Goal: Task Accomplishment & Management: Use online tool/utility

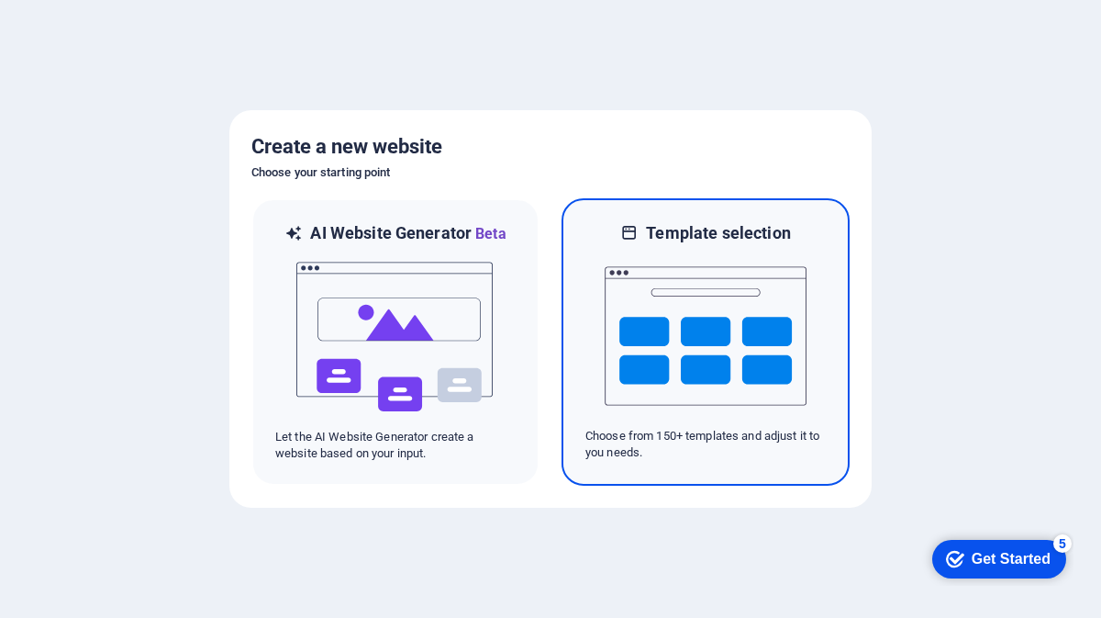
click at [656, 307] on img at bounding box center [706, 336] width 202 height 184
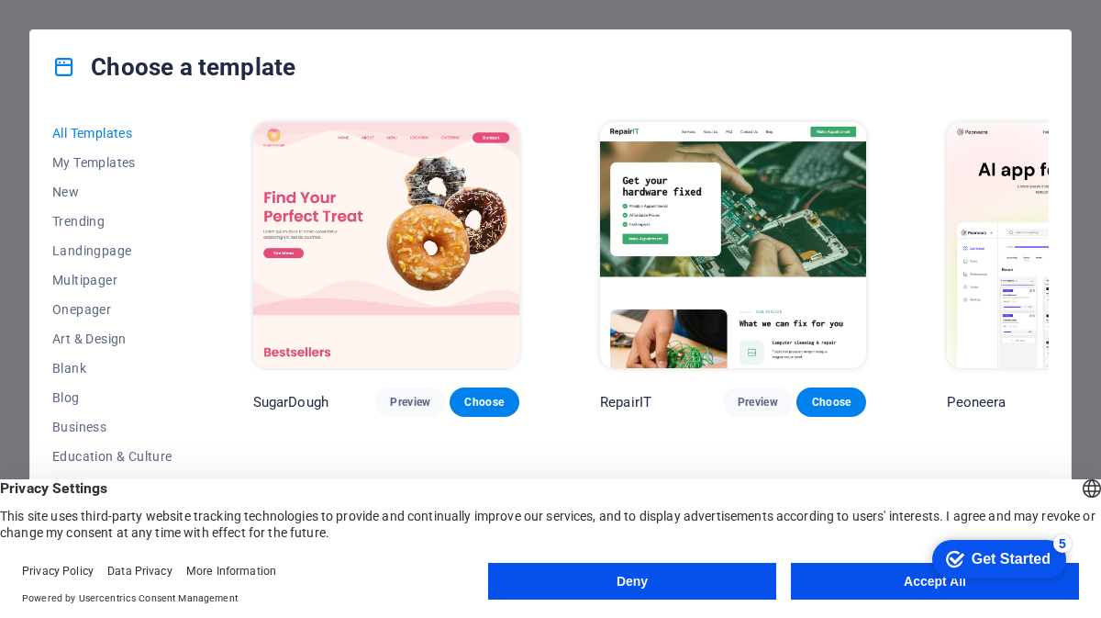
click at [1081, 234] on div "Choose a template All Templates My Templates New Trending Landingpage Multipage…" at bounding box center [550, 309] width 1101 height 618
drag, startPoint x: 192, startPoint y: 313, endPoint x: 197, endPoint y: 392, distance: 79.1
click at [197, 392] on div "All Templates My Templates New Trending Landingpage Multipager Onepager Art & D…" at bounding box center [550, 346] width 1041 height 484
click at [688, 586] on button "Deny" at bounding box center [632, 580] width 288 height 37
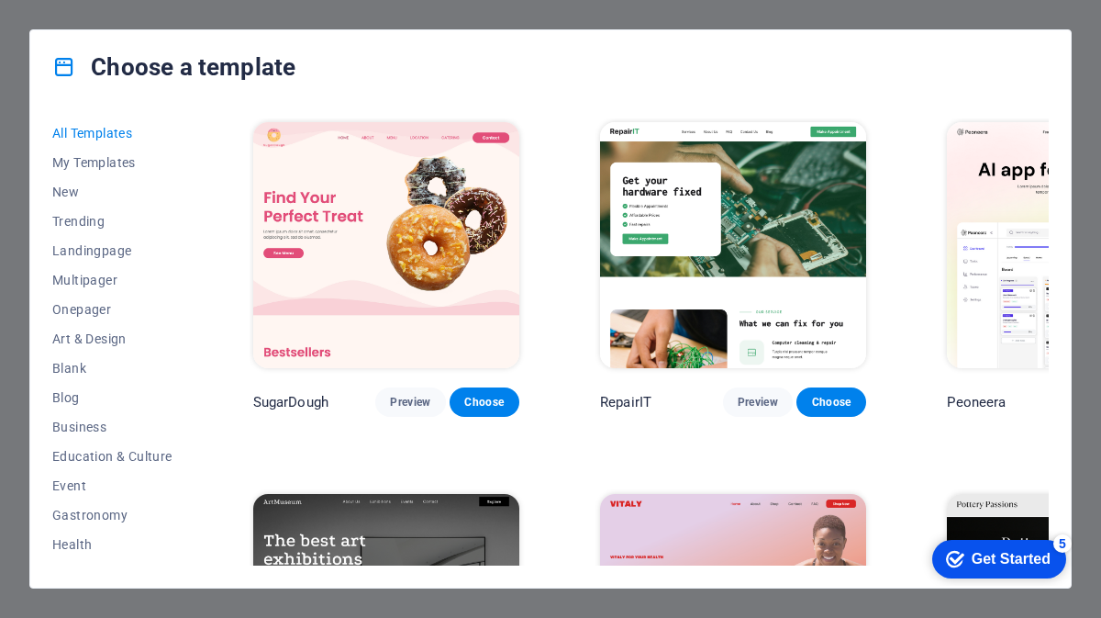
drag, startPoint x: 191, startPoint y: 311, endPoint x: 198, endPoint y: 397, distance: 86.6
click at [198, 397] on div "All Templates My Templates New Trending Landingpage Multipager Onepager Art & D…" at bounding box center [550, 346] width 1041 height 484
drag, startPoint x: 192, startPoint y: 364, endPoint x: 205, endPoint y: 450, distance: 86.3
click at [205, 450] on div "All Templates My Templates New Trending Landingpage Multipager Onepager Art & D…" at bounding box center [550, 346] width 1041 height 484
click at [1066, 396] on div "All Templates My Templates New Trending Landingpage Multipager Onepager Art & D…" at bounding box center [550, 346] width 1041 height 484
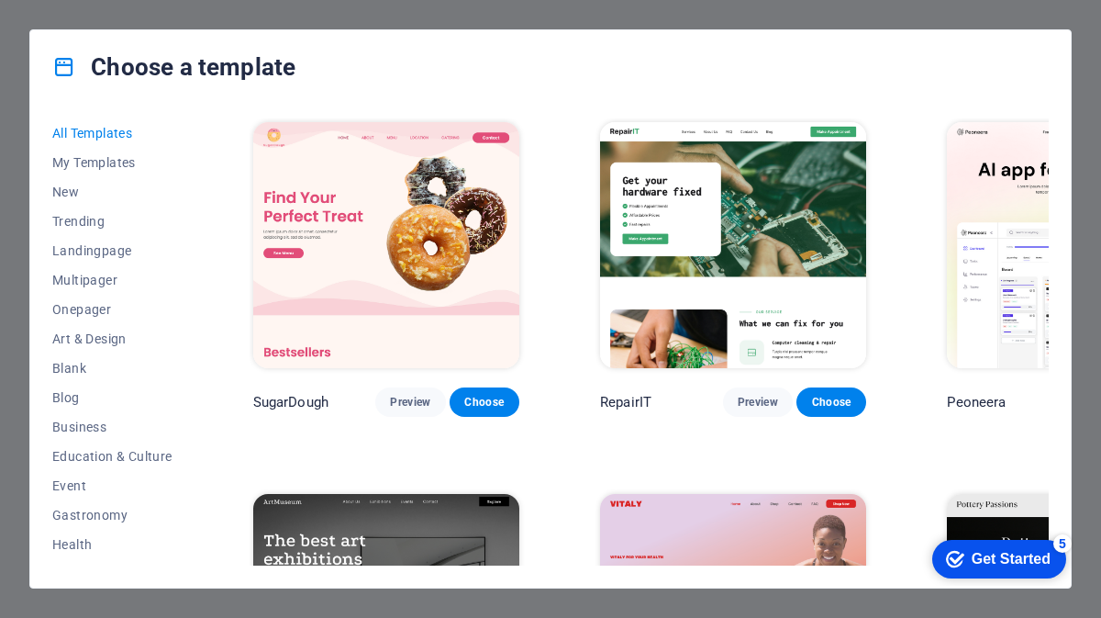
click at [947, 507] on img at bounding box center [1080, 617] width 266 height 246
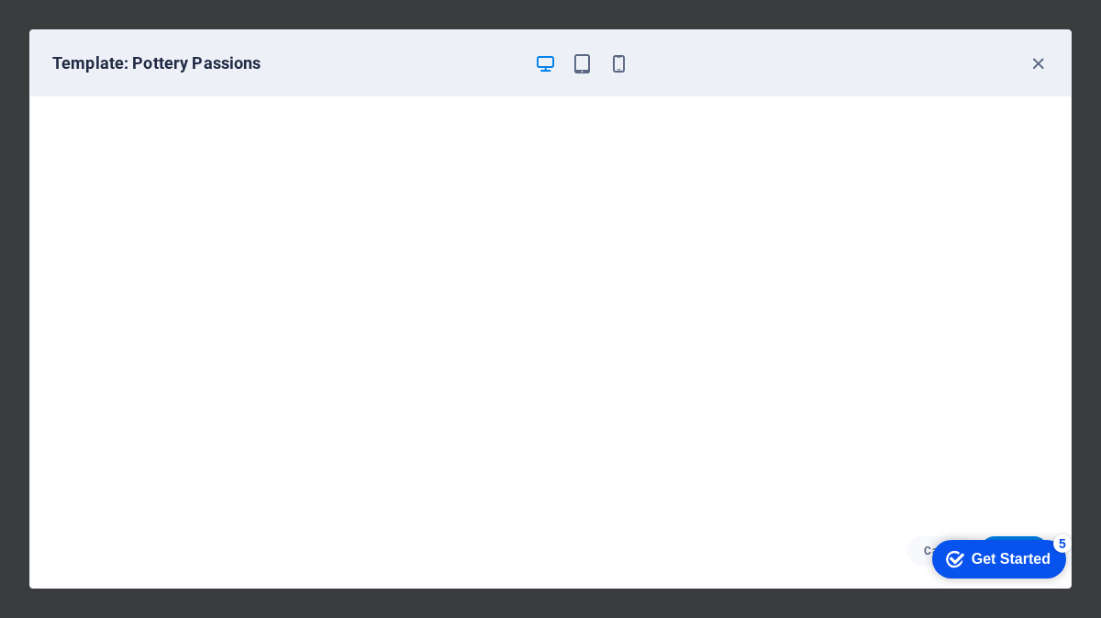
click at [992, 561] on div "Get Started" at bounding box center [1011, 559] width 79 height 17
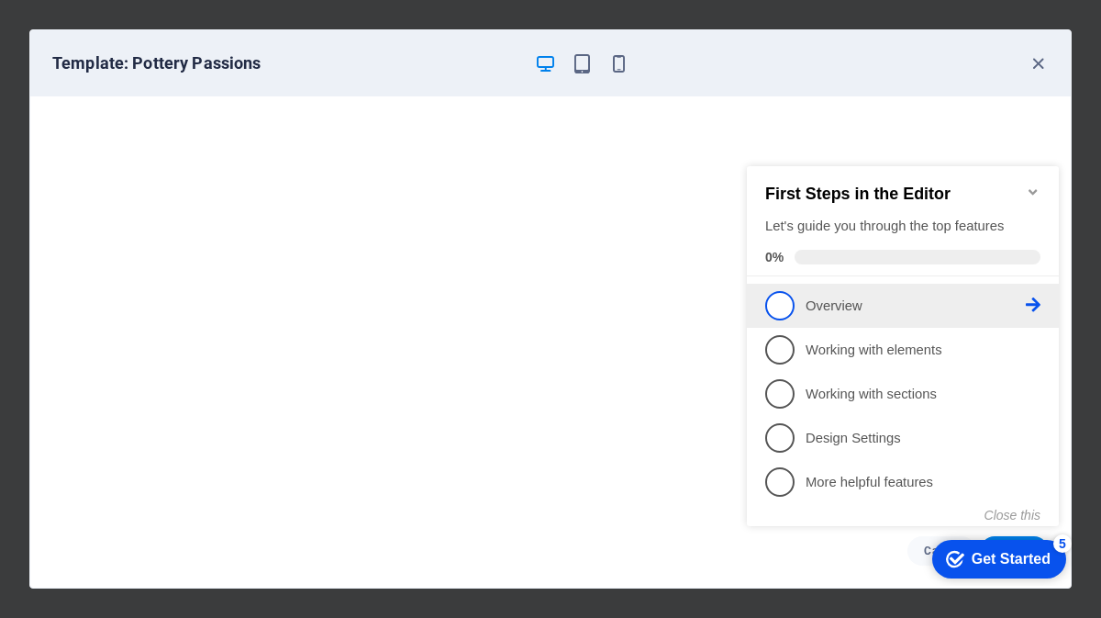
click at [850, 307] on p "Overview - incomplete" at bounding box center [916, 305] width 220 height 19
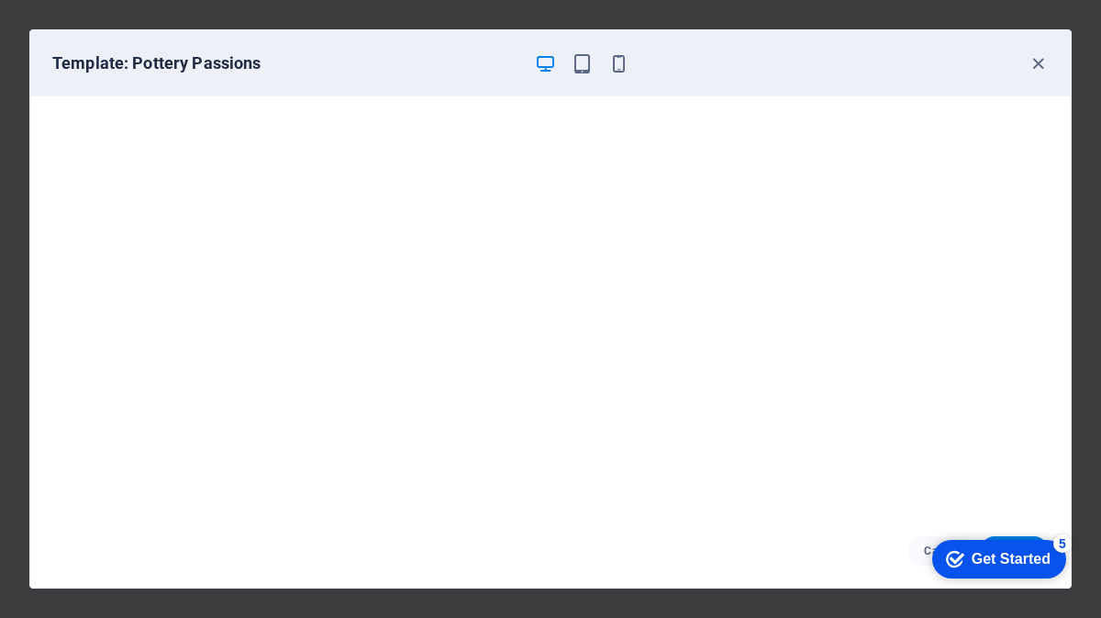
click at [977, 551] on div "Get Started" at bounding box center [1011, 559] width 79 height 17
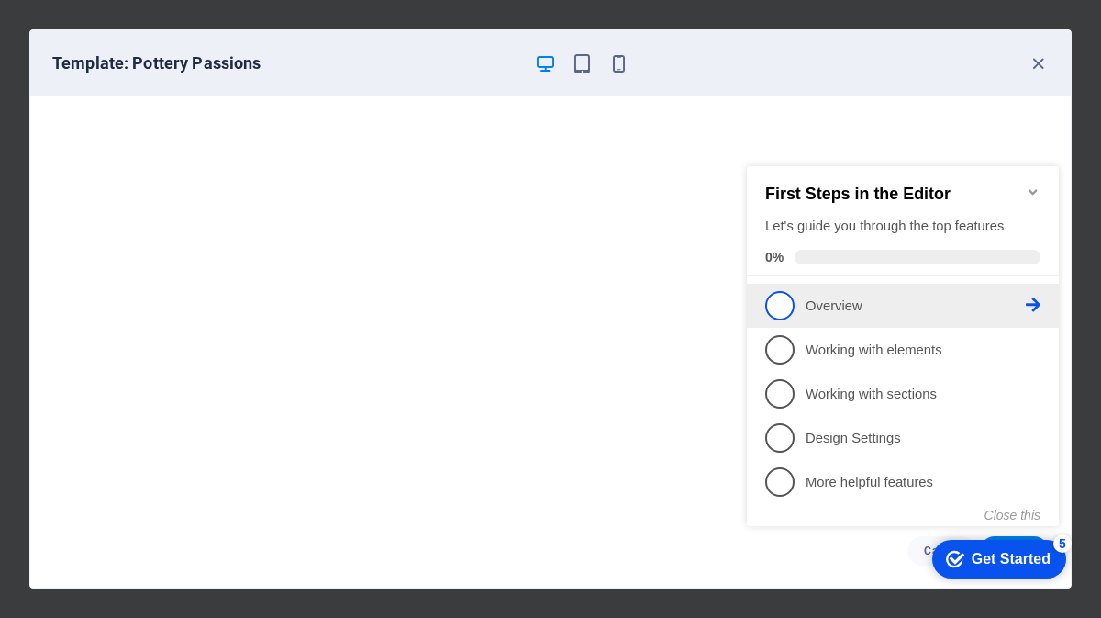
click at [819, 313] on link "1 Overview - incomplete" at bounding box center [902, 305] width 275 height 29
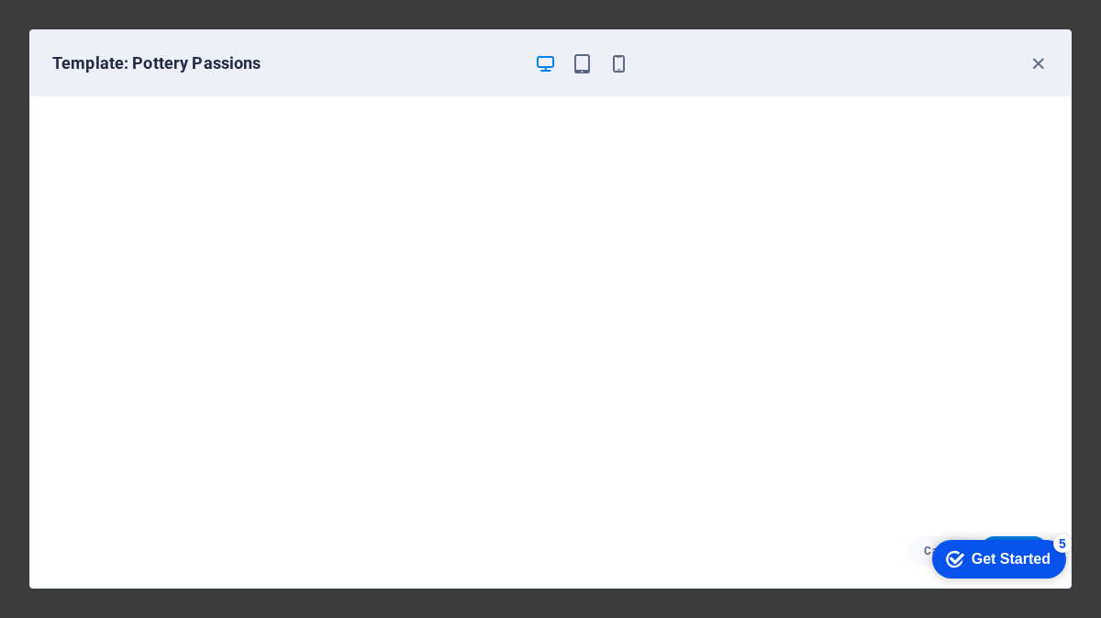
click at [947, 541] on div "checkmark Get Started 5" at bounding box center [999, 559] width 134 height 39
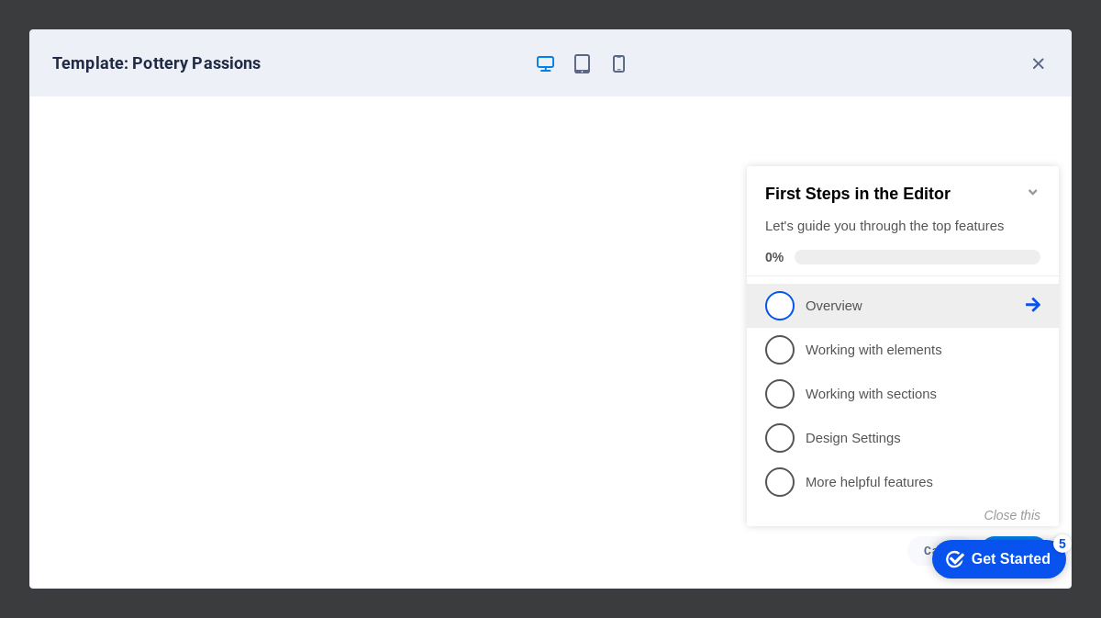
click at [780, 304] on span "1" at bounding box center [779, 305] width 29 height 29
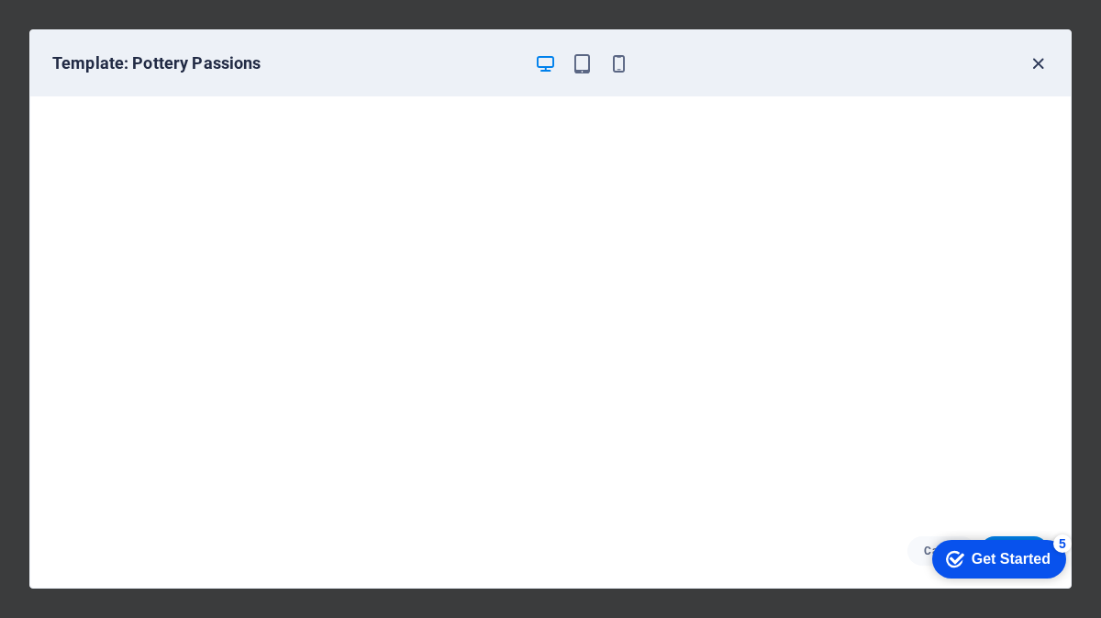
click at [1032, 61] on icon "button" at bounding box center [1038, 63] width 21 height 21
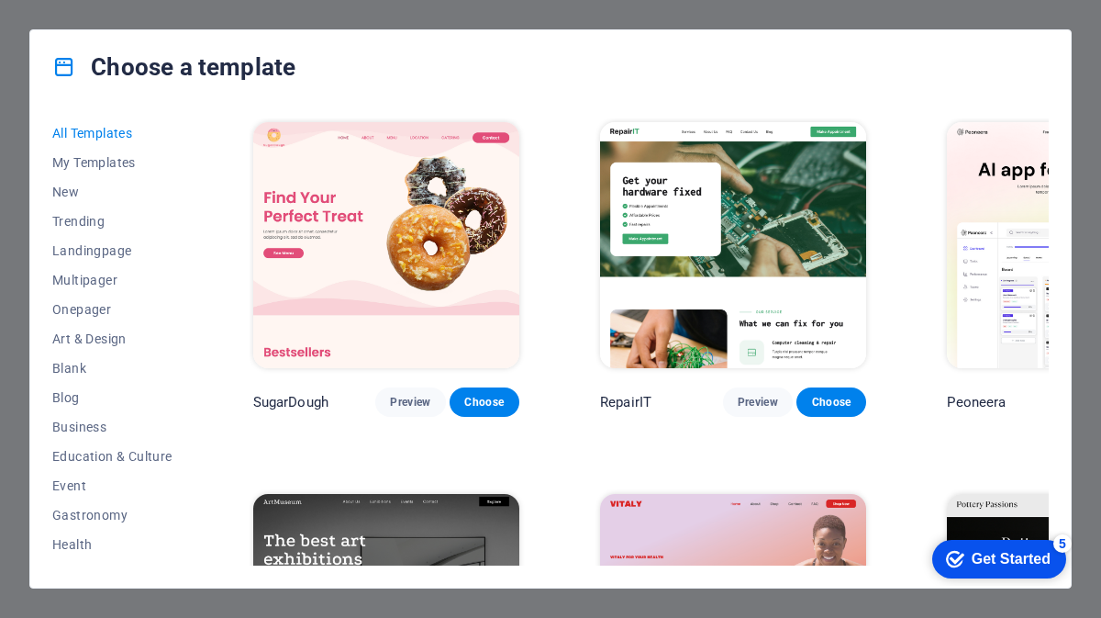
click at [947, 500] on img at bounding box center [1080, 617] width 266 height 246
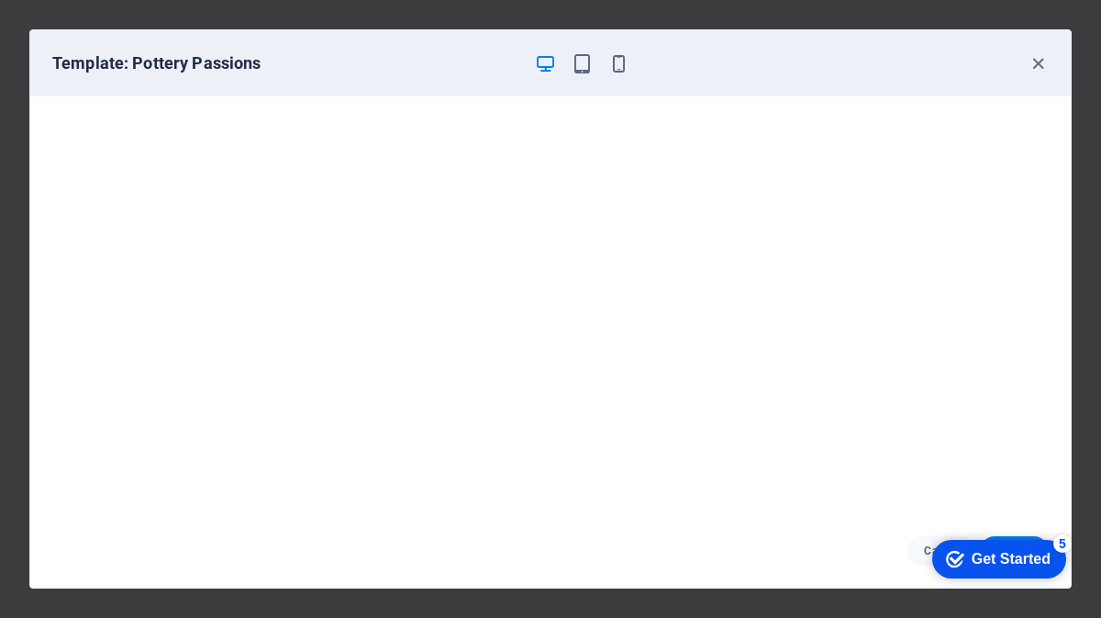
click at [975, 557] on div "Get Started" at bounding box center [1011, 559] width 79 height 17
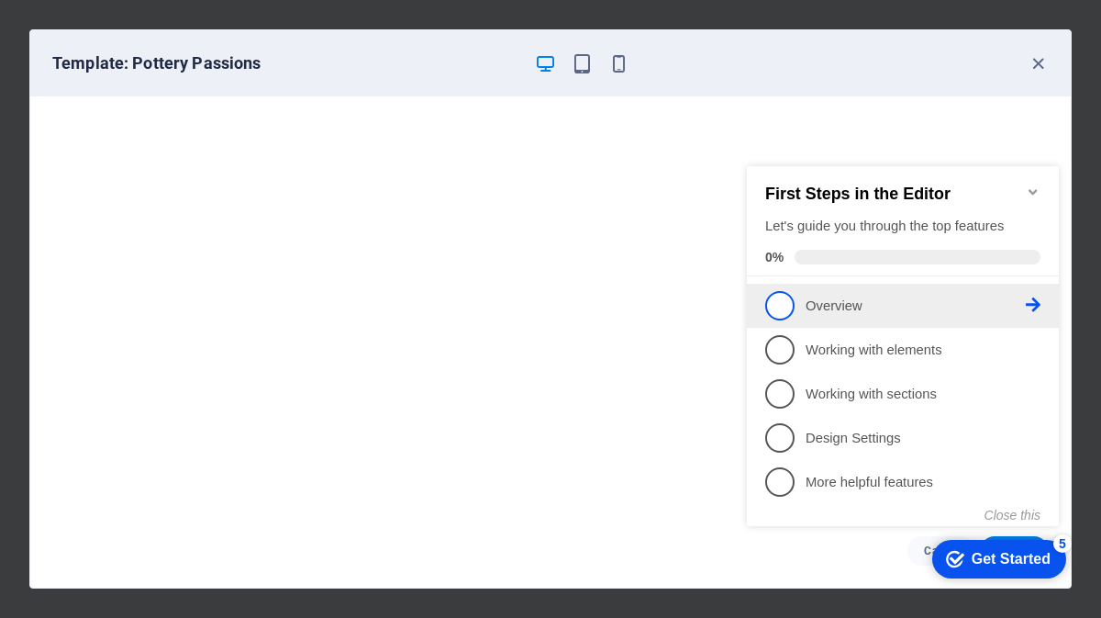
click at [852, 319] on li "1 Overview - incomplete" at bounding box center [903, 306] width 312 height 44
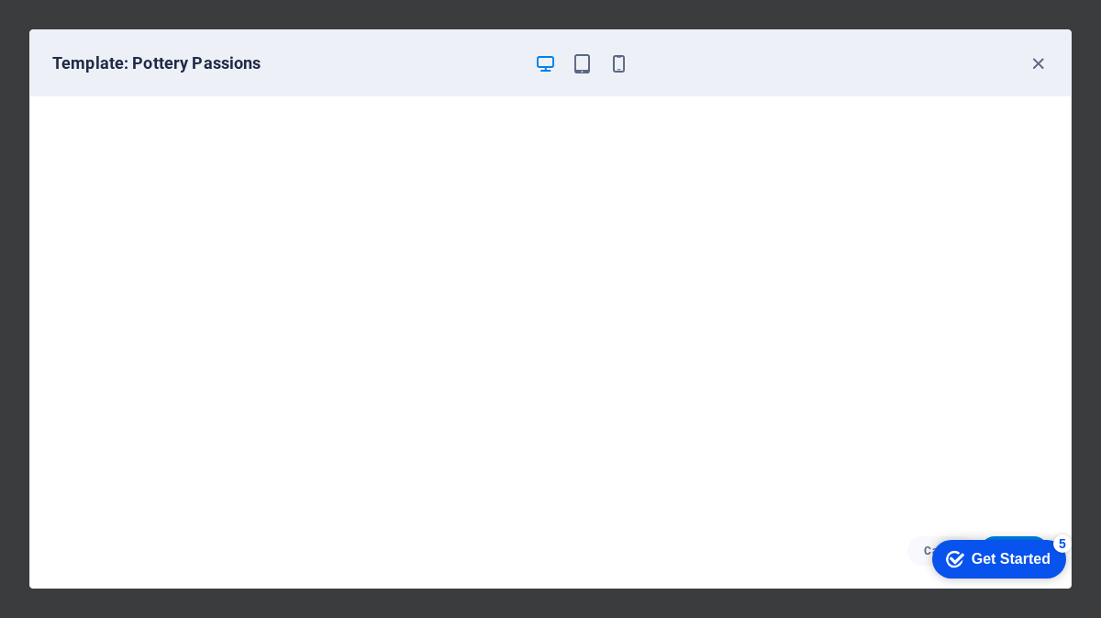
click at [545, 57] on icon "button" at bounding box center [545, 63] width 21 height 21
click at [925, 546] on div "checkmark Get Started 5 First Steps in the Editor Let's guide you through the t…" at bounding box center [996, 557] width 156 height 55
click at [986, 551] on div "Get Started" at bounding box center [1011, 559] width 79 height 17
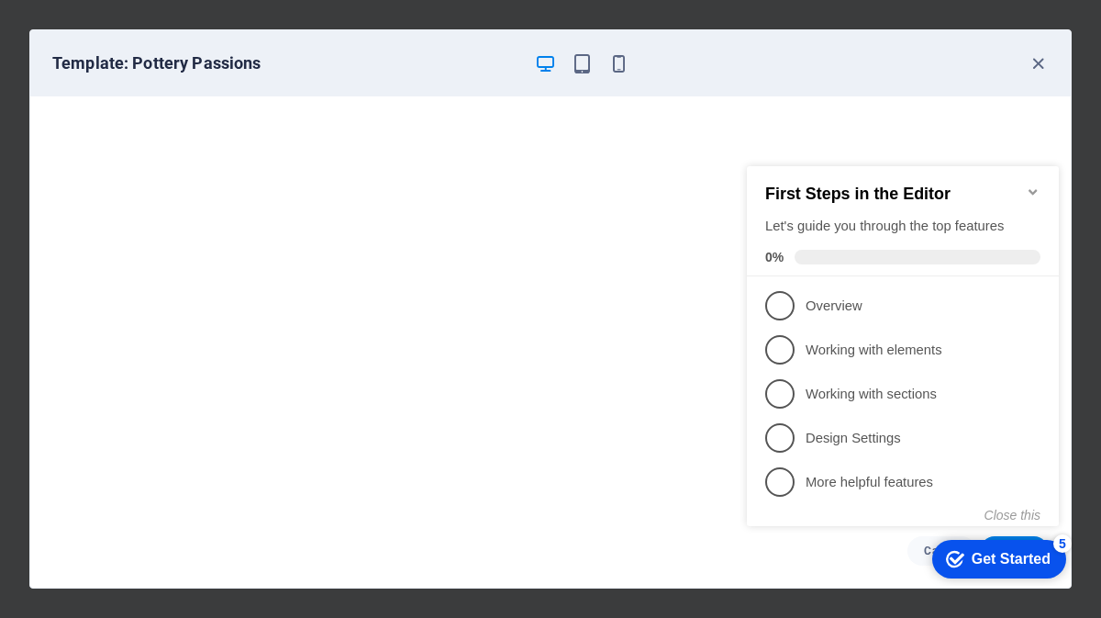
click at [1008, 540] on div "checkmark Get Started 5" at bounding box center [999, 559] width 134 height 39
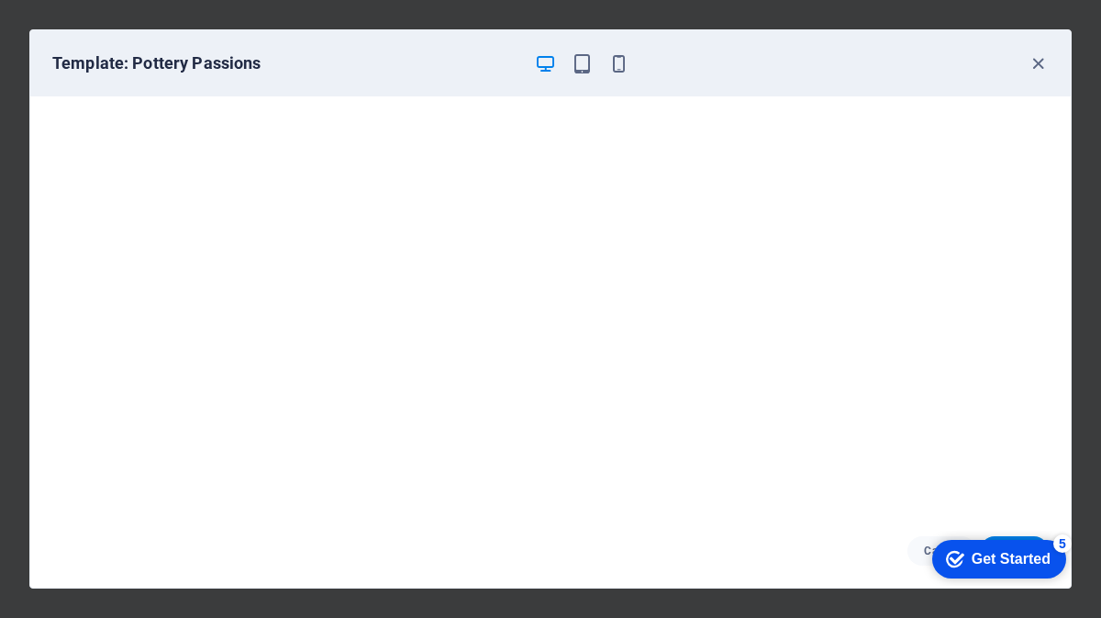
drag, startPoint x: 1182, startPoint y: 930, endPoint x: 1186, endPoint y: 913, distance: 17.1
click at [1066, 578] on div "checkmark Get Started 5" at bounding box center [999, 559] width 134 height 39
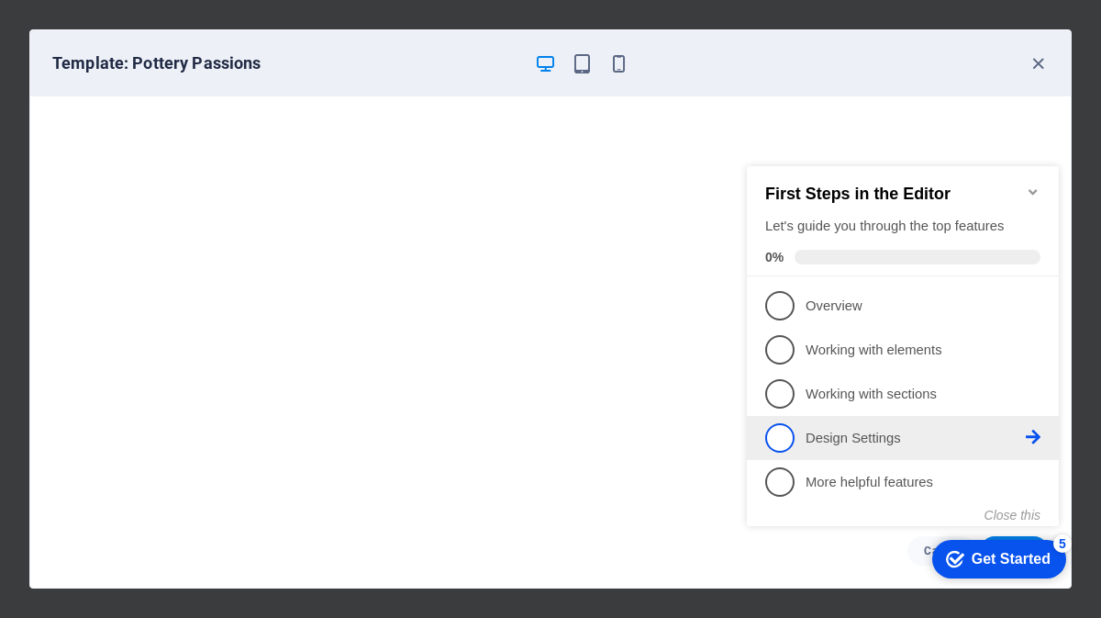
click at [805, 449] on link "4 Design Settings - incomplete" at bounding box center [902, 437] width 275 height 29
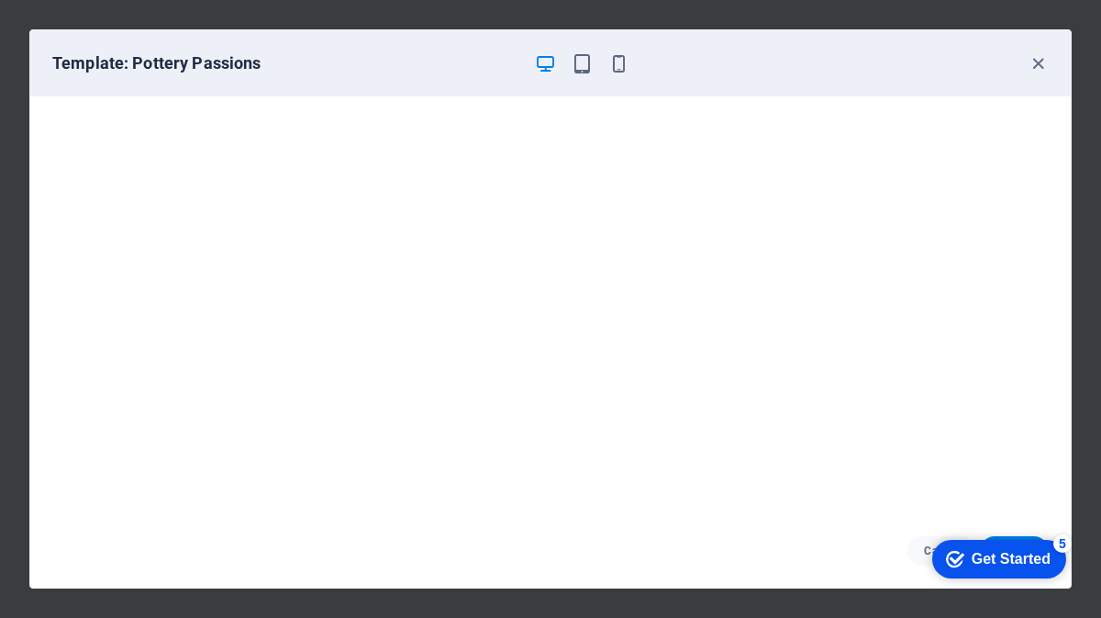
click at [972, 566] on div "Get Started" at bounding box center [1011, 559] width 79 height 17
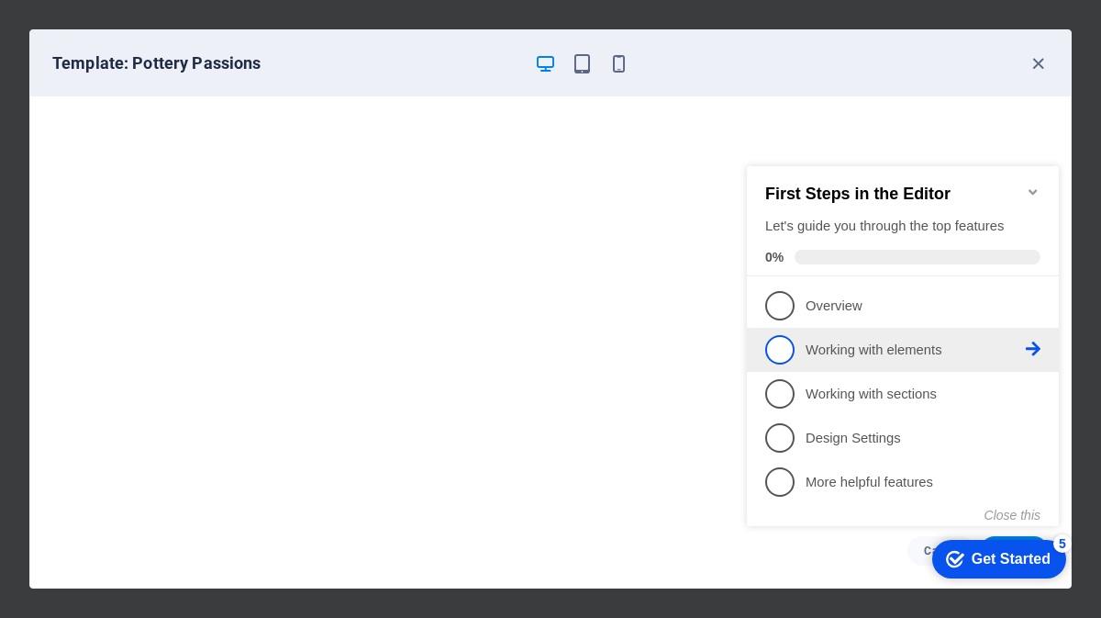
click at [826, 353] on p "Working with elements - incomplete" at bounding box center [916, 349] width 220 height 19
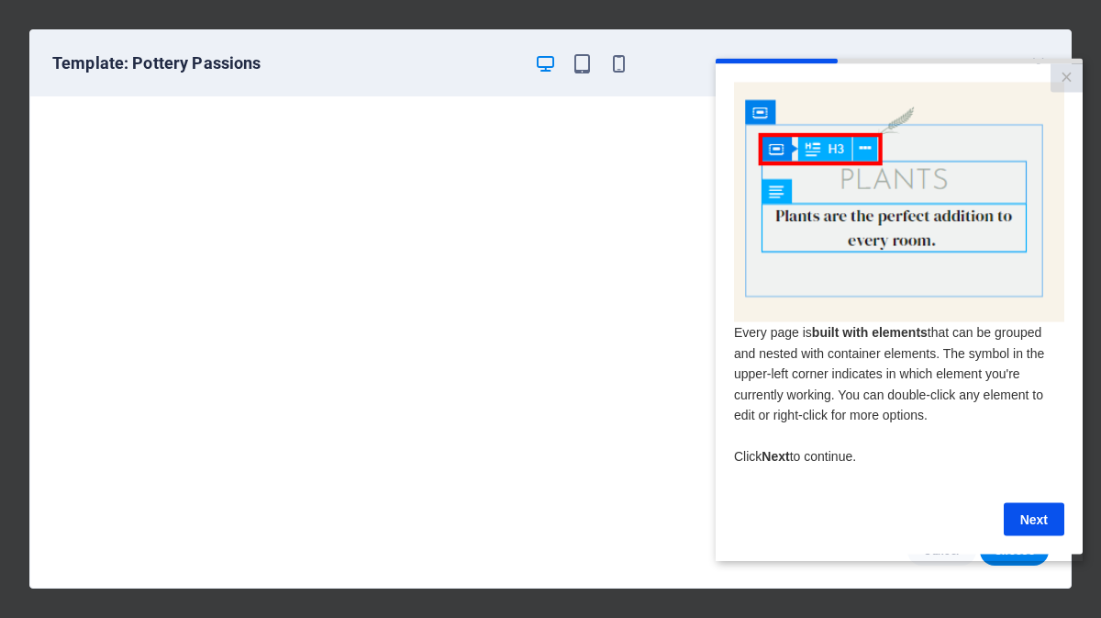
click at [1014, 553] on cue "Every page is built with elements that can be grouped and nested with container…" at bounding box center [899, 308] width 367 height 490
click at [1033, 512] on link "Next" at bounding box center [1034, 518] width 61 height 33
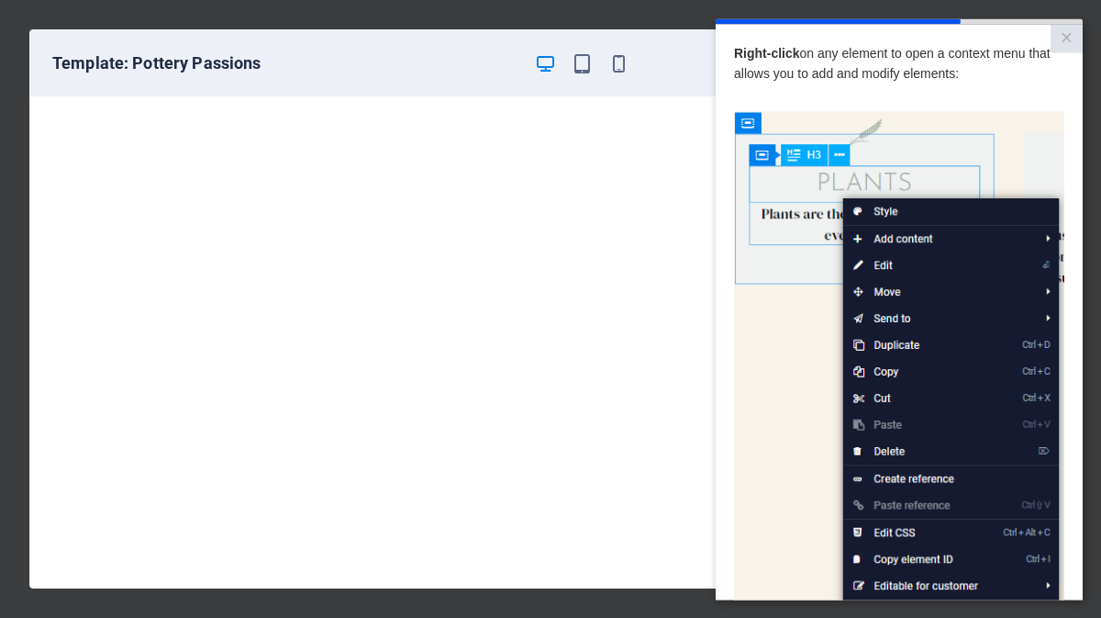
click at [639, 540] on div "Cancel Choose" at bounding box center [550, 550] width 1041 height 73
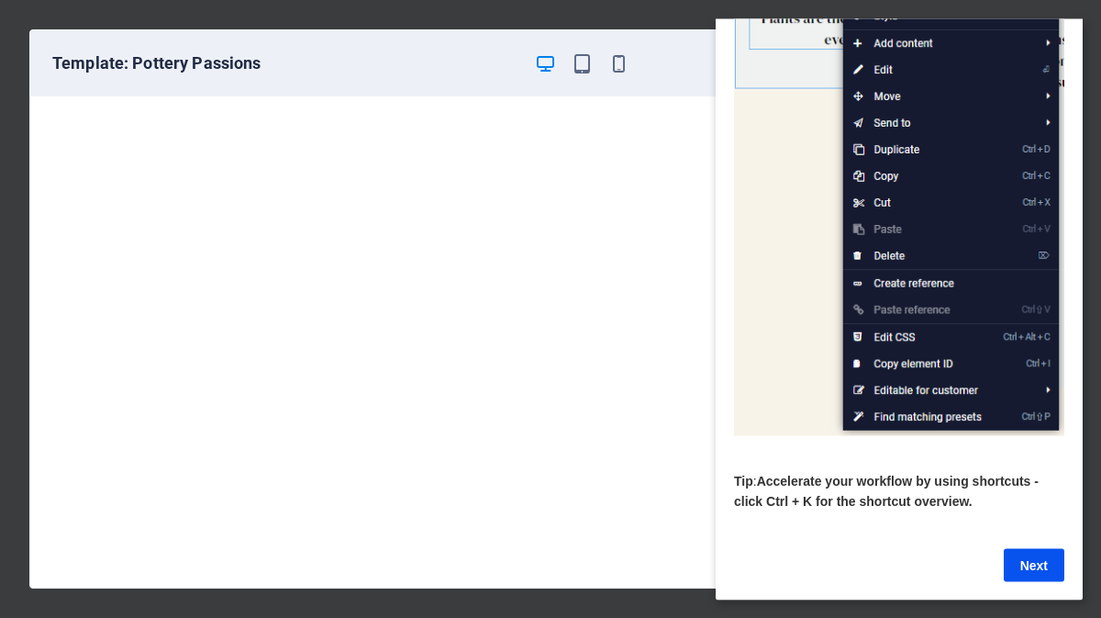
scroll to position [215, 0]
click at [1031, 551] on link "Next" at bounding box center [1034, 564] width 61 height 33
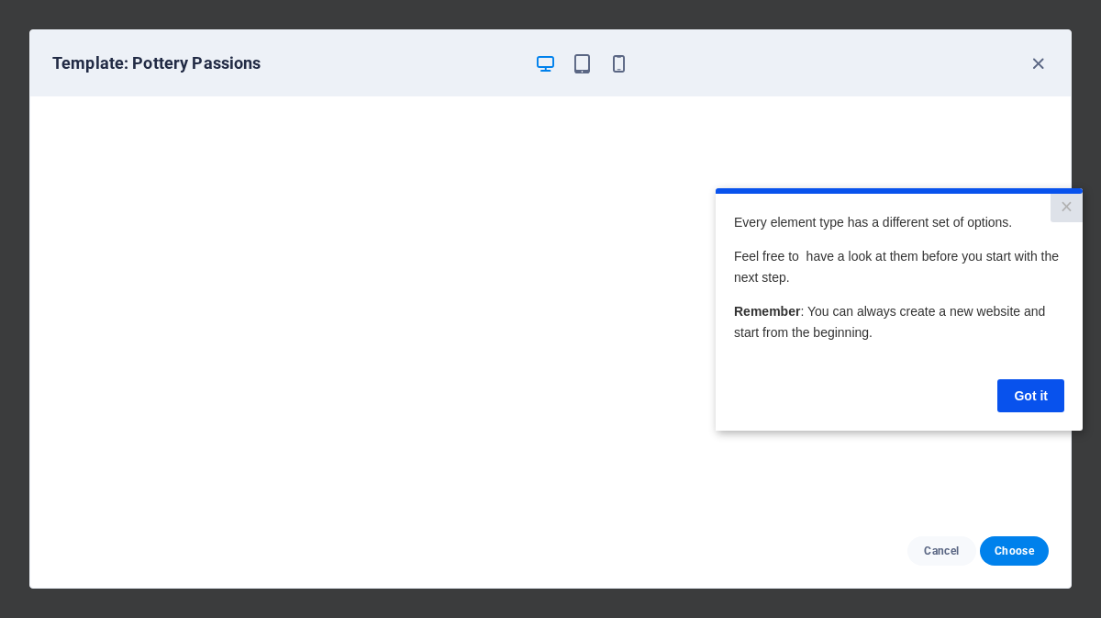
scroll to position [0, 0]
click at [997, 551] on span "Choose" at bounding box center [1014, 550] width 39 height 15
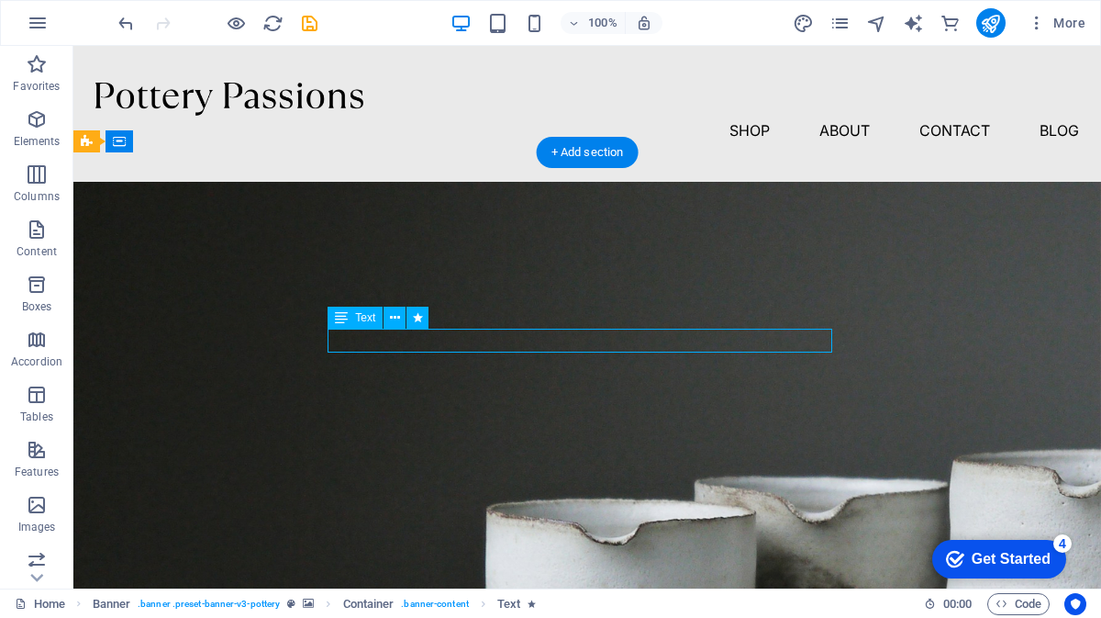
click at [370, 323] on span "Text" at bounding box center [365, 317] width 20 height 11
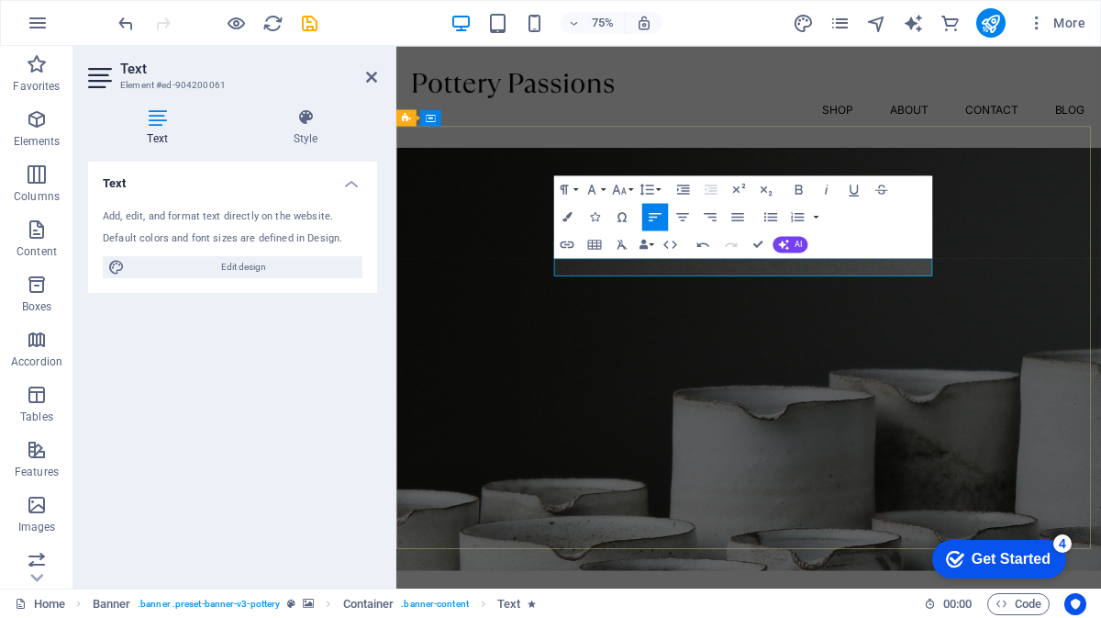
click at [714, 217] on icon "button" at bounding box center [710, 216] width 17 height 17
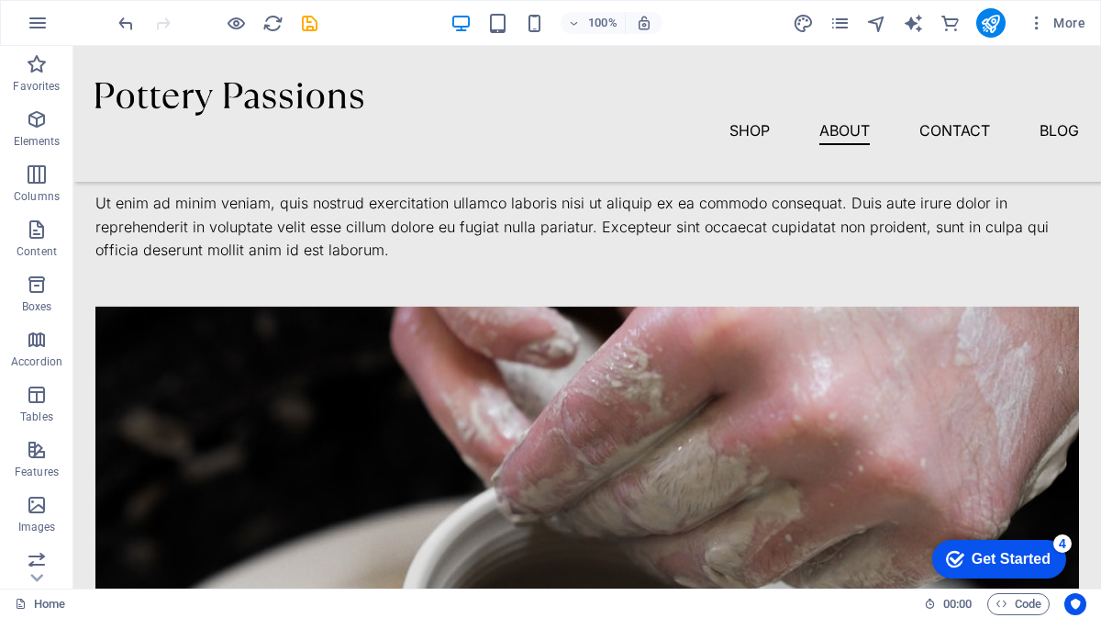
scroll to position [1407, 0]
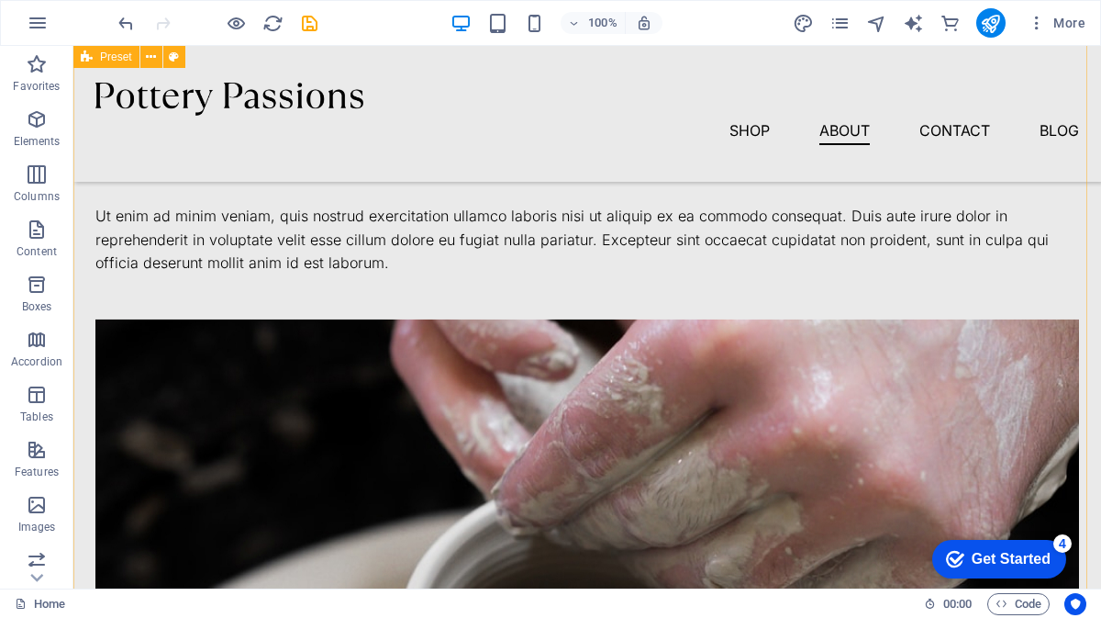
click at [522, 337] on figure at bounding box center [587, 617] width 984 height 596
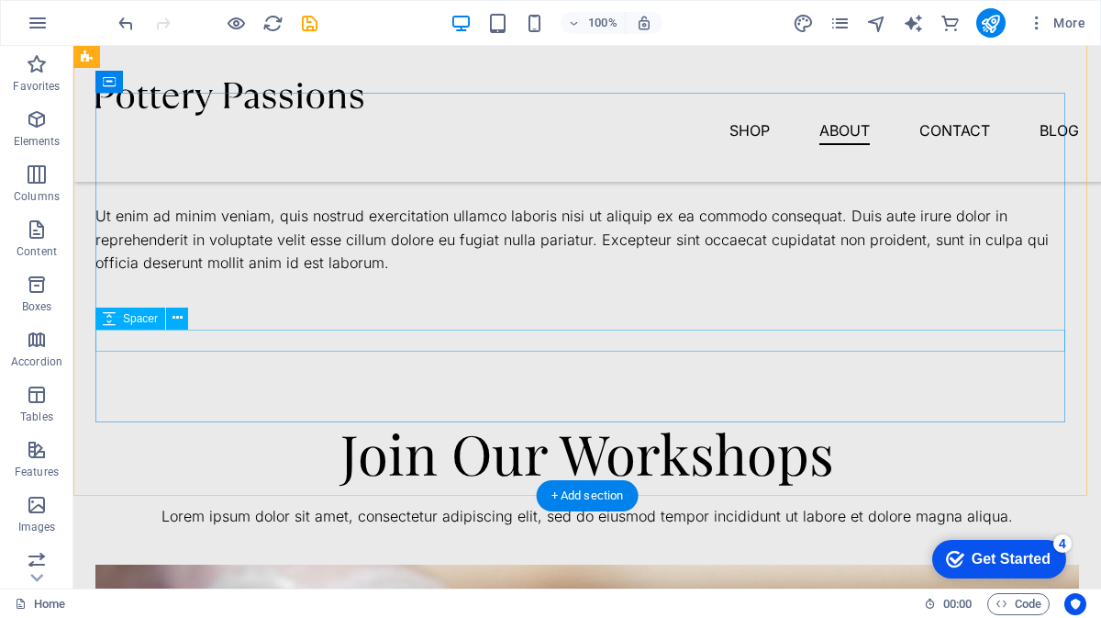
scroll to position [1343, 0]
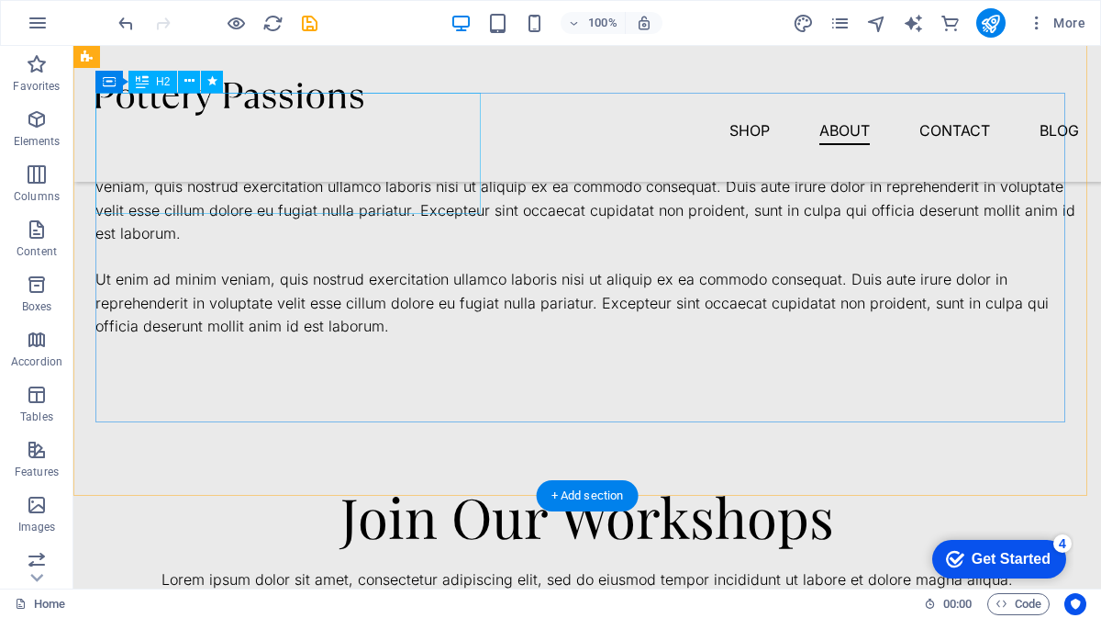
click at [143, 130] on div "Hand crafted since [DATE]" at bounding box center [587, 100] width 984 height 61
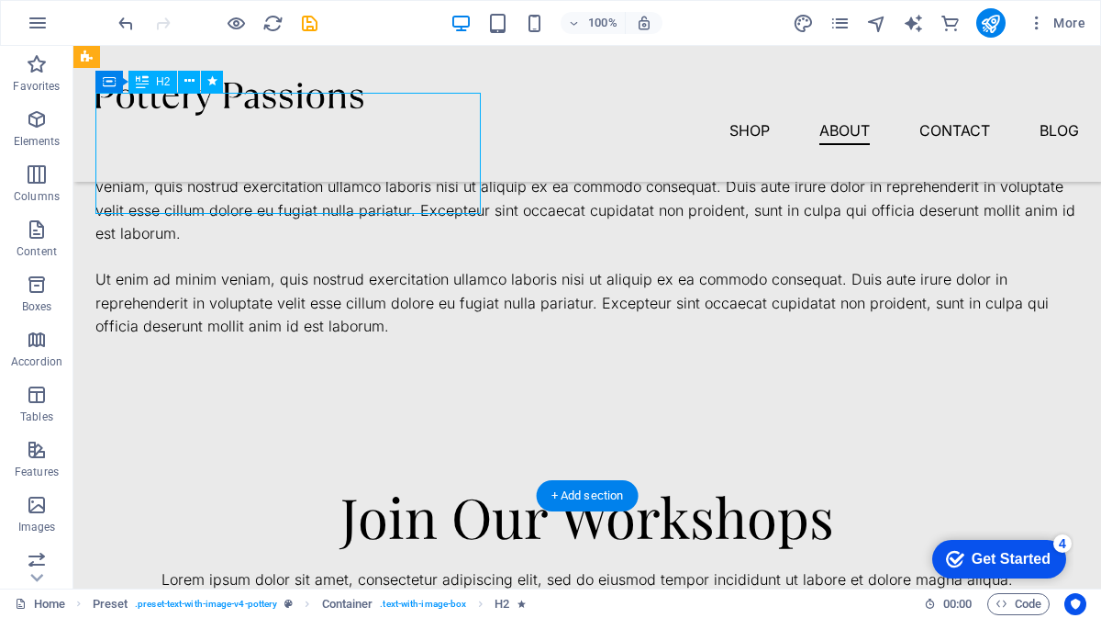
click at [143, 130] on div "Hand crafted since [DATE]" at bounding box center [587, 100] width 984 height 61
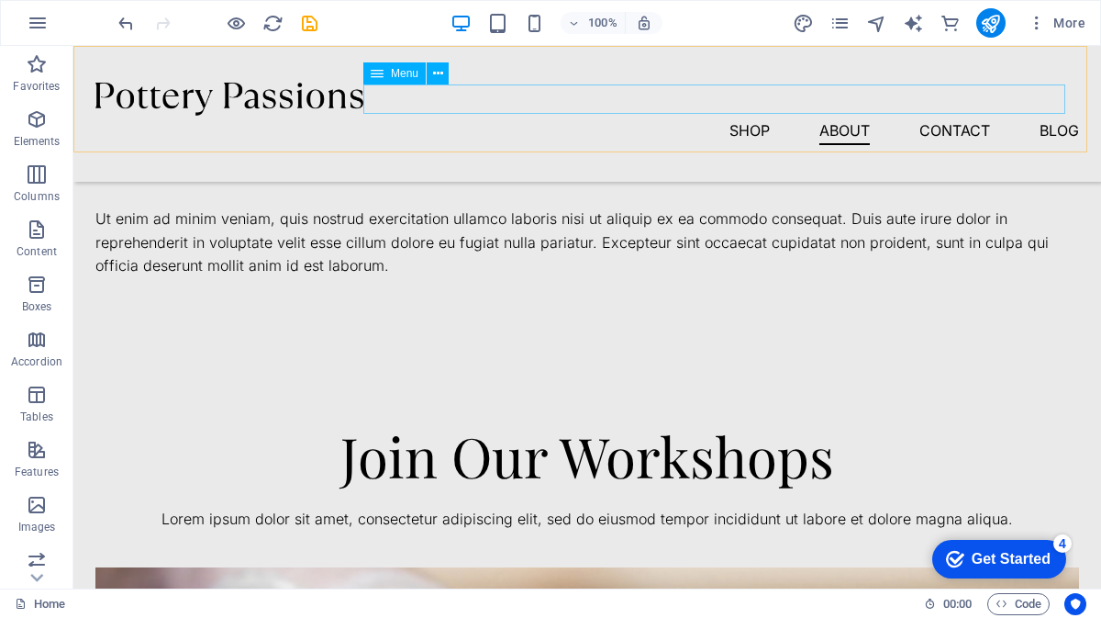
click at [756, 116] on nav "Shop About Contact Blog" at bounding box center [587, 130] width 984 height 29
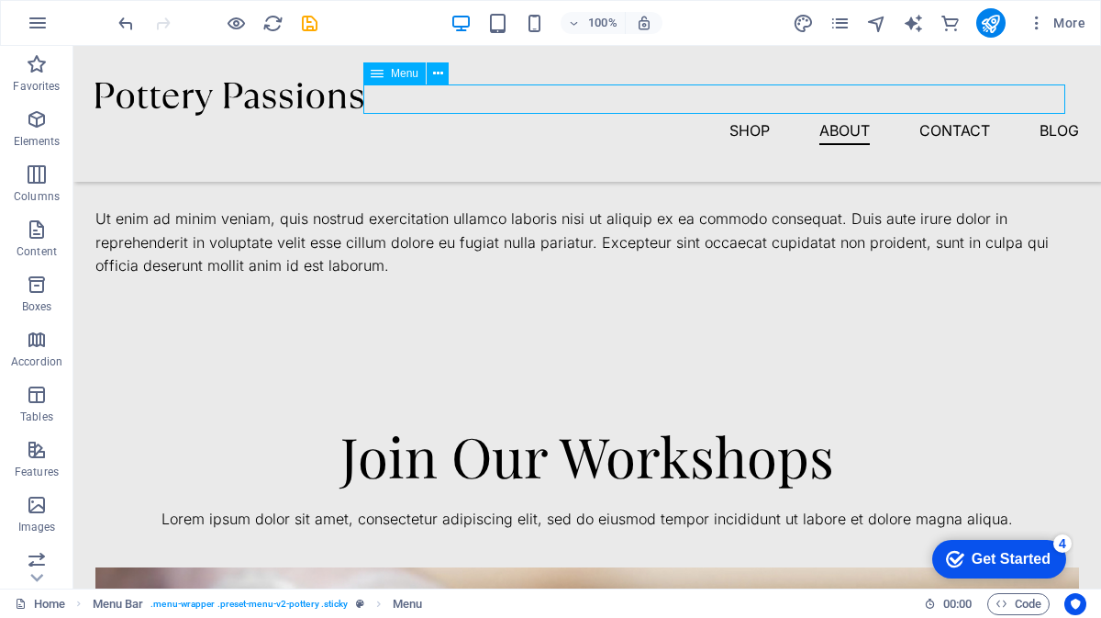
click at [729, 116] on nav "Shop About Contact Blog" at bounding box center [587, 130] width 984 height 29
select select "1"
select select
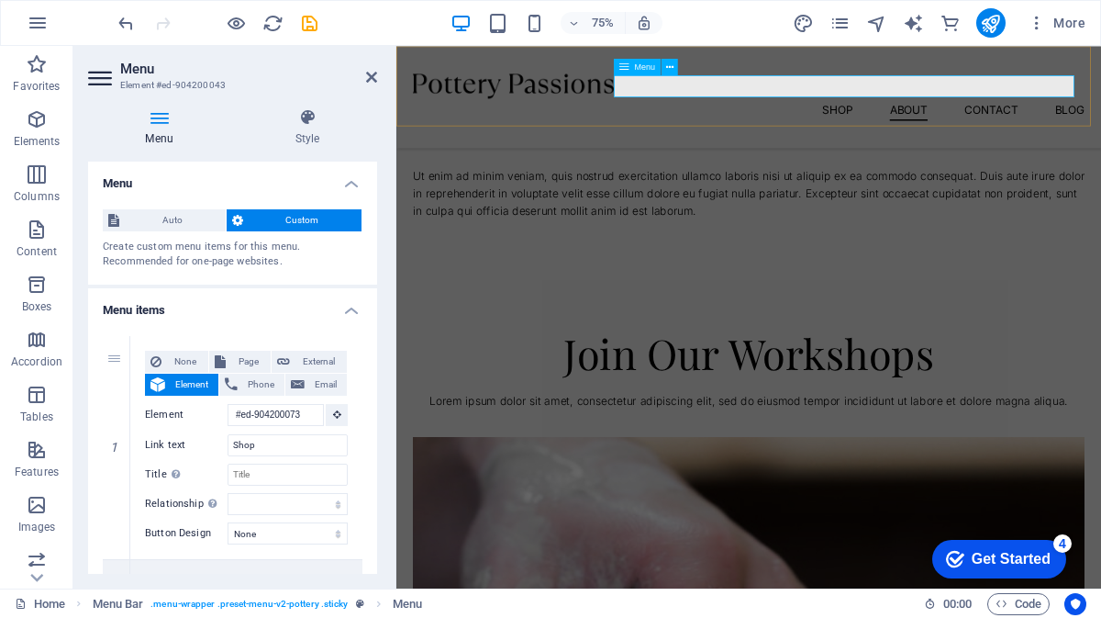
click at [649, 67] on span "Menu" at bounding box center [645, 66] width 21 height 8
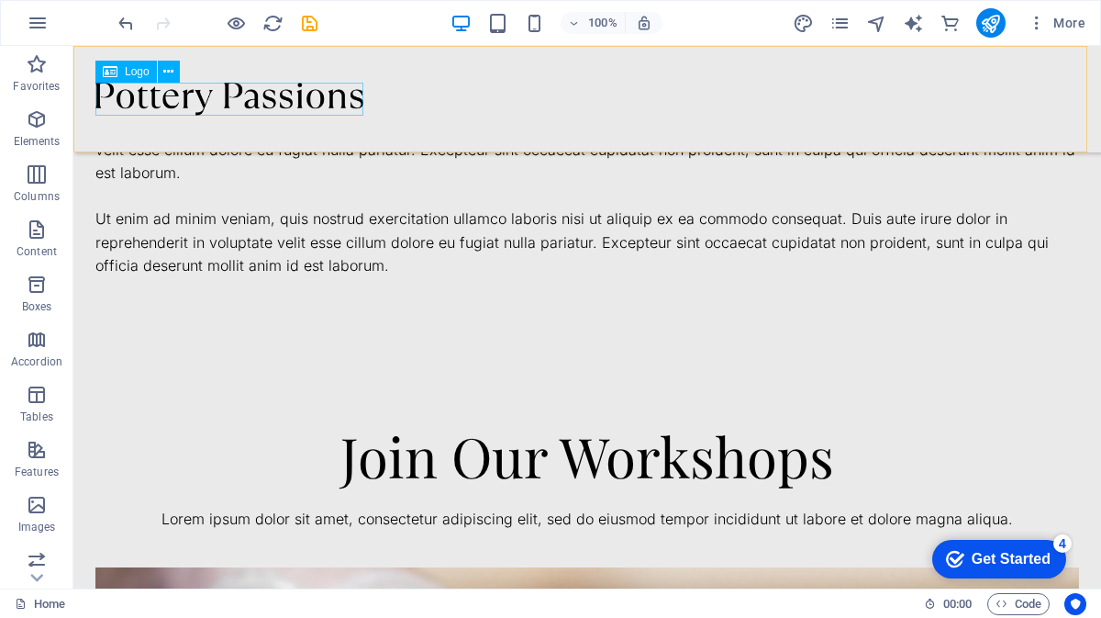
click at [255, 88] on div at bounding box center [587, 99] width 984 height 33
click at [255, 88] on div "H1 Banner Banner Container Spacer Text Button Spacer Preset Container Text Cont…" at bounding box center [587, 317] width 1028 height 542
select select "px"
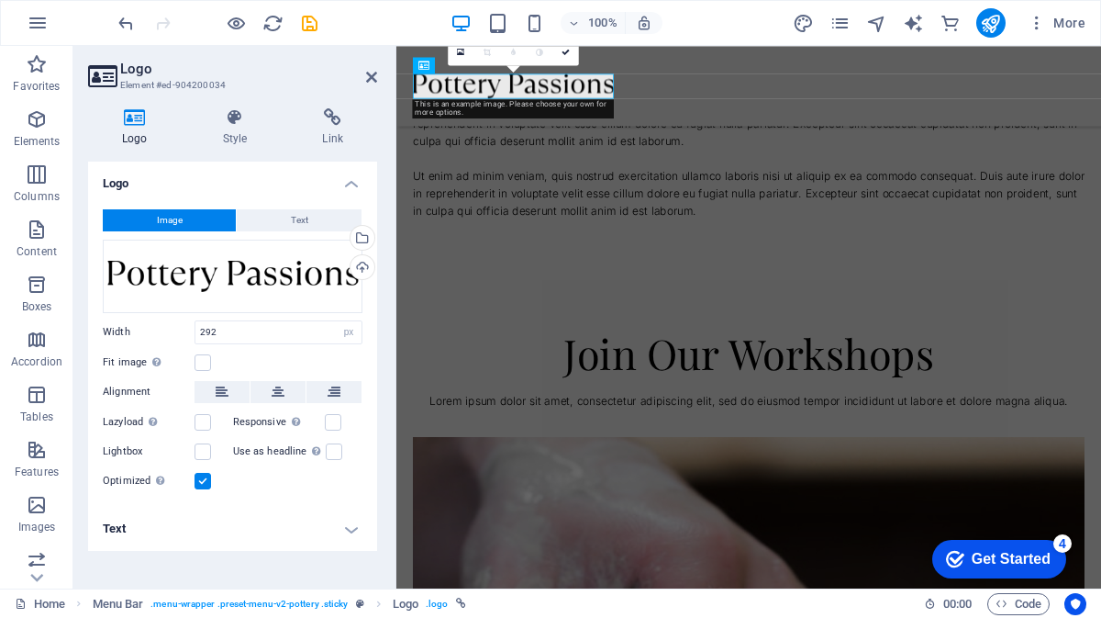
click at [255, 88] on h3 "Element #ed-904200034" at bounding box center [230, 85] width 220 height 17
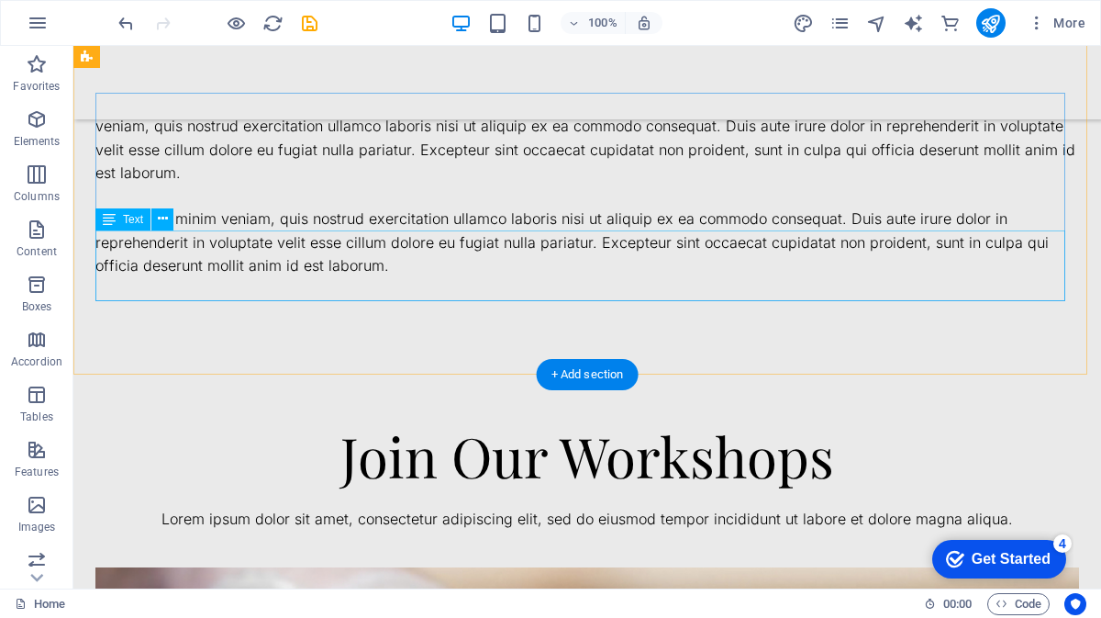
click at [384, 278] on div "Ut enim ad minim veniam, quis nostrud exercitation ullamco laboris nisi ut aliq…" at bounding box center [587, 242] width 984 height 71
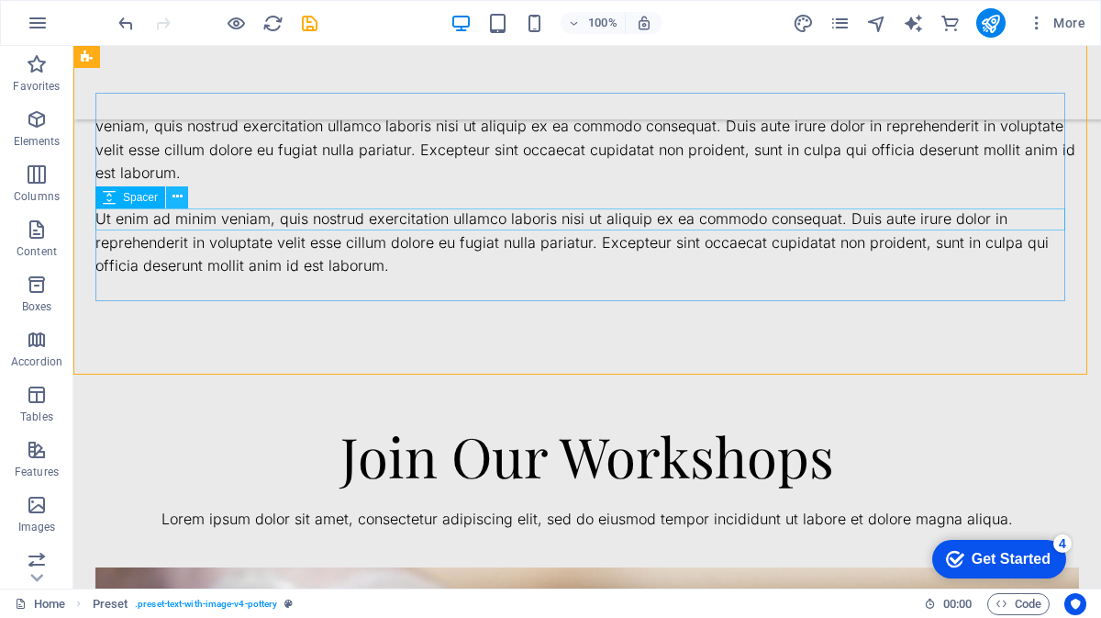
click at [176, 198] on icon at bounding box center [178, 196] width 10 height 19
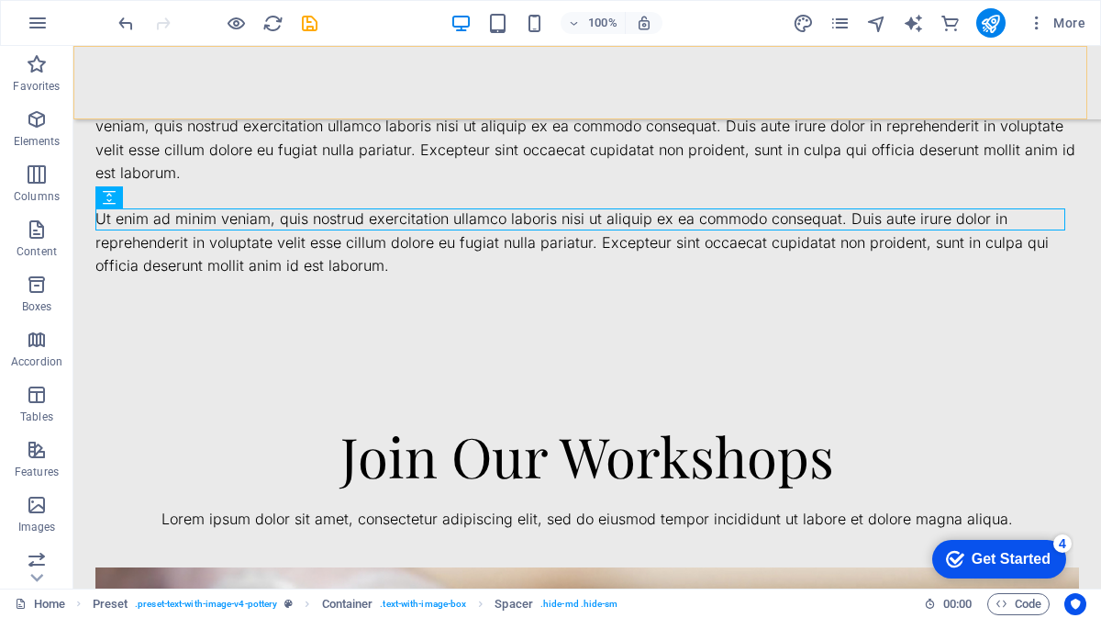
click at [473, 117] on div at bounding box center [587, 82] width 1028 height 73
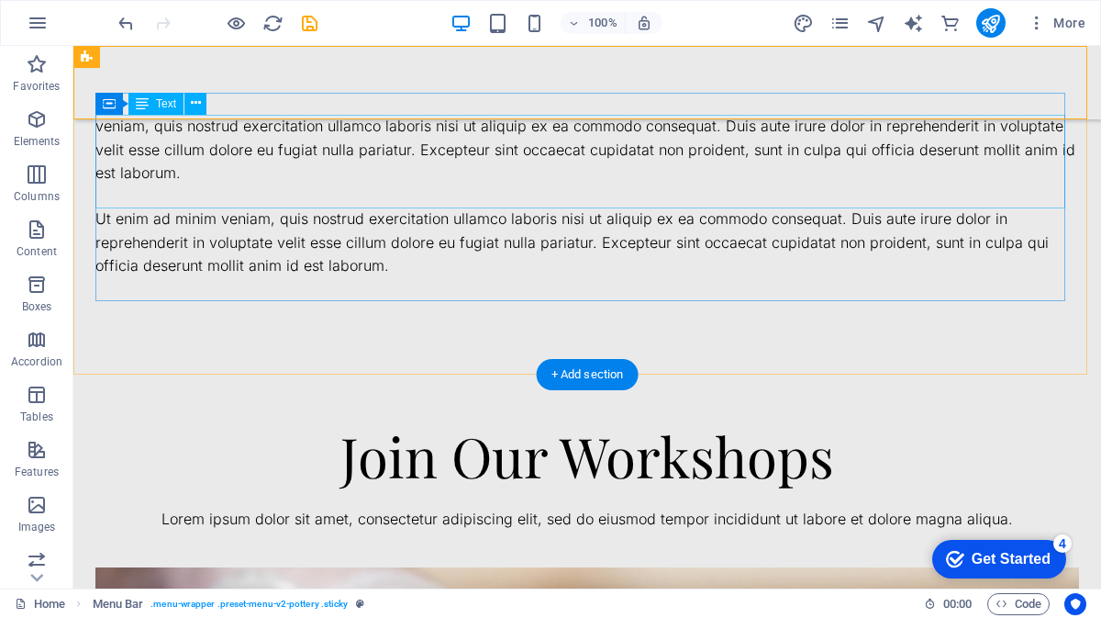
click at [461, 139] on div "Lorem ipsum dolor sit amet, consectetur adipiscing elit, sed do eiusmod tempor …" at bounding box center [587, 139] width 984 height 94
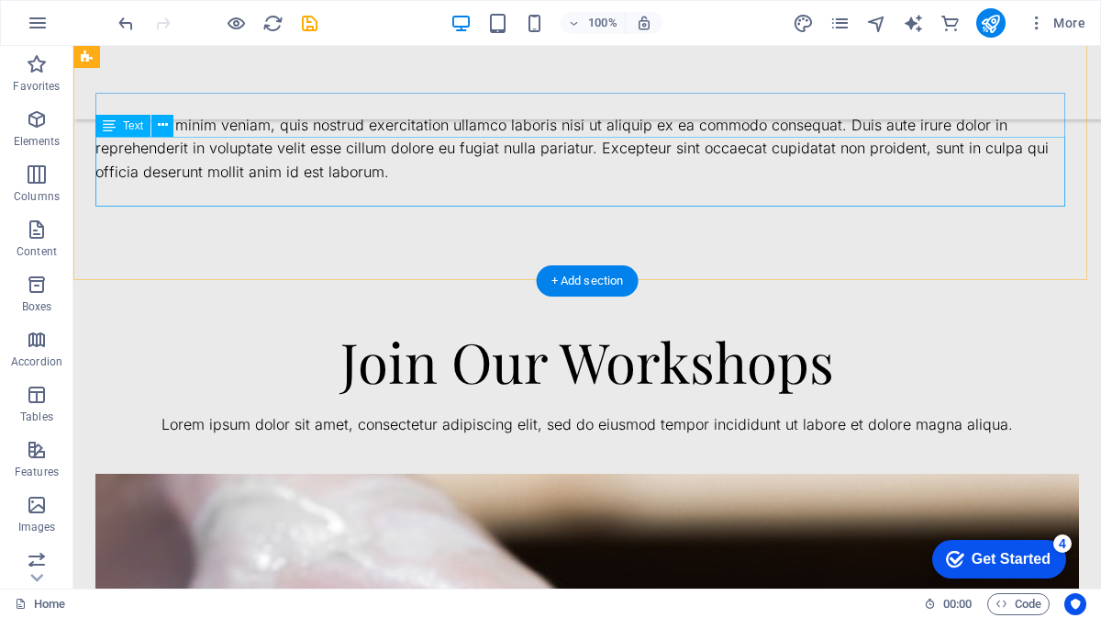
click at [461, 139] on div "Ut enim ad minim veniam, quis nostrud exercitation ullamco laboris nisi ut aliq…" at bounding box center [587, 149] width 984 height 71
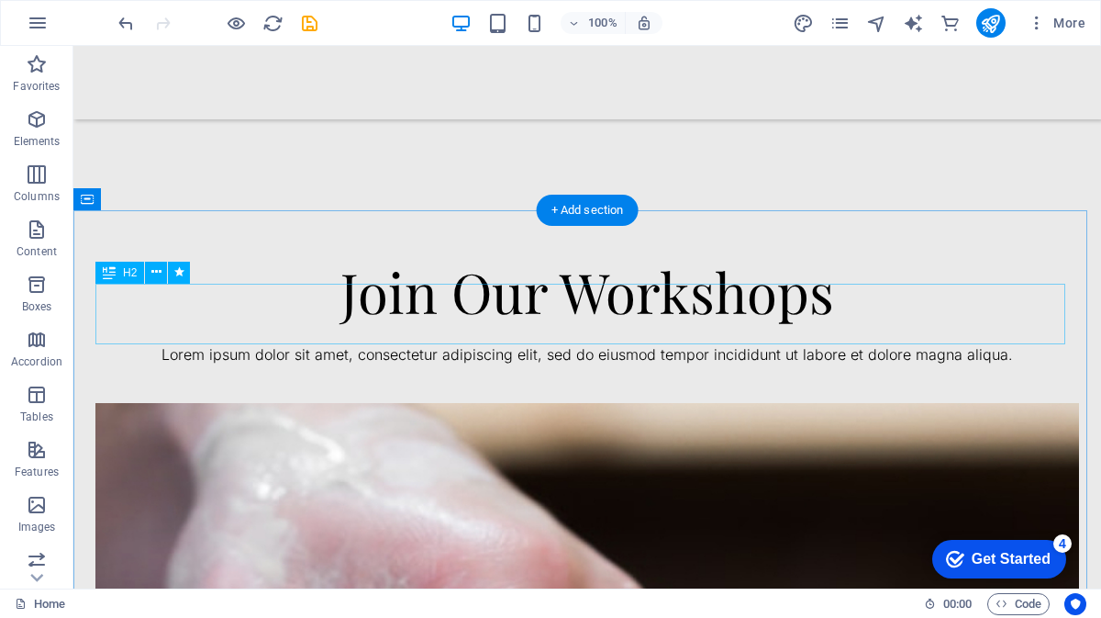
click at [470, 310] on div "Join Our Workshops" at bounding box center [587, 291] width 984 height 61
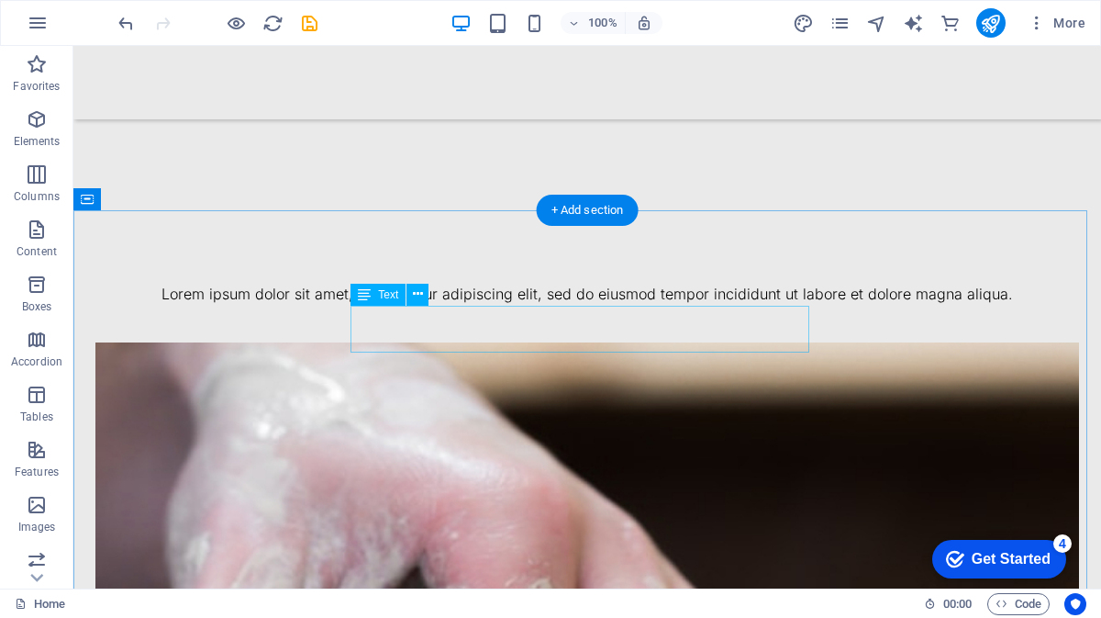
click at [470, 306] on div "Lorem ipsum dolor sit amet, consectetur adipiscing elit, sed do eiusmod tempor …" at bounding box center [587, 295] width 984 height 24
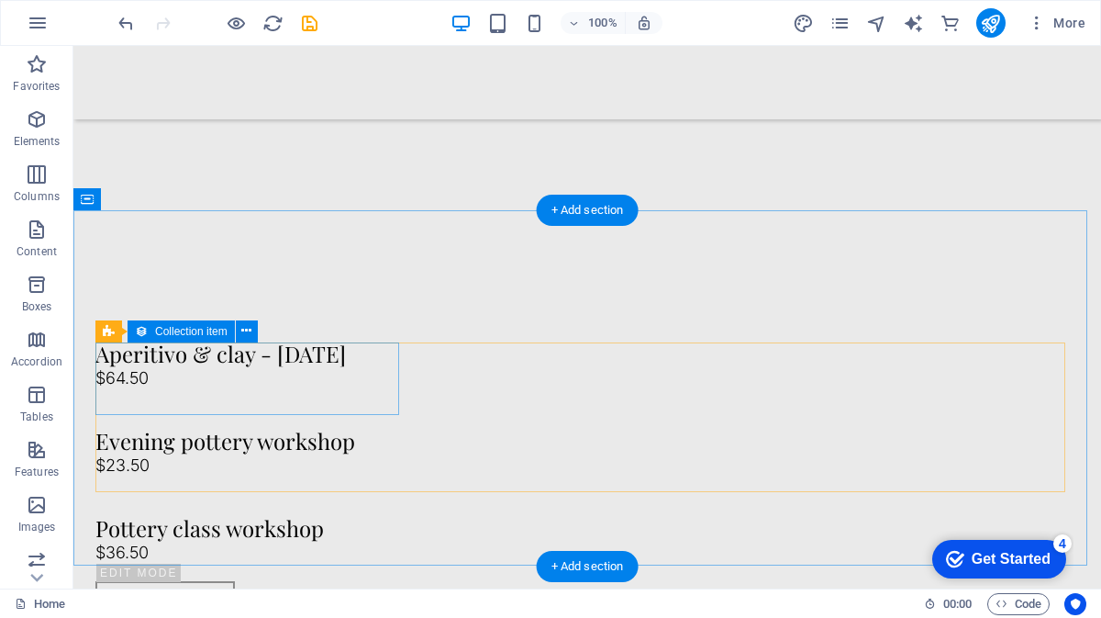
click at [253, 392] on article "Aperitivo & clay - [DATE] $64.50" at bounding box center [587, 355] width 984 height 72
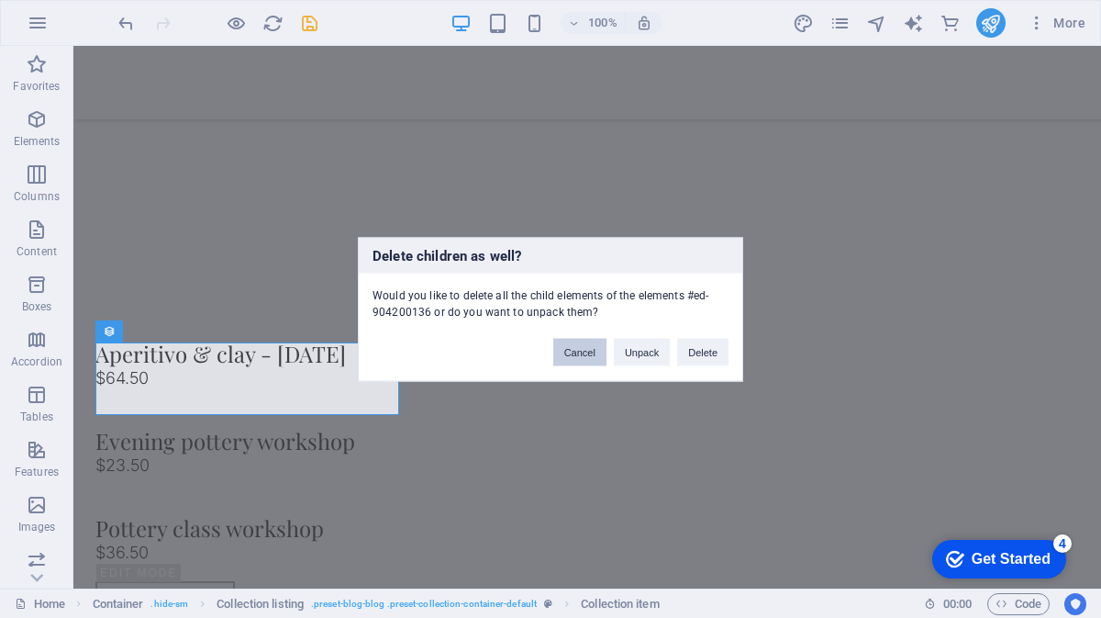
click at [584, 355] on button "Cancel" at bounding box center [579, 352] width 53 height 28
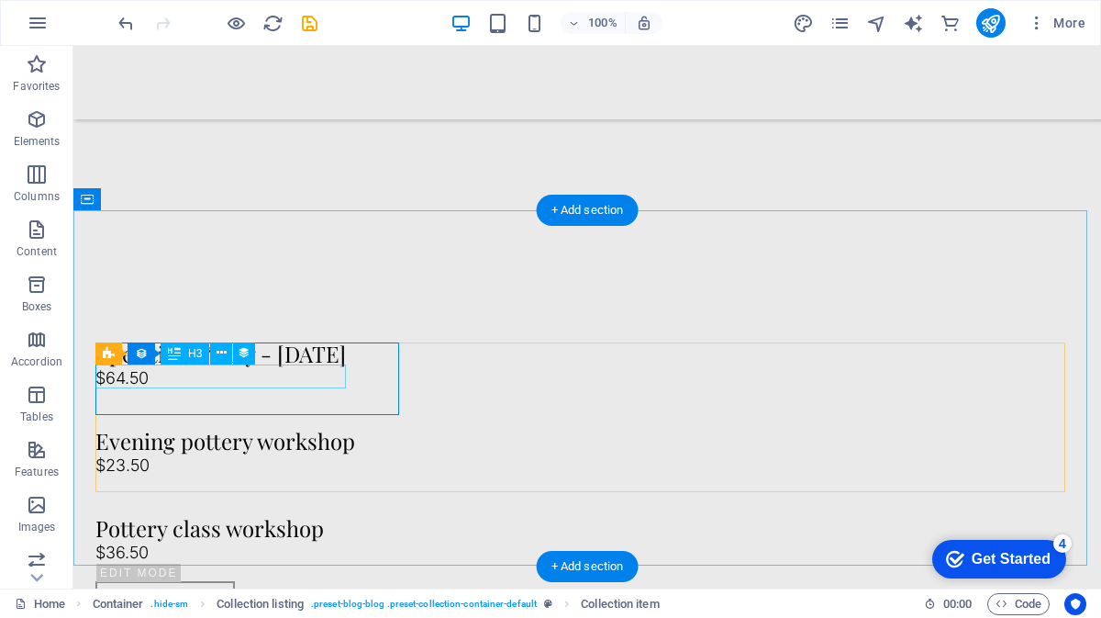
click at [341, 365] on div "Aperitivo & clay - [DATE]" at bounding box center [587, 353] width 984 height 24
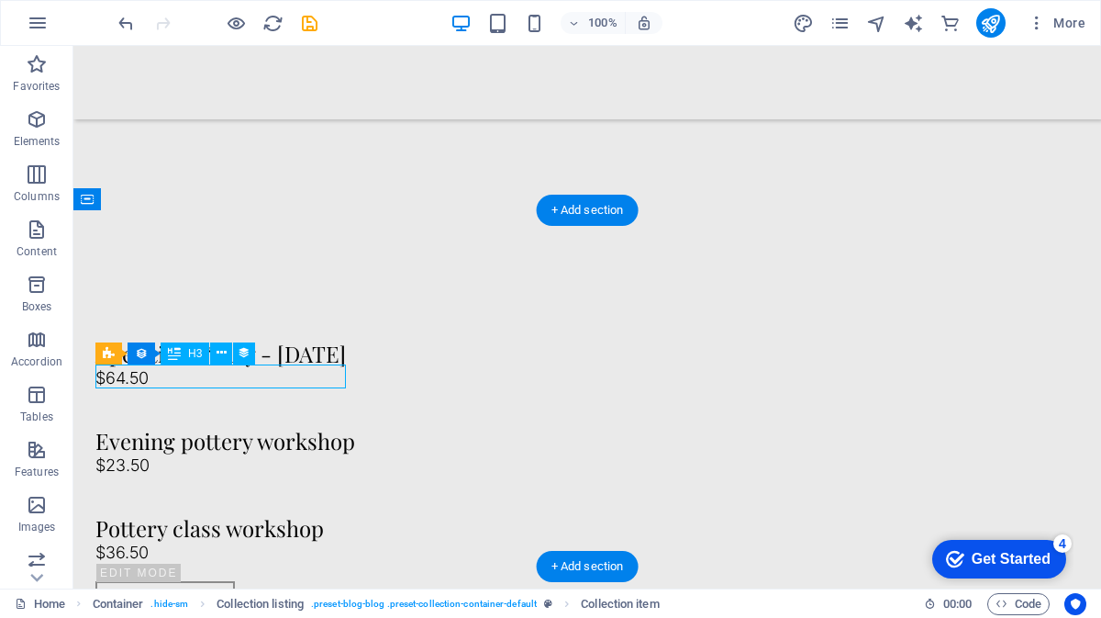
click at [341, 365] on div "Aperitivo & clay - [DATE]" at bounding box center [587, 353] width 984 height 24
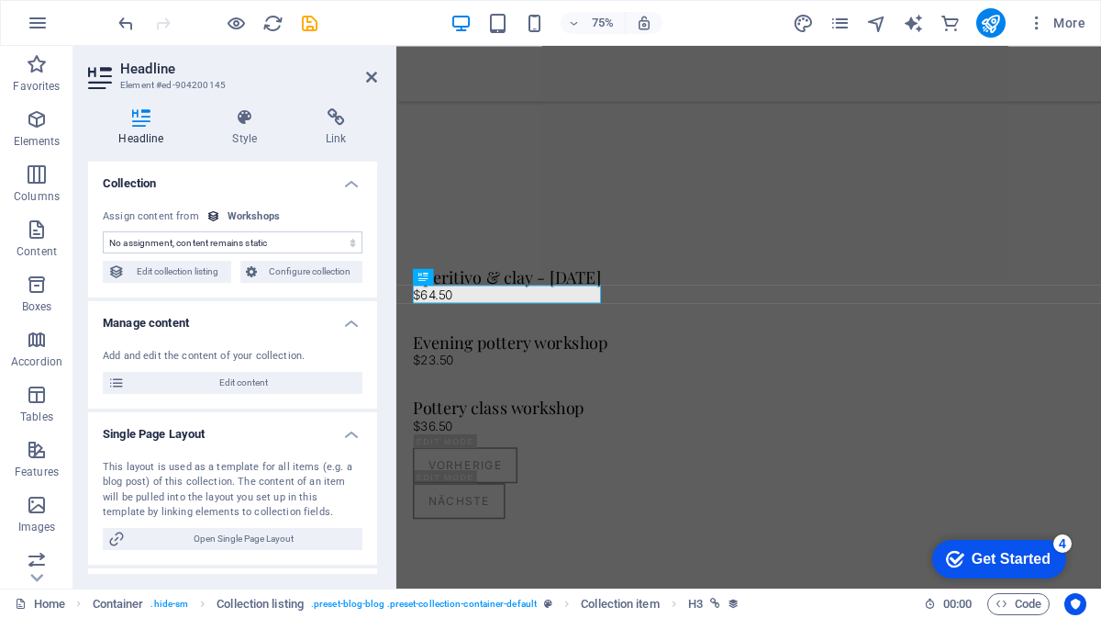
select select "name"
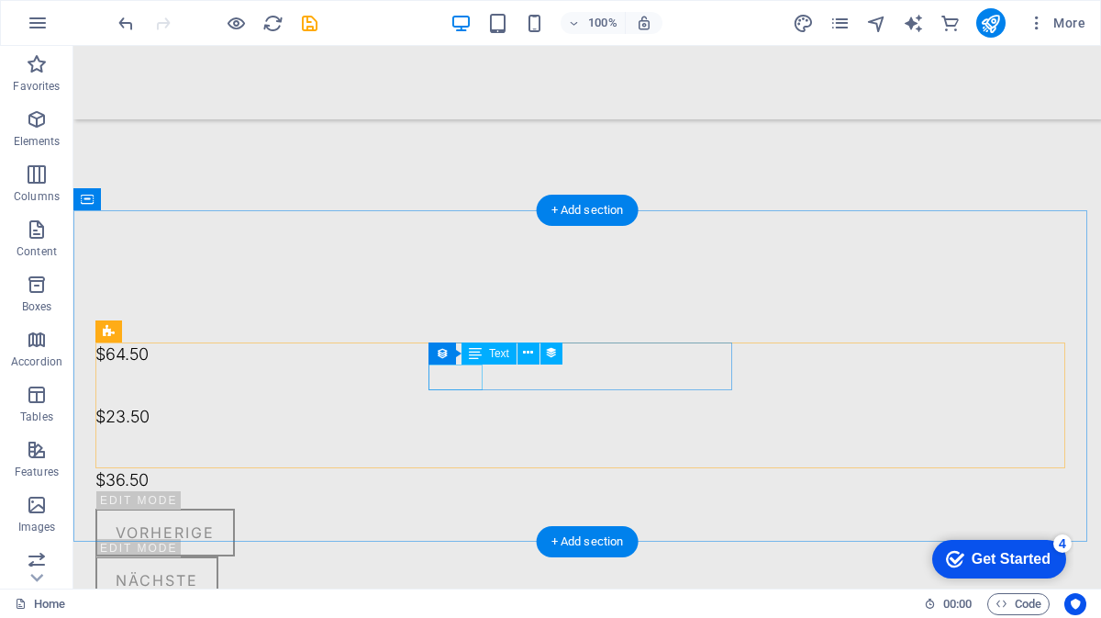
click at [442, 404] on div "$23.50" at bounding box center [587, 417] width 984 height 27
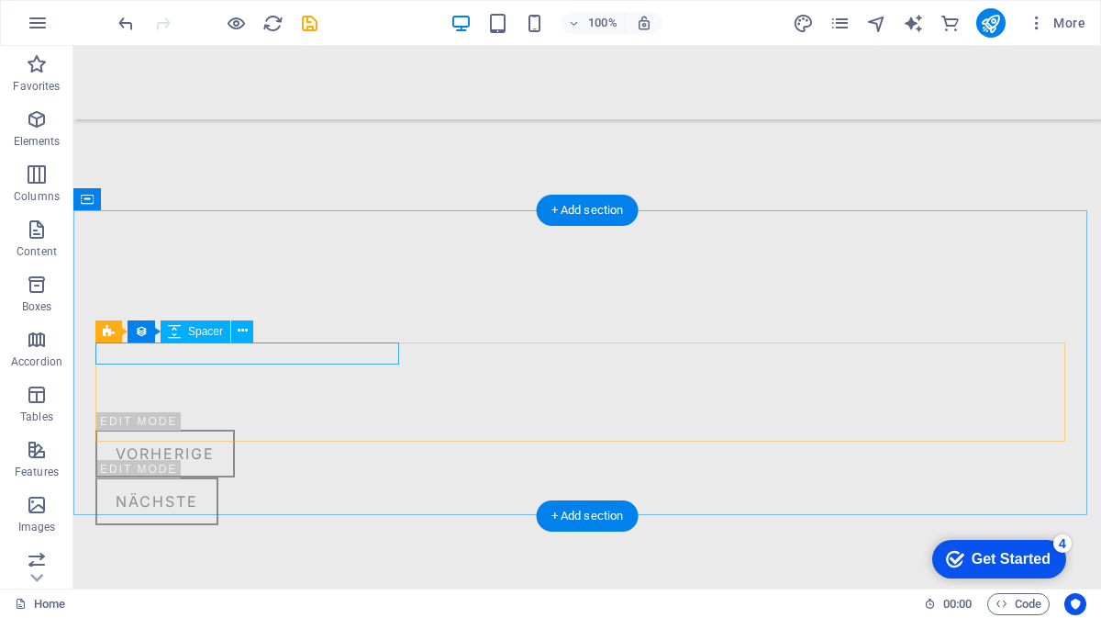
click at [365, 341] on div at bounding box center [587, 330] width 984 height 22
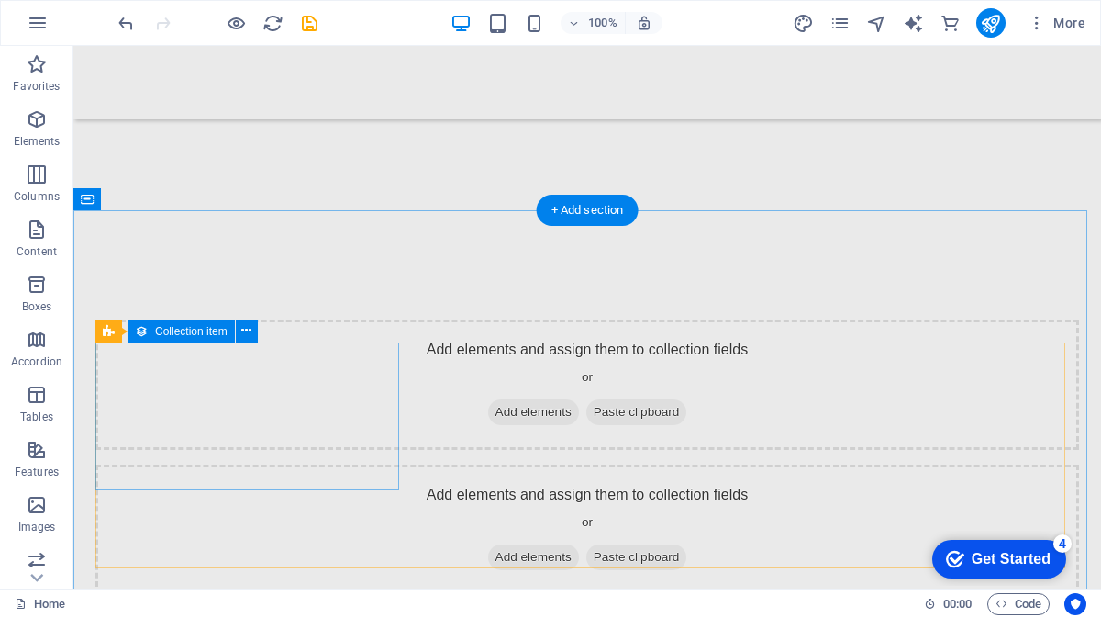
drag, startPoint x: 362, startPoint y: 360, endPoint x: 365, endPoint y: 344, distance: 16.0
click at [365, 344] on div "Add elements and assign them to collection fields or Add elements Paste clipboa…" at bounding box center [587, 384] width 984 height 130
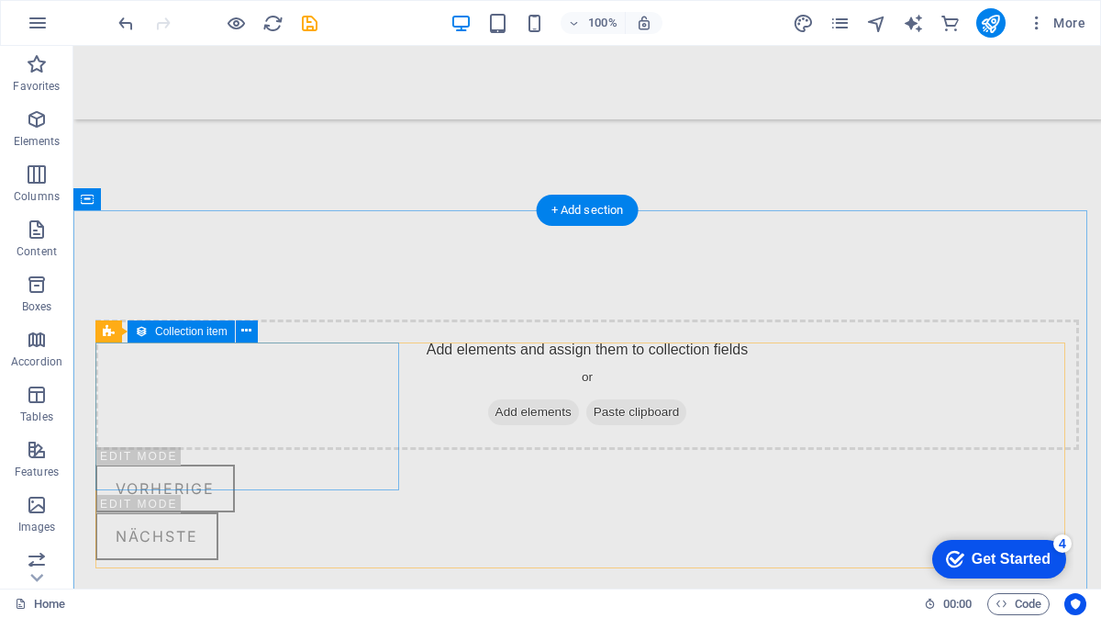
click at [365, 344] on div "Add elements and assign them to collection fields or Add elements Paste clipboa…" at bounding box center [587, 384] width 984 height 130
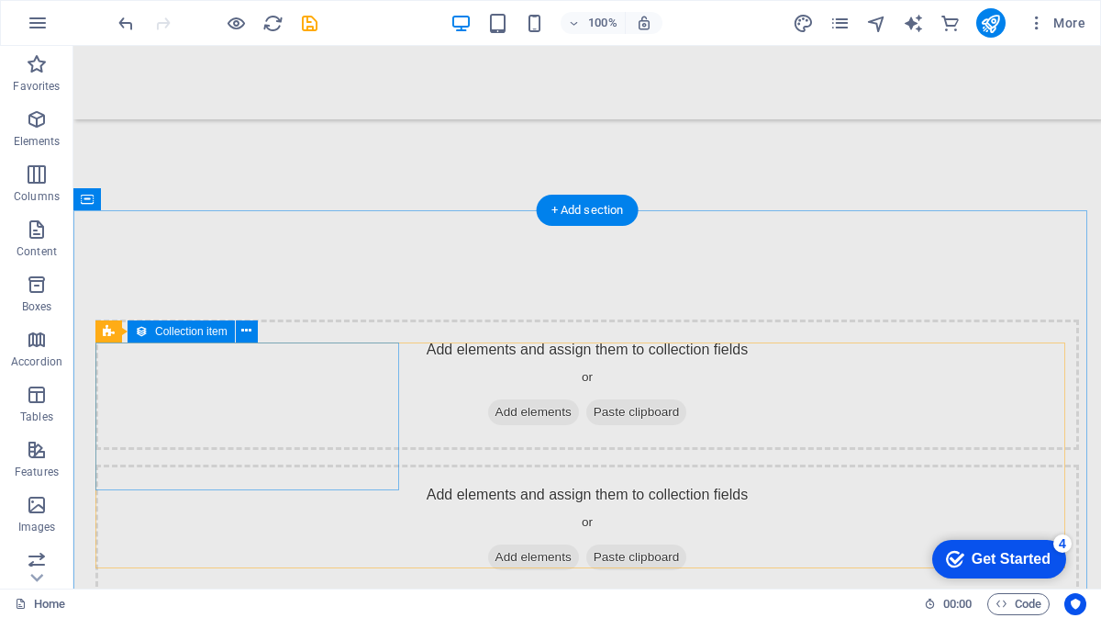
click at [365, 344] on div "Add elements and assign them to collection fields or Add elements Paste clipboa…" at bounding box center [587, 384] width 984 height 130
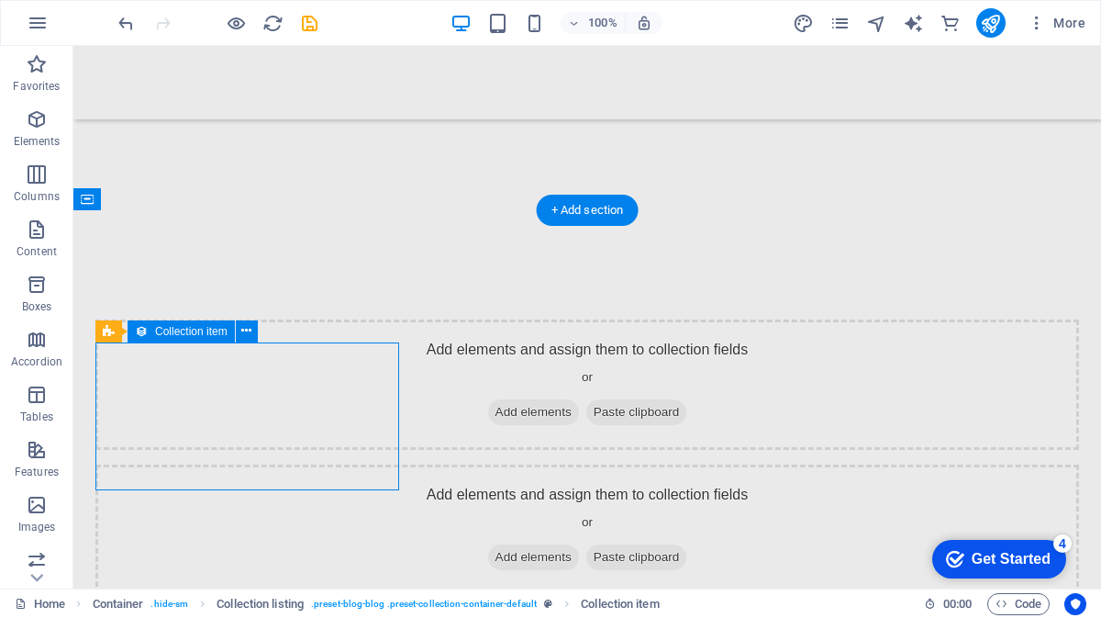
click at [365, 344] on div "Add elements and assign them to collection fields or Add elements Paste clipboa…" at bounding box center [587, 384] width 984 height 130
click at [365, 464] on div "Add elements and assign them to collection fields or Add elements Paste clipboa…" at bounding box center [587, 529] width 984 height 130
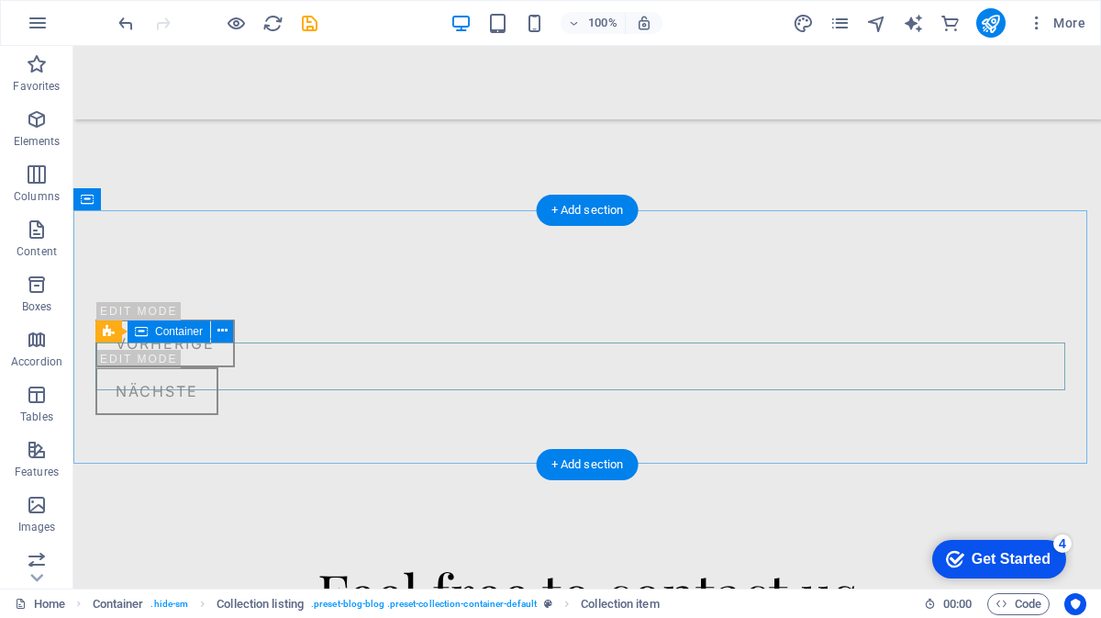
click at [365, 344] on div "Vorherige Nächste" at bounding box center [587, 366] width 984 height 95
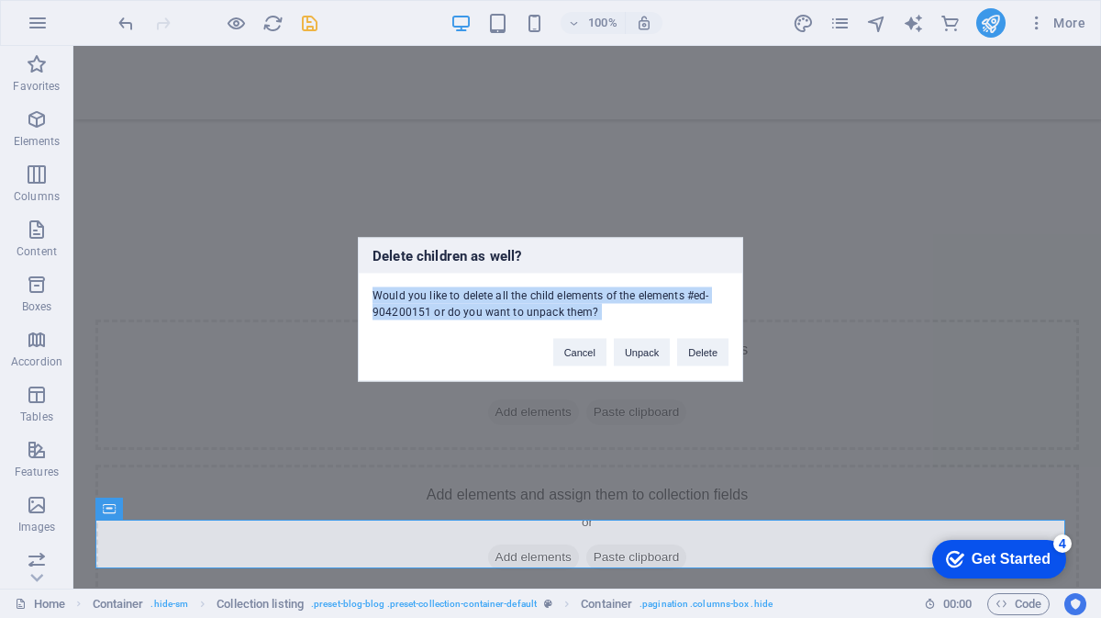
click at [365, 344] on div "Delete children as well? Would you like to delete all the child elements of the…" at bounding box center [550, 309] width 385 height 144
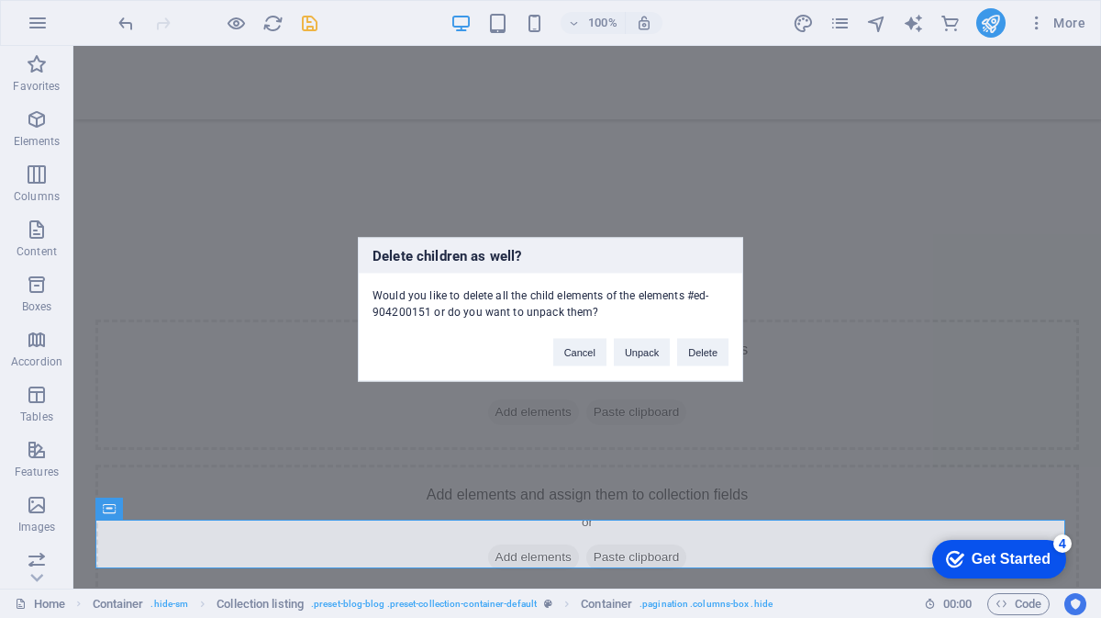
click at [705, 219] on div "Delete children as well? Would you like to delete all the child elements of the…" at bounding box center [550, 309] width 1101 height 618
click at [628, 213] on div "Delete children as well? Would you like to delete all the child elements of the…" at bounding box center [550, 309] width 1101 height 618
click at [584, 351] on button "Cancel" at bounding box center [579, 352] width 53 height 28
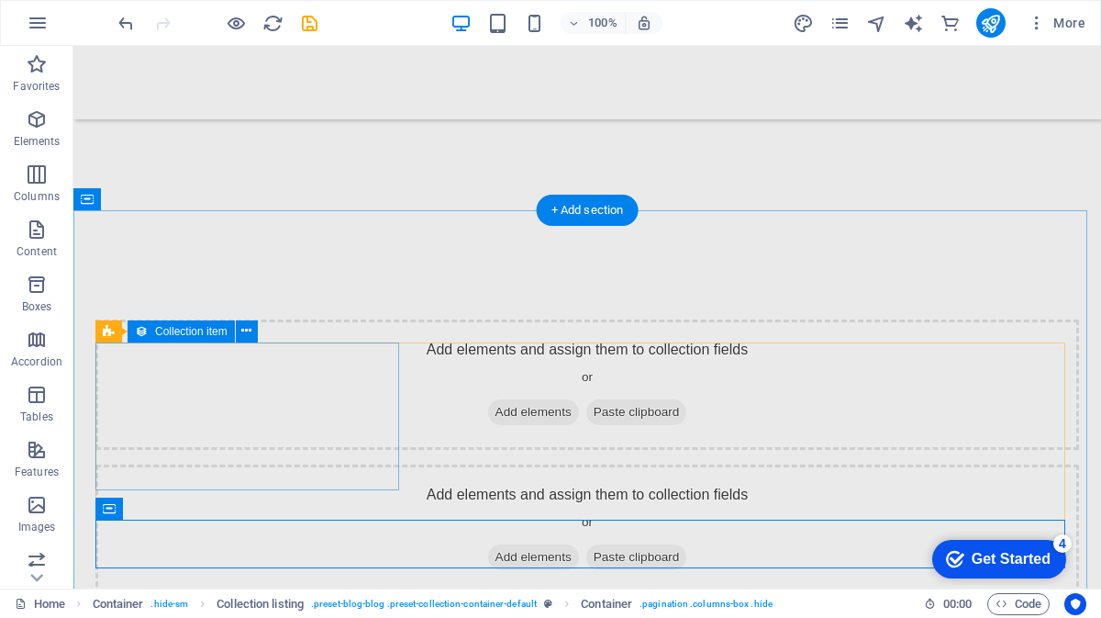
click at [378, 400] on div "Add elements and assign them to collection fields or Add elements Paste clipboa…" at bounding box center [587, 384] width 984 height 130
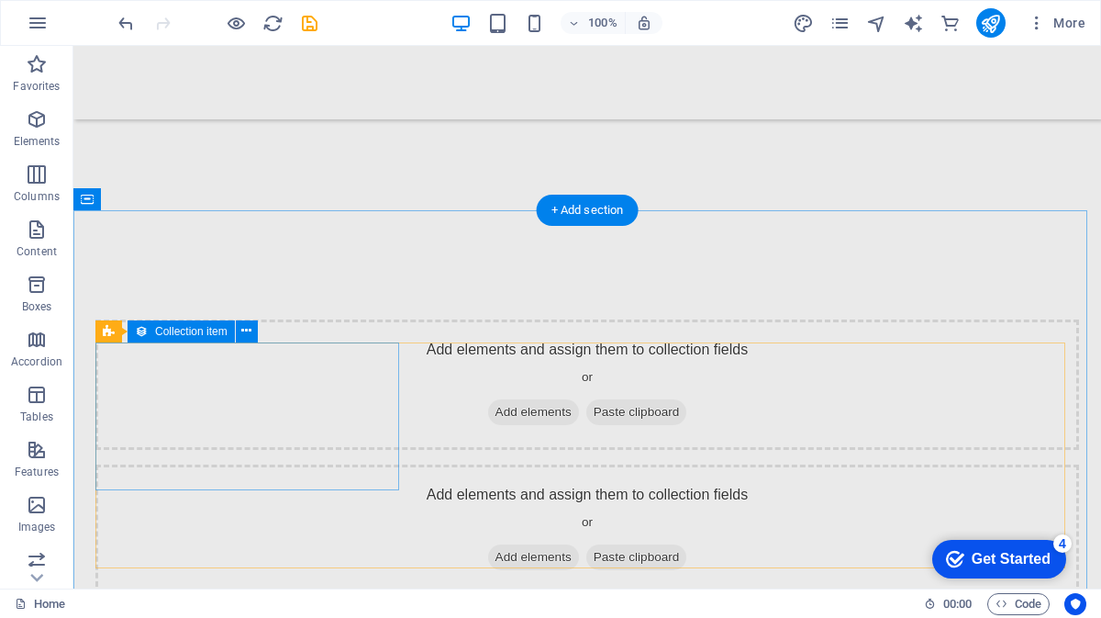
click at [378, 400] on div "Add elements and assign them to collection fields or Add elements Paste clipboa…" at bounding box center [587, 384] width 984 height 130
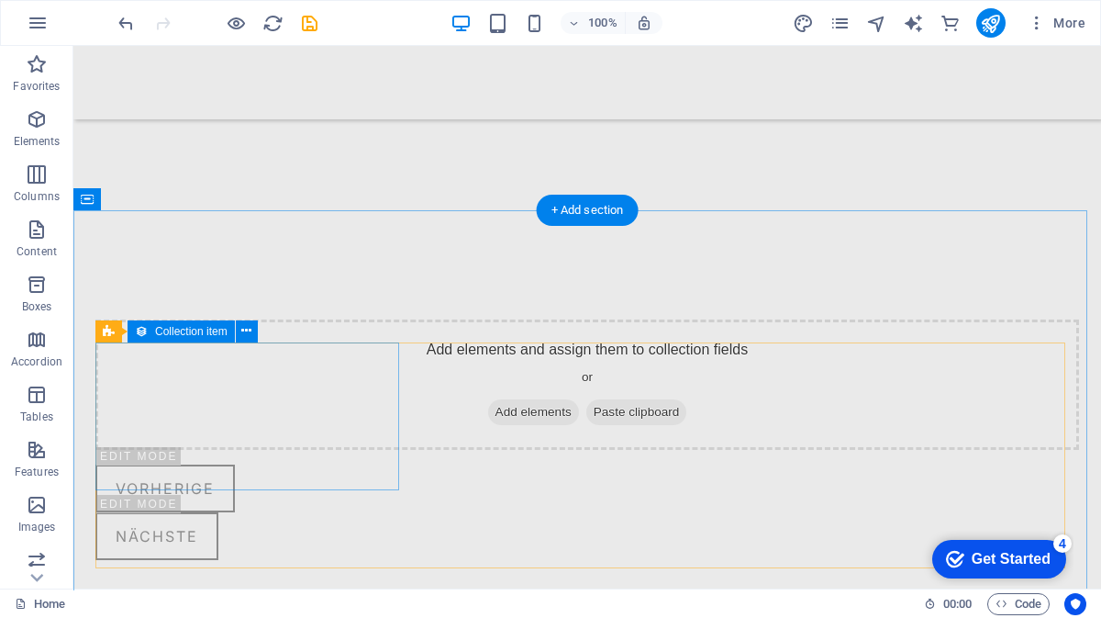
click at [378, 400] on div "Add elements and assign them to collection fields or Add elements Paste clipboa…" at bounding box center [587, 384] width 984 height 130
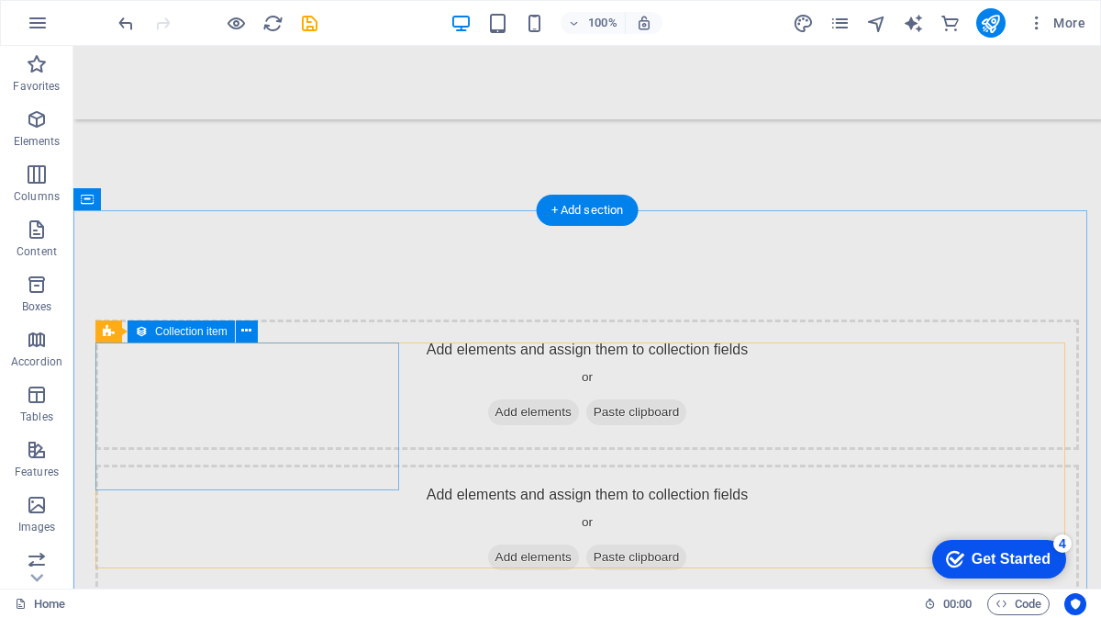
click at [351, 415] on div "Add elements and assign them to collection fields or Add elements Paste clipboa…" at bounding box center [587, 384] width 984 height 130
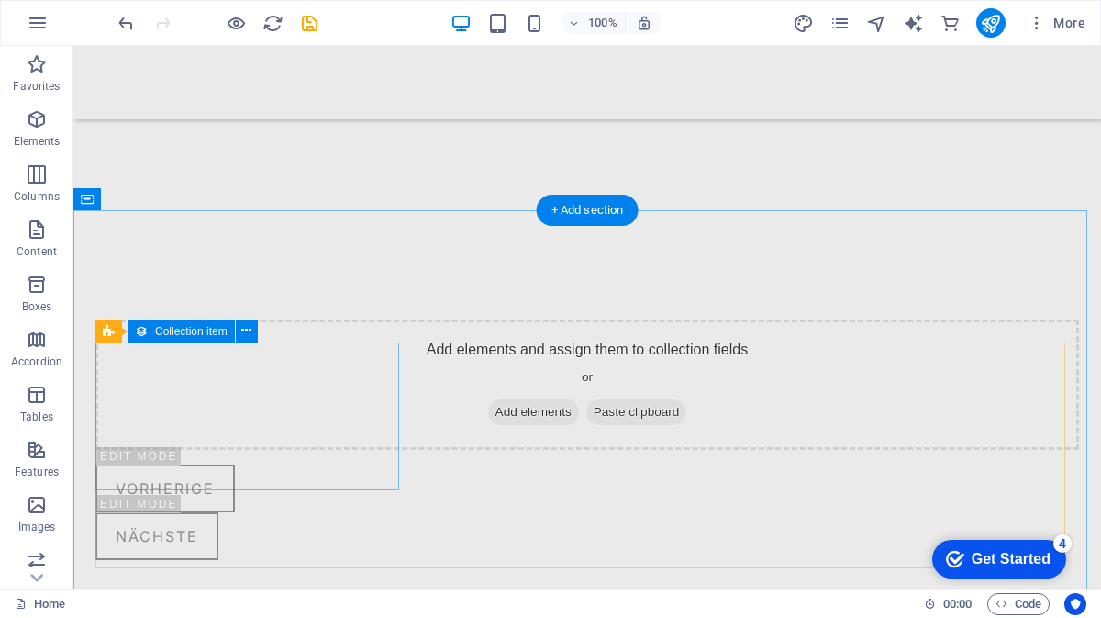
click at [351, 415] on div "Add elements and assign them to collection fields or Add elements Paste clipboa…" at bounding box center [587, 384] width 984 height 130
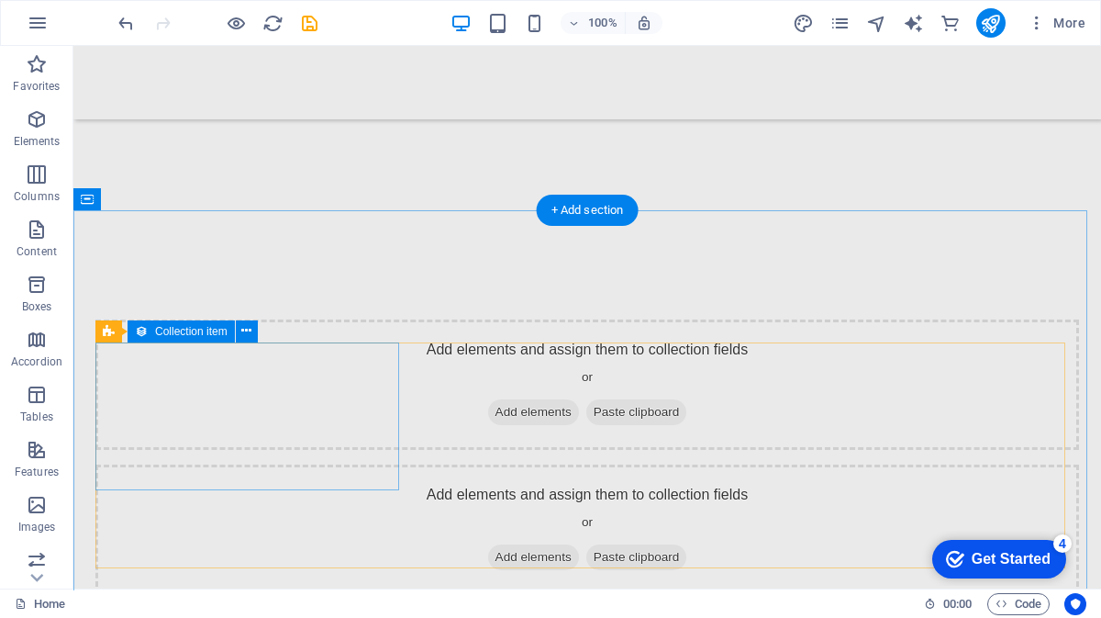
click at [351, 415] on div "Add elements and assign them to collection fields or Add elements Paste clipboa…" at bounding box center [587, 384] width 984 height 130
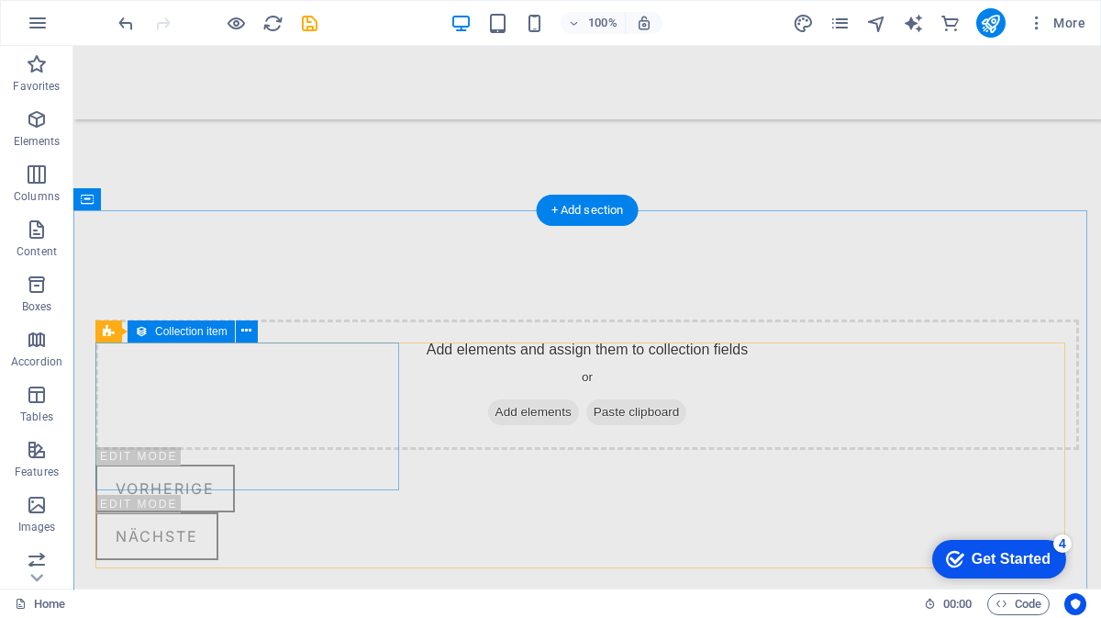
click at [351, 415] on div "Add elements and assign them to collection fields or Add elements Paste clipboa…" at bounding box center [587, 384] width 984 height 130
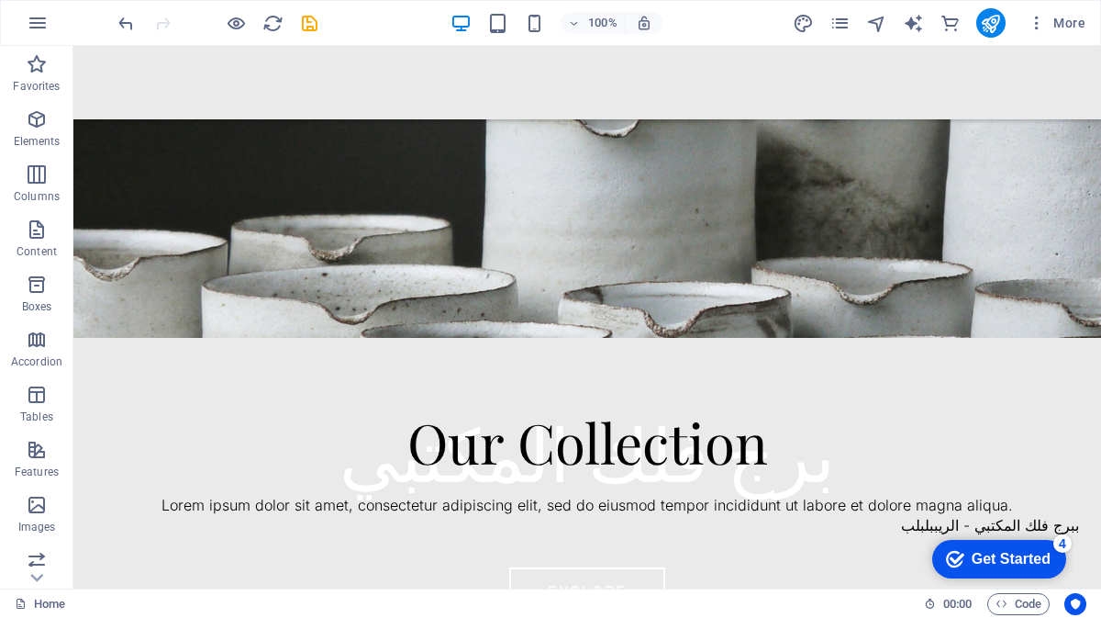
scroll to position [351, 0]
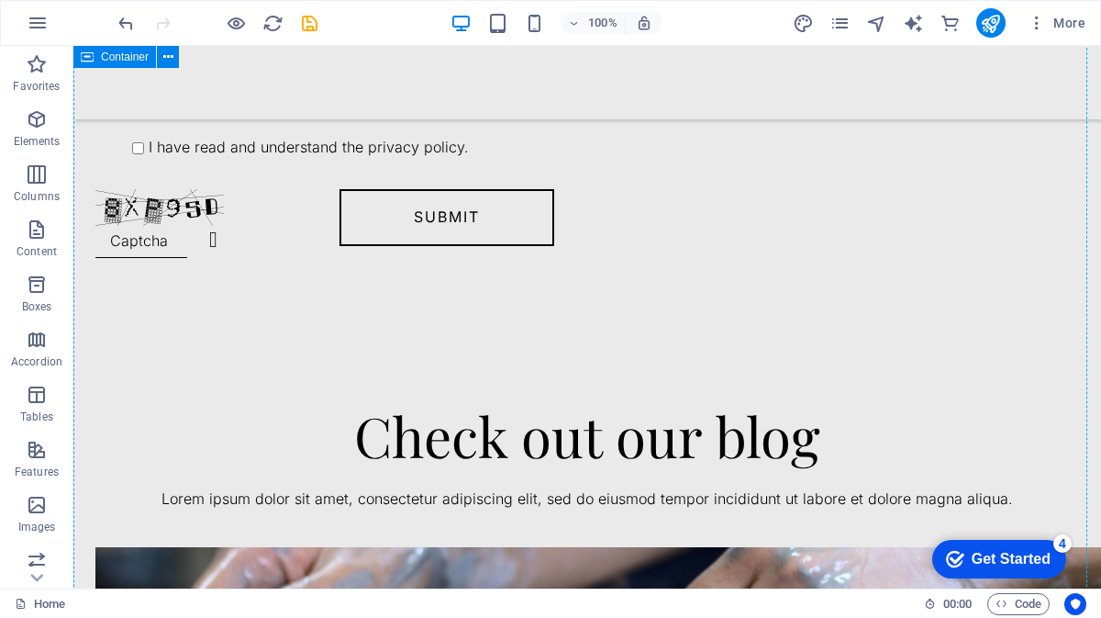
drag, startPoint x: 416, startPoint y: 359, endPoint x: 670, endPoint y: 473, distance: 278.9
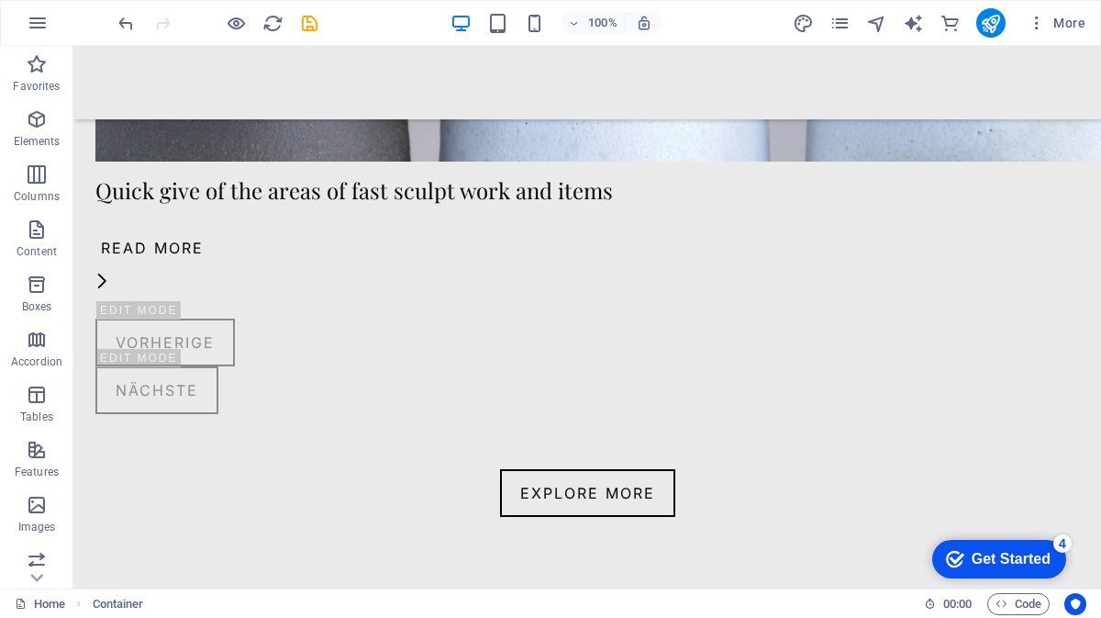
scroll to position [3585, 0]
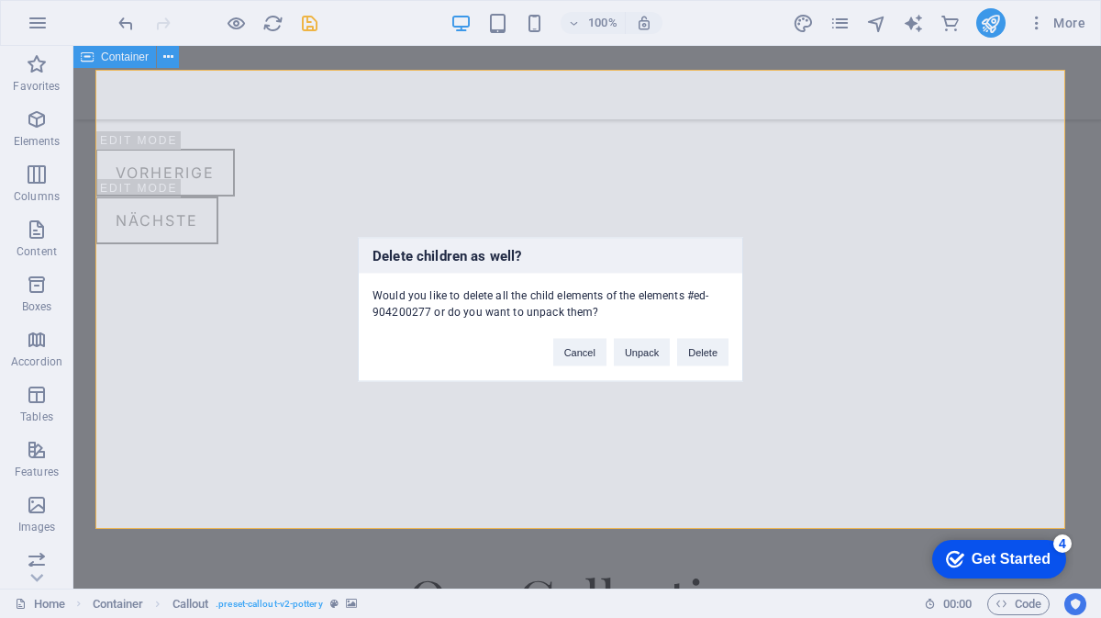
click at [875, 410] on div "Delete children as well? Would you like to delete all the child elements of the…" at bounding box center [550, 309] width 1101 height 618
click at [702, 355] on button "Delete" at bounding box center [702, 352] width 51 height 28
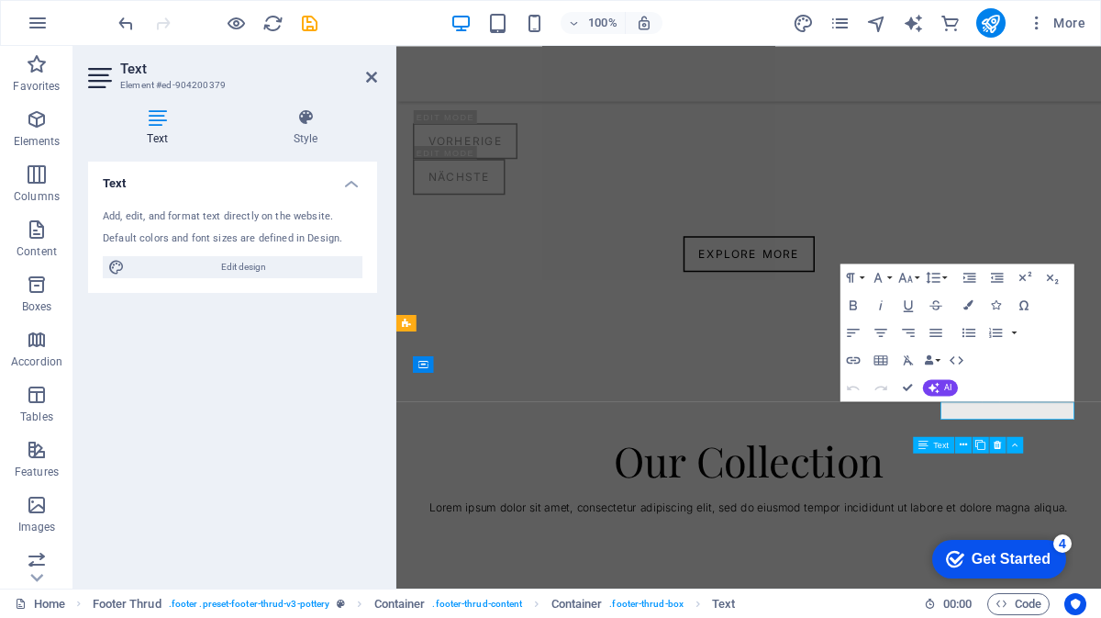
scroll to position [3538, 0]
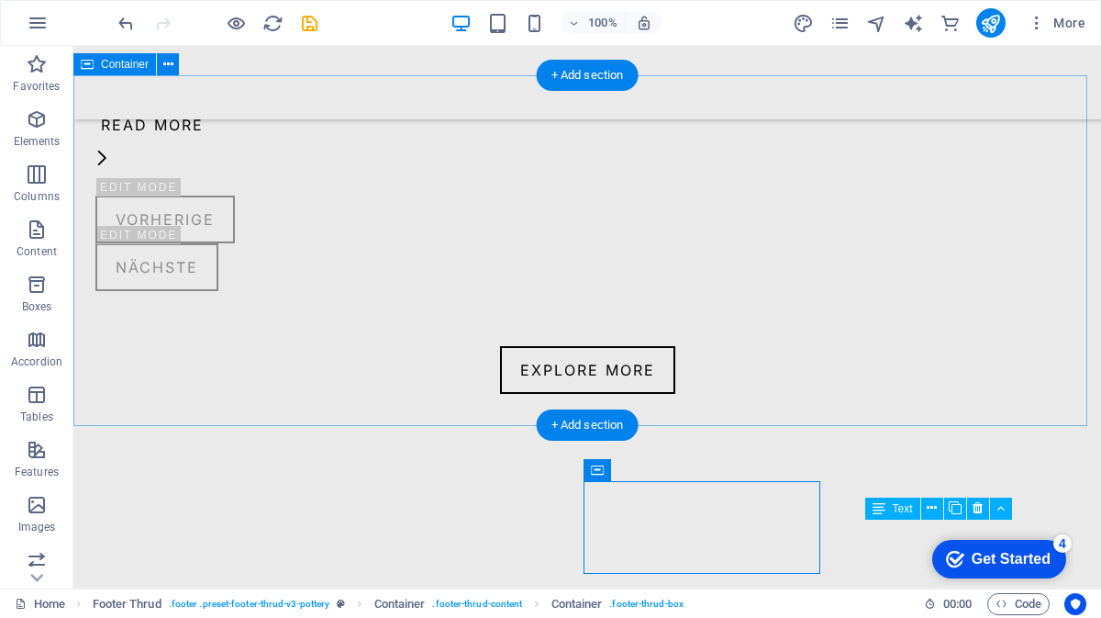
scroll to position [3505, 0]
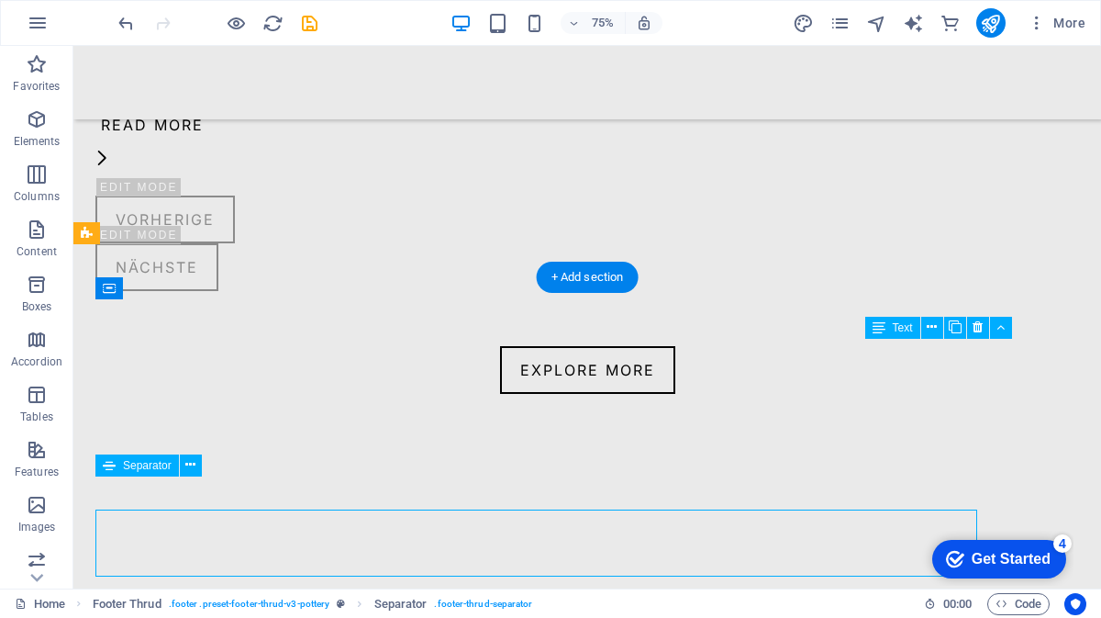
scroll to position [3687, 0]
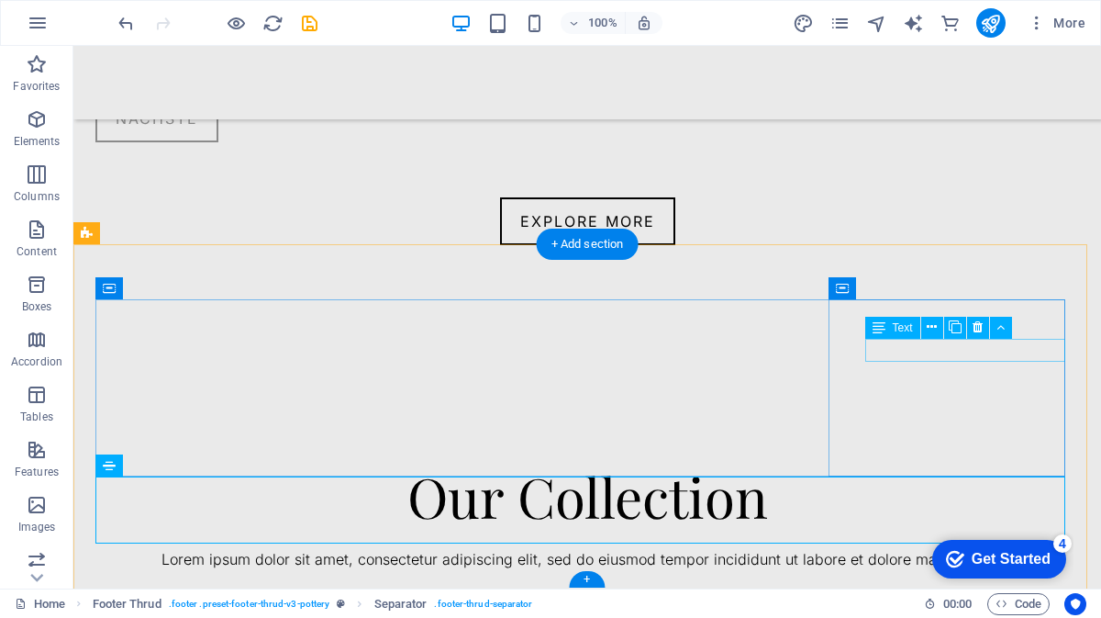
click at [927, 339] on div "Text" at bounding box center [944, 328] width 159 height 23
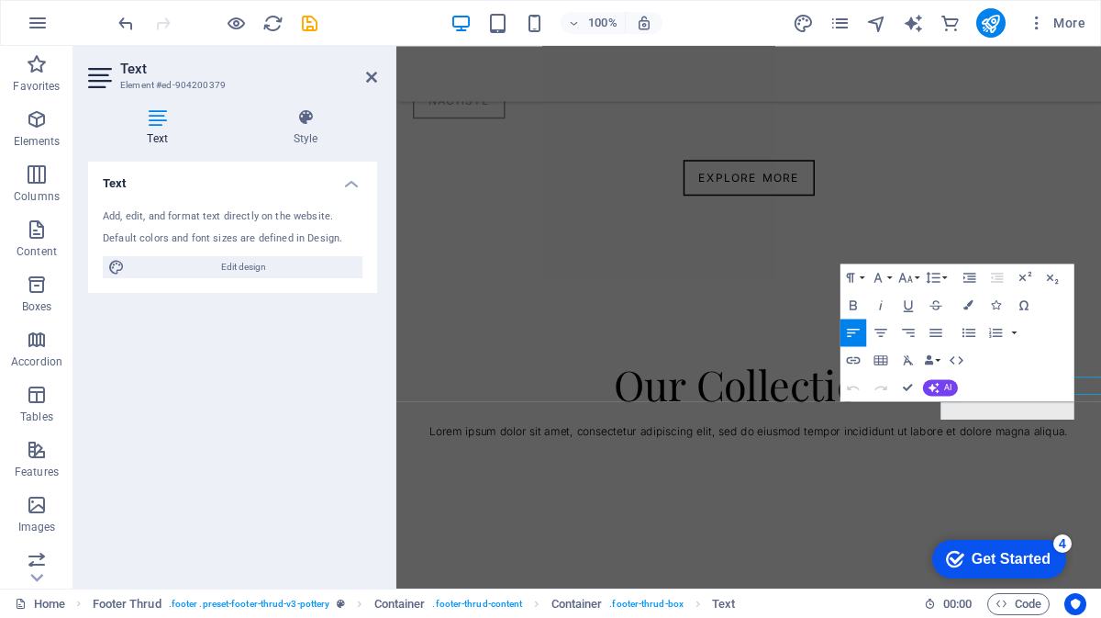
scroll to position [3538, 0]
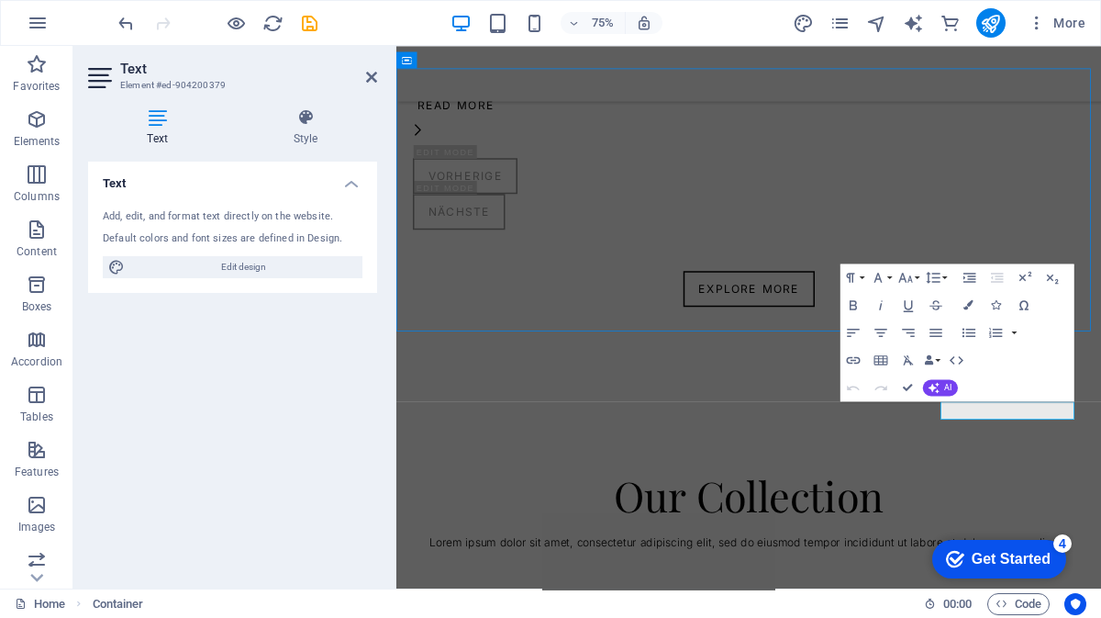
scroll to position [3505, 0]
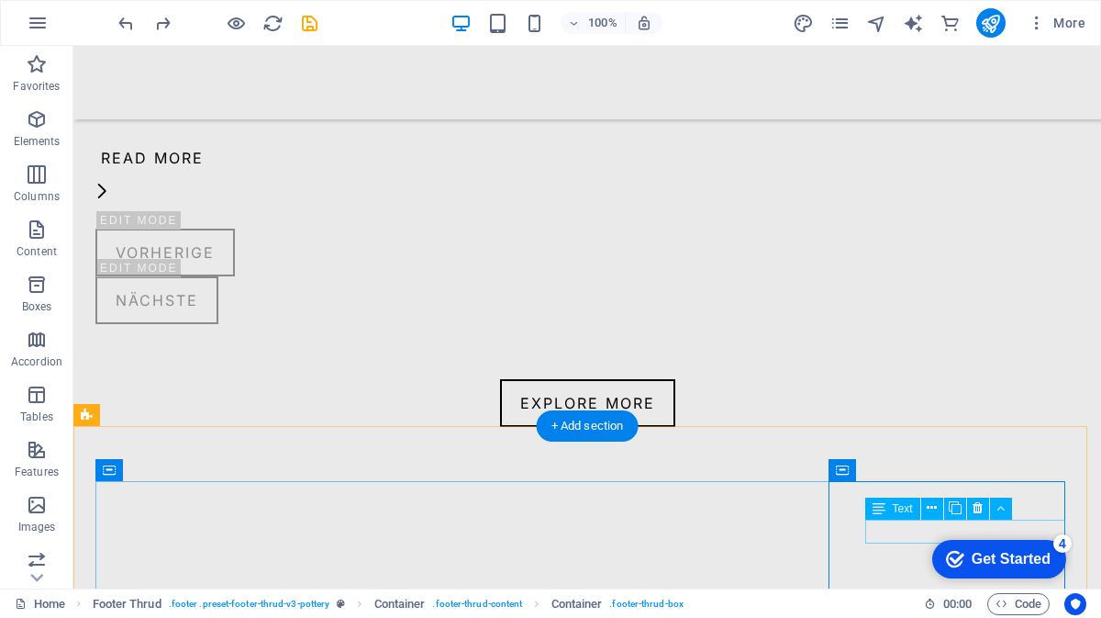
drag, startPoint x: 962, startPoint y: 528, endPoint x: 867, endPoint y: 537, distance: 95.0
click at [927, 507] on icon at bounding box center [932, 507] width 10 height 19
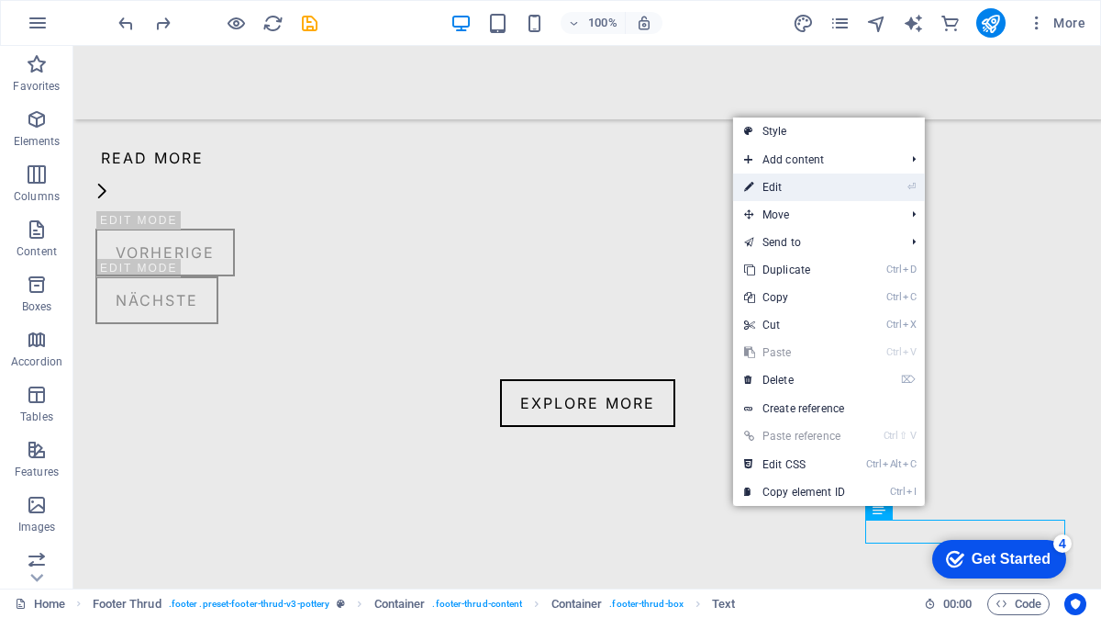
click at [819, 181] on link "⏎ Edit" at bounding box center [794, 187] width 123 height 28
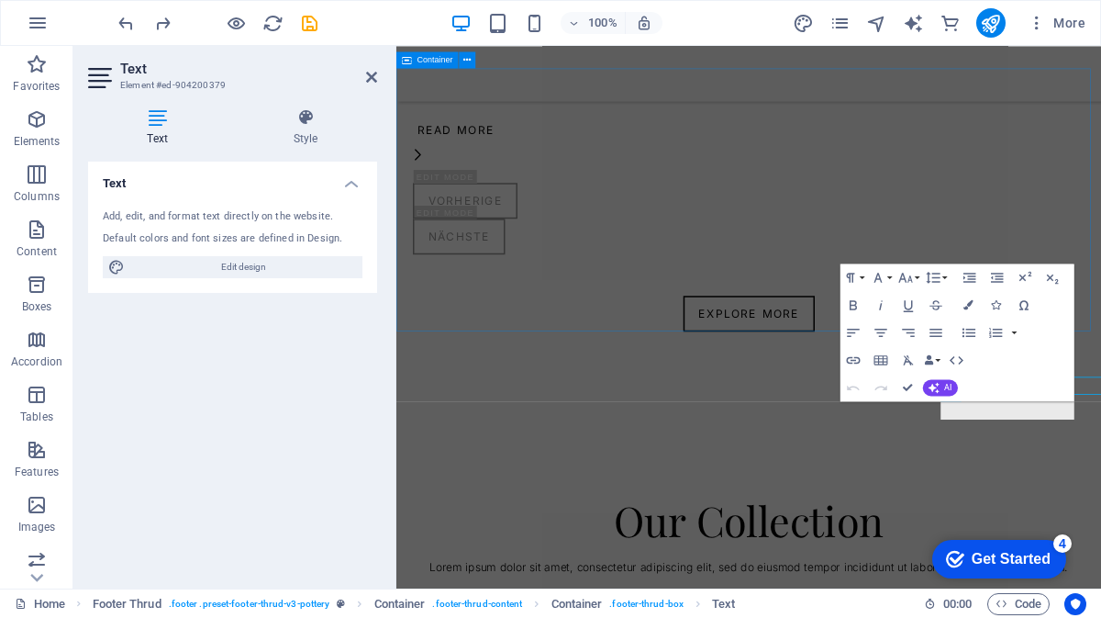
scroll to position [3538, 0]
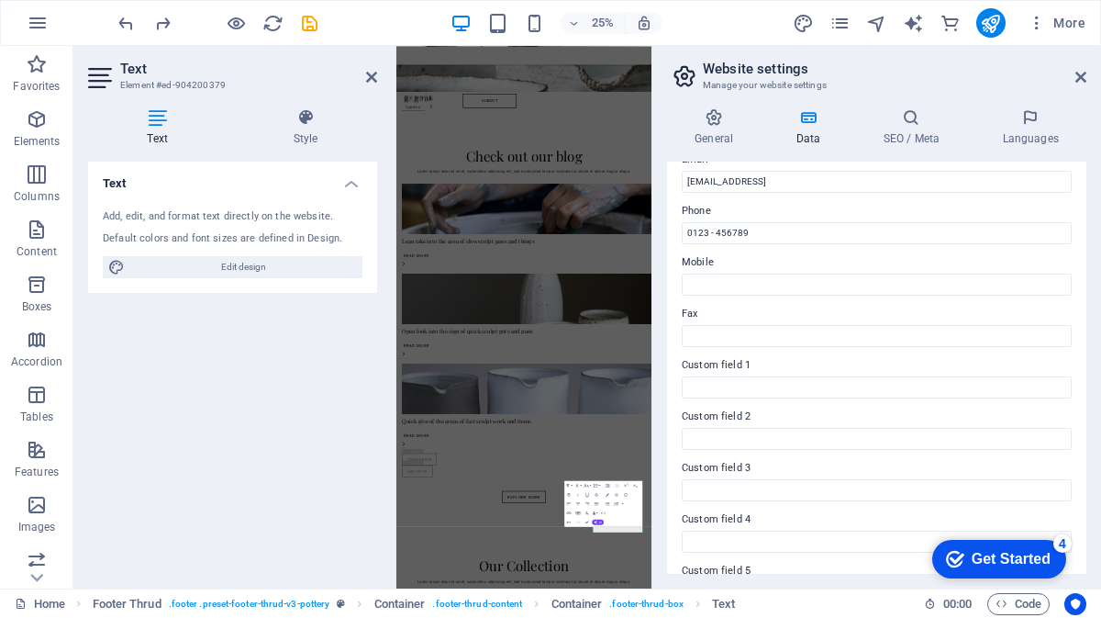
scroll to position [377, 0]
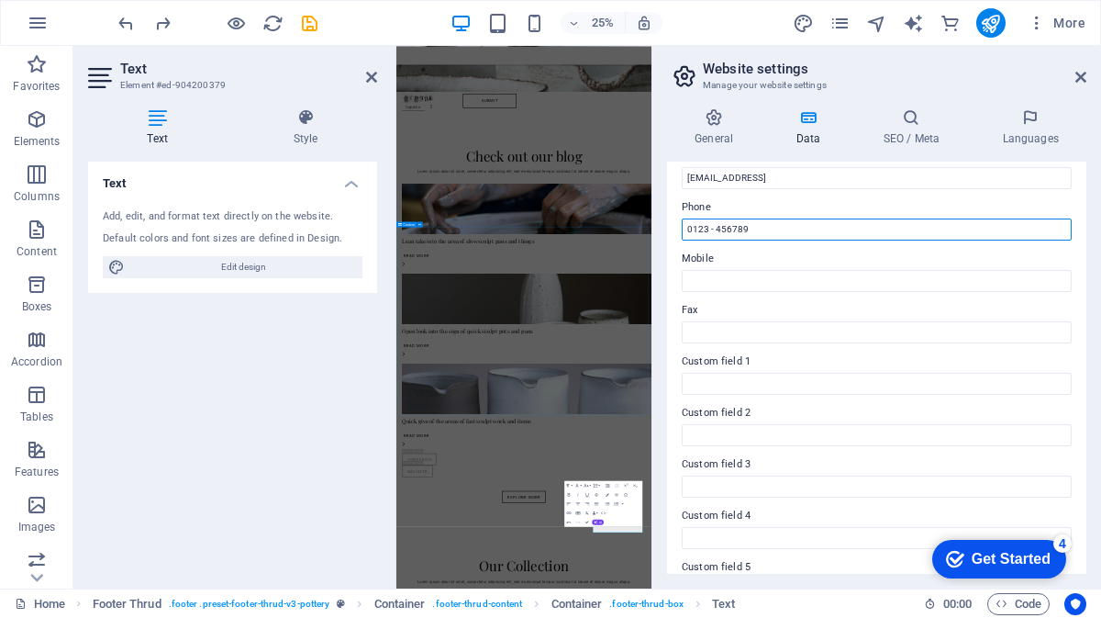
drag, startPoint x: 1159, startPoint y: 271, endPoint x: 1286, endPoint y: 828, distance: 571.4
click at [740, 227] on input "0123 - 456789" at bounding box center [877, 229] width 390 height 22
type input "00966570707680"
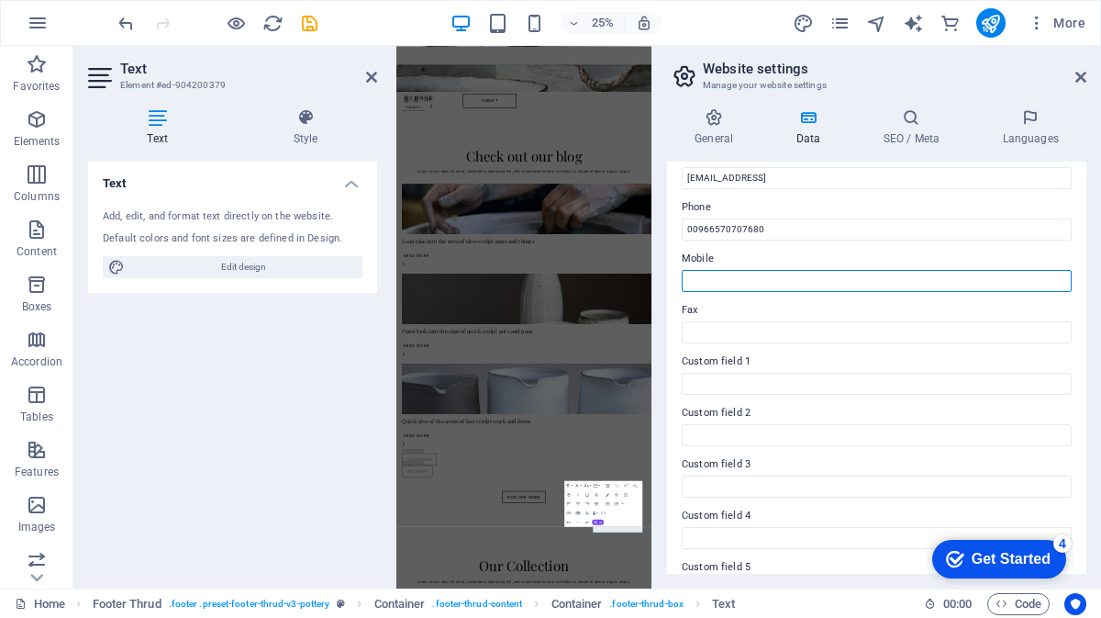
click at [733, 276] on input "Mobile" at bounding box center [877, 281] width 390 height 22
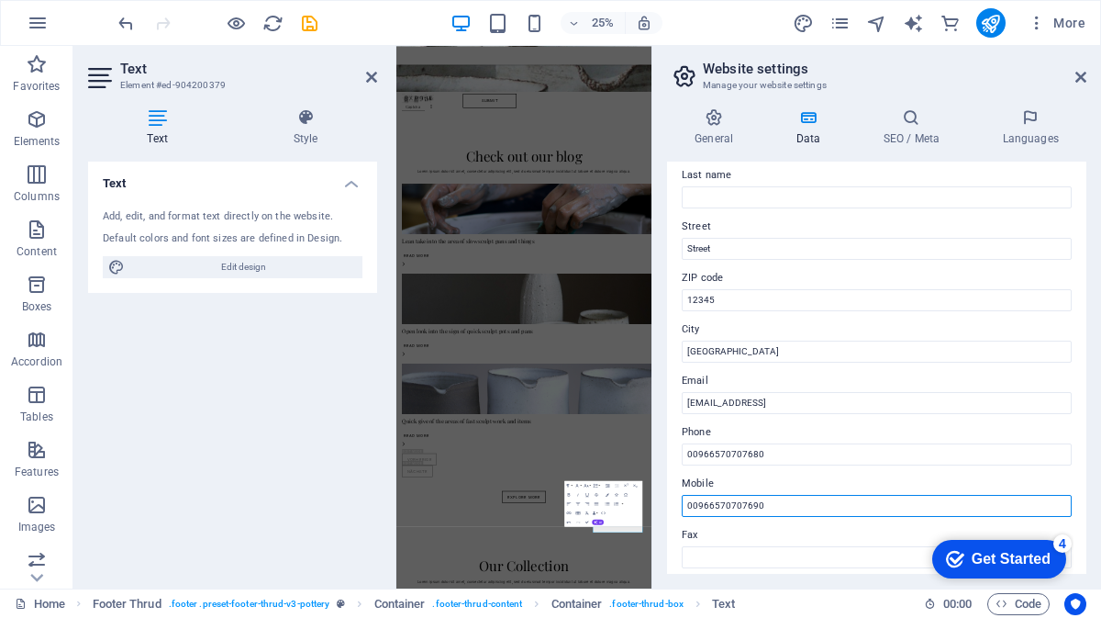
scroll to position [145, 0]
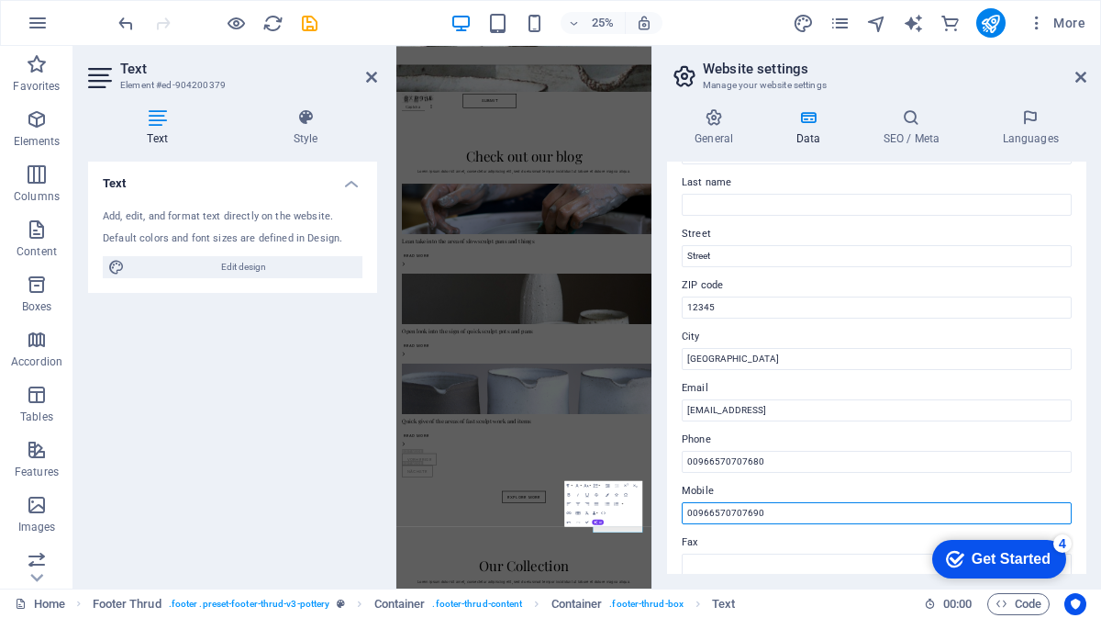
type input "00966570707690"
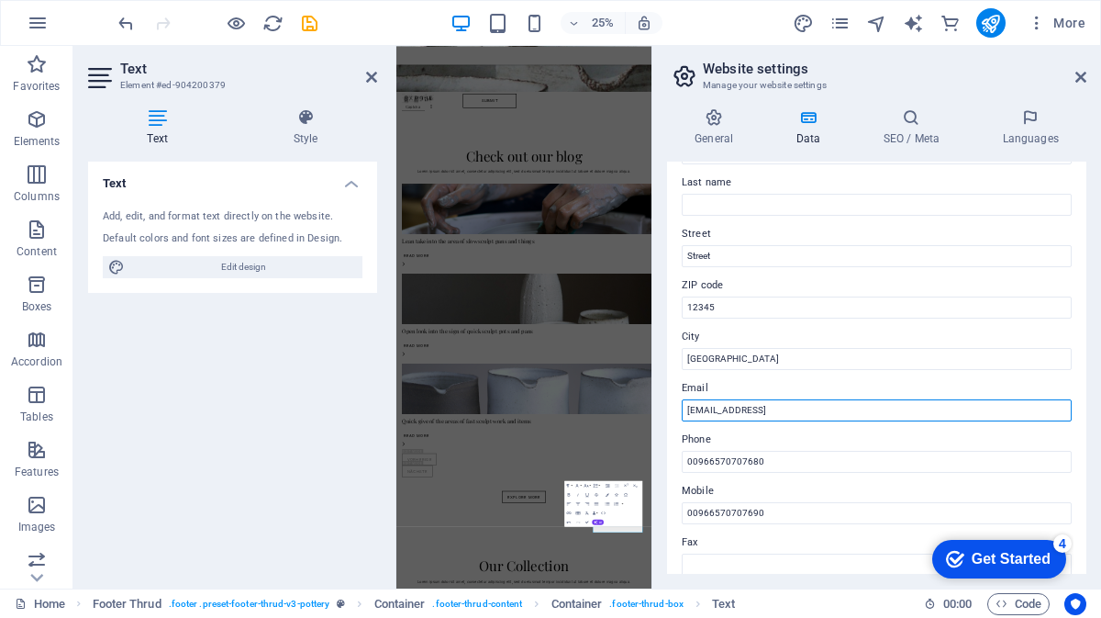
click at [795, 410] on input "[EMAIL_ADDRESS]" at bounding box center [877, 410] width 390 height 22
paste input "[EMAIL_ADDRESS][DOMAIN_NAME]"
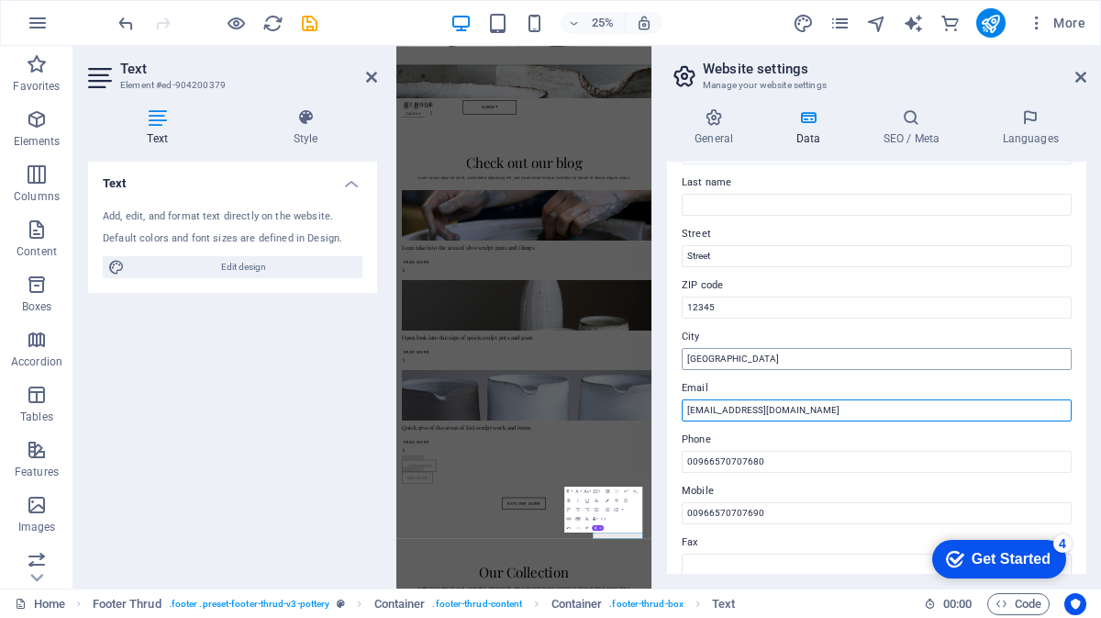
type input "[EMAIL_ADDRESS][DOMAIN_NAME]"
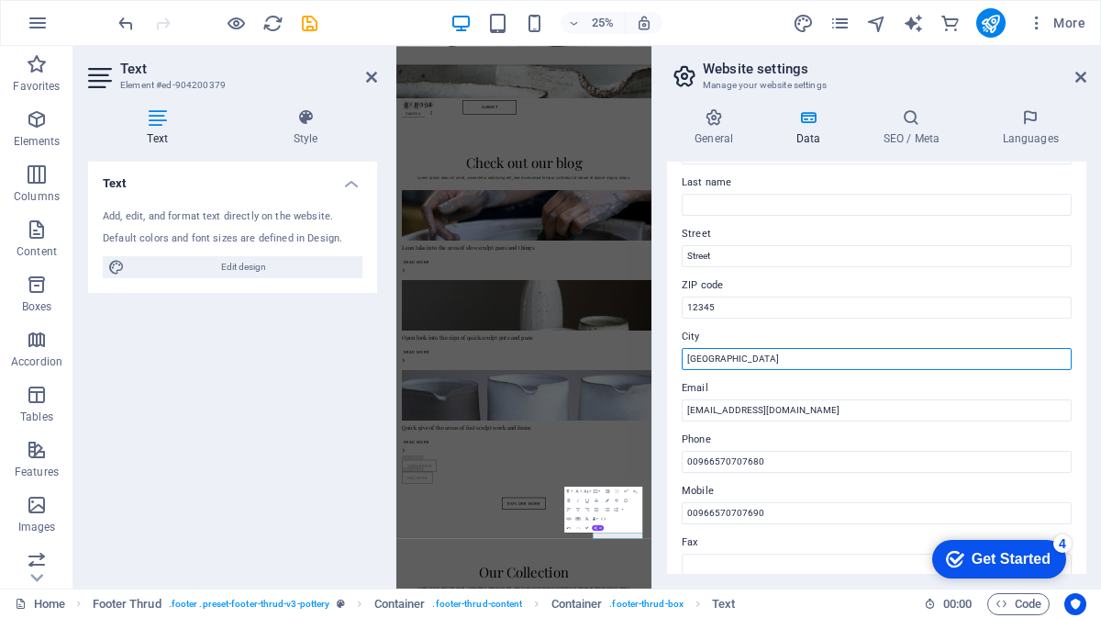
click at [756, 362] on input "[GEOGRAPHIC_DATA]" at bounding box center [877, 359] width 390 height 22
type input "r"
type input "R"
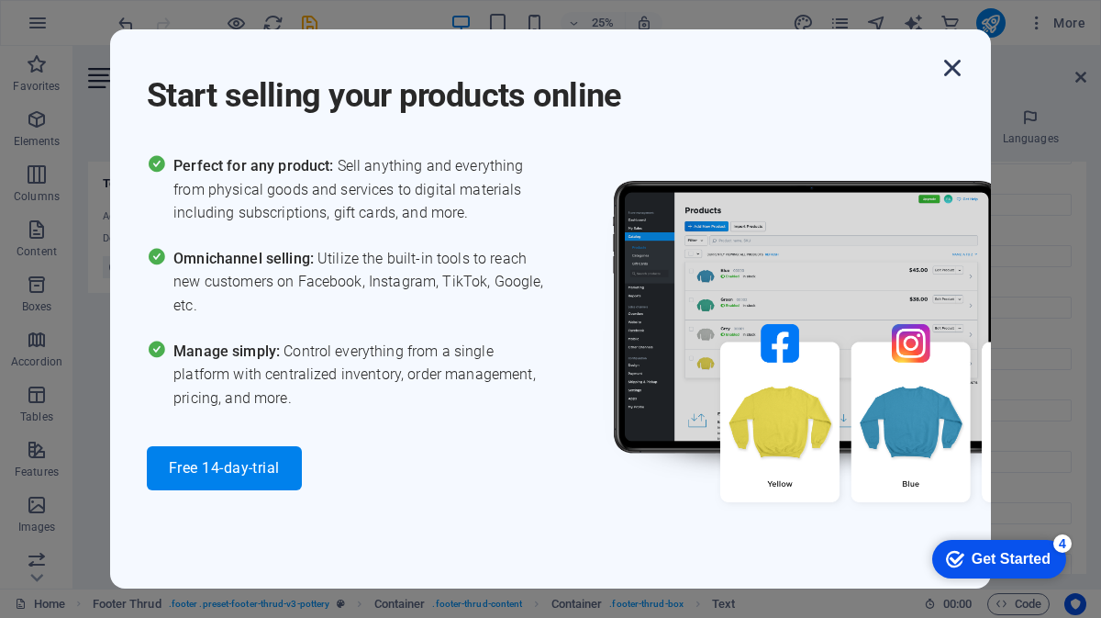
click at [947, 67] on icon "button" at bounding box center [952, 67] width 33 height 33
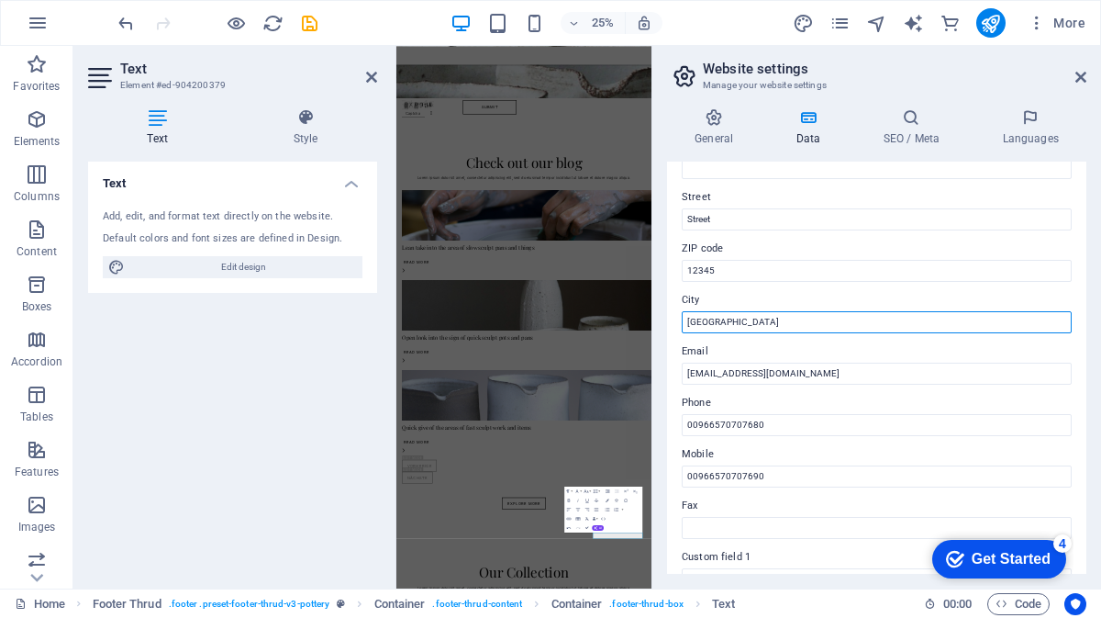
scroll to position [166, 0]
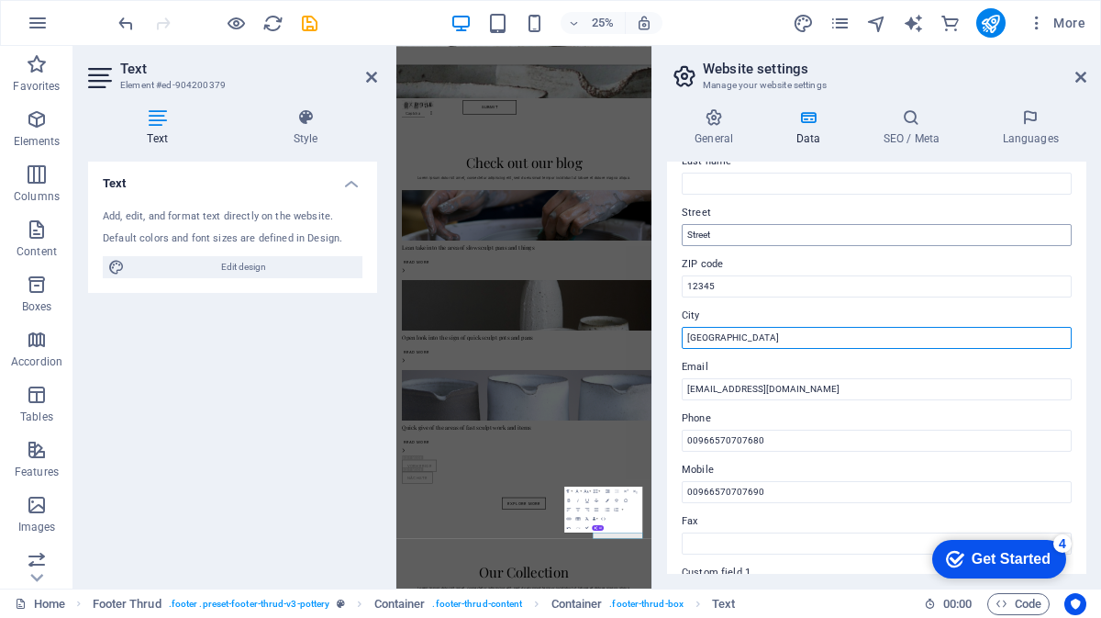
type input "[GEOGRAPHIC_DATA]"
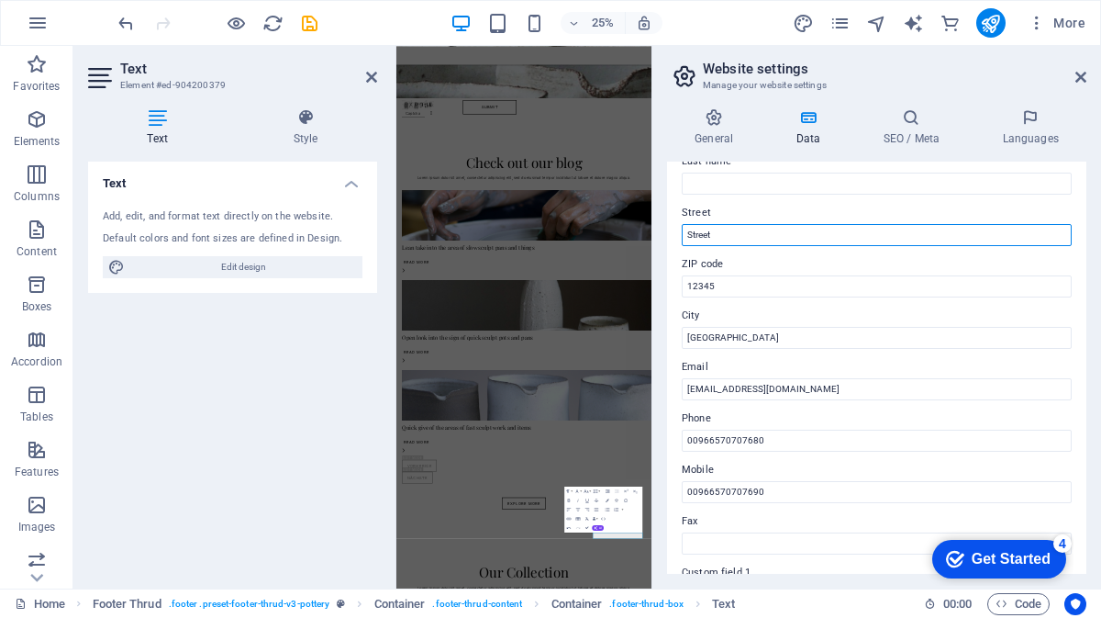
click at [741, 236] on input "Street" at bounding box center [877, 235] width 390 height 22
type input "Olaya"
drag, startPoint x: 1081, startPoint y: 395, endPoint x: 1077, endPoint y: 526, distance: 130.3
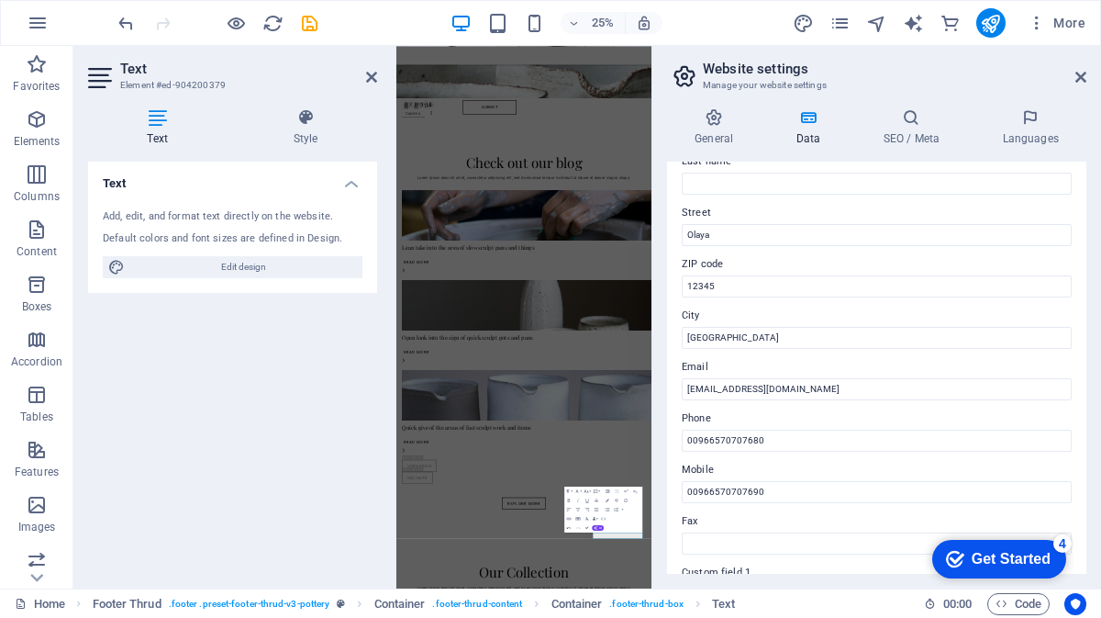
click at [1077, 526] on div "Contact data for this website. This can be used everywhere on the website and w…" at bounding box center [876, 367] width 419 height 412
click at [1082, 416] on div "Contact data for this website. This can be used everywhere on the website and w…" at bounding box center [876, 367] width 419 height 412
drag, startPoint x: 1086, startPoint y: 414, endPoint x: 1088, endPoint y: 493, distance: 78.9
click at [1088, 493] on div "General Data SEO / Meta Languages Website name [DOMAIN_NAME] Logo Drag files he…" at bounding box center [876, 341] width 449 height 495
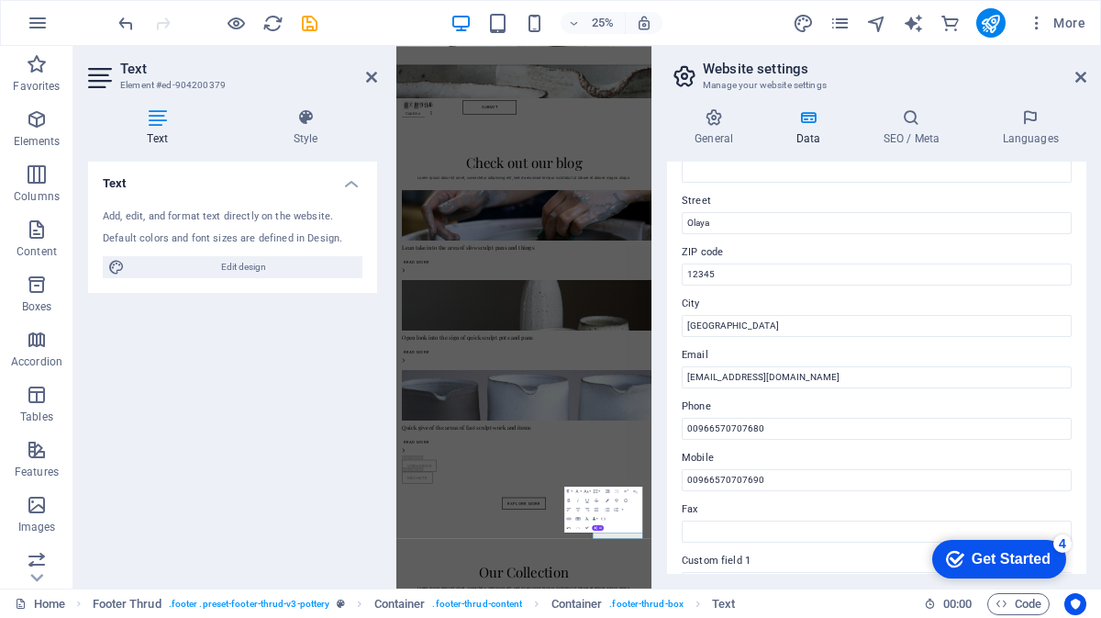
scroll to position [0, 0]
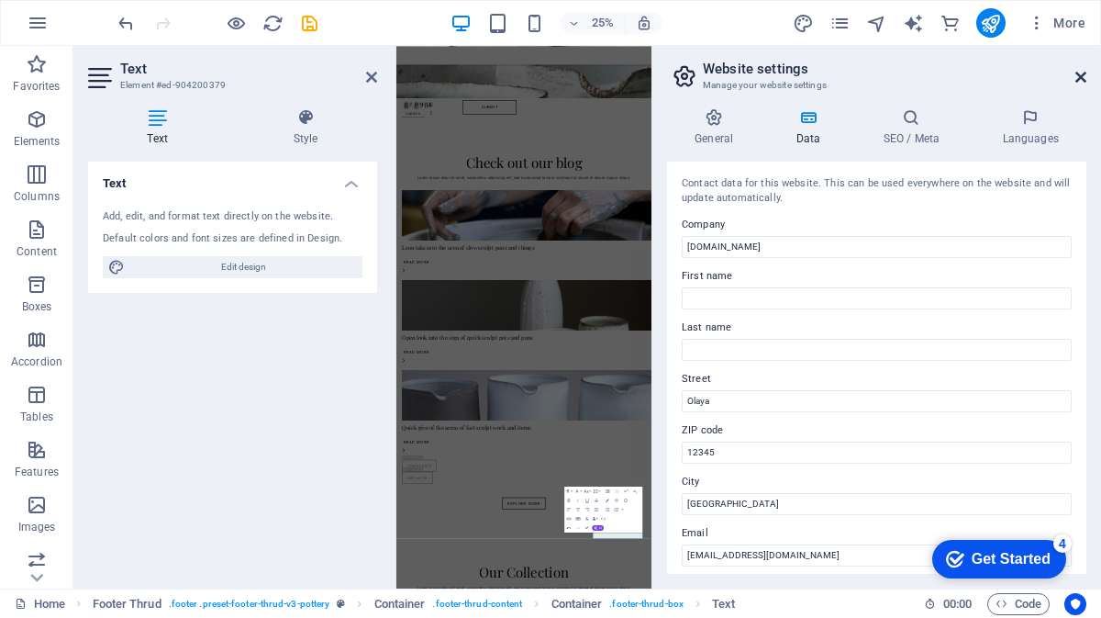
click at [1084, 84] on icon at bounding box center [1080, 77] width 11 height 15
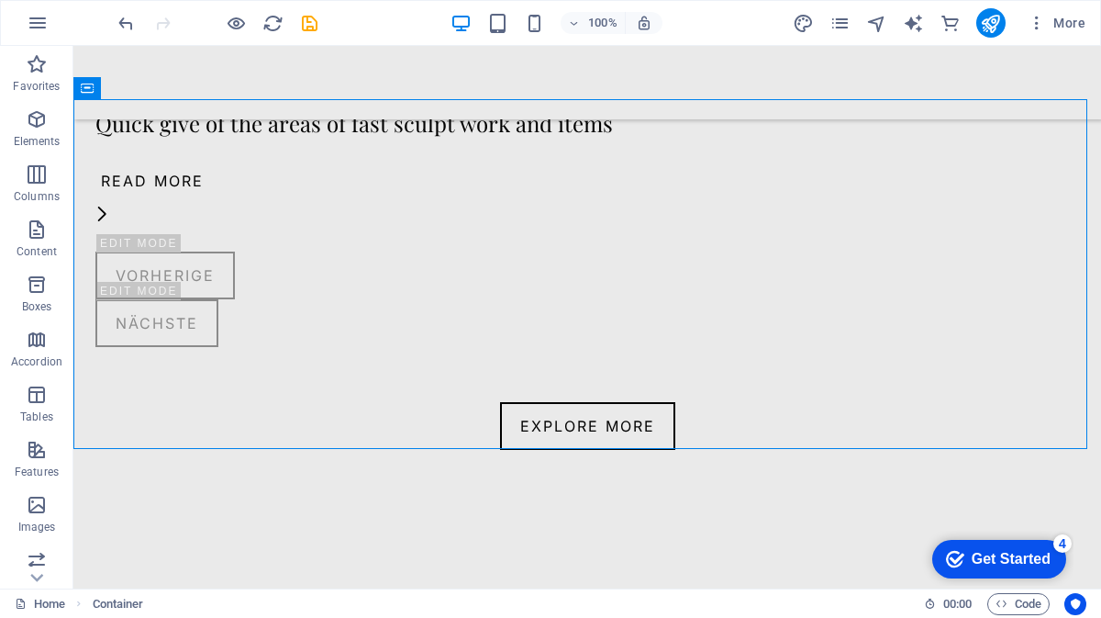
scroll to position [3663, 0]
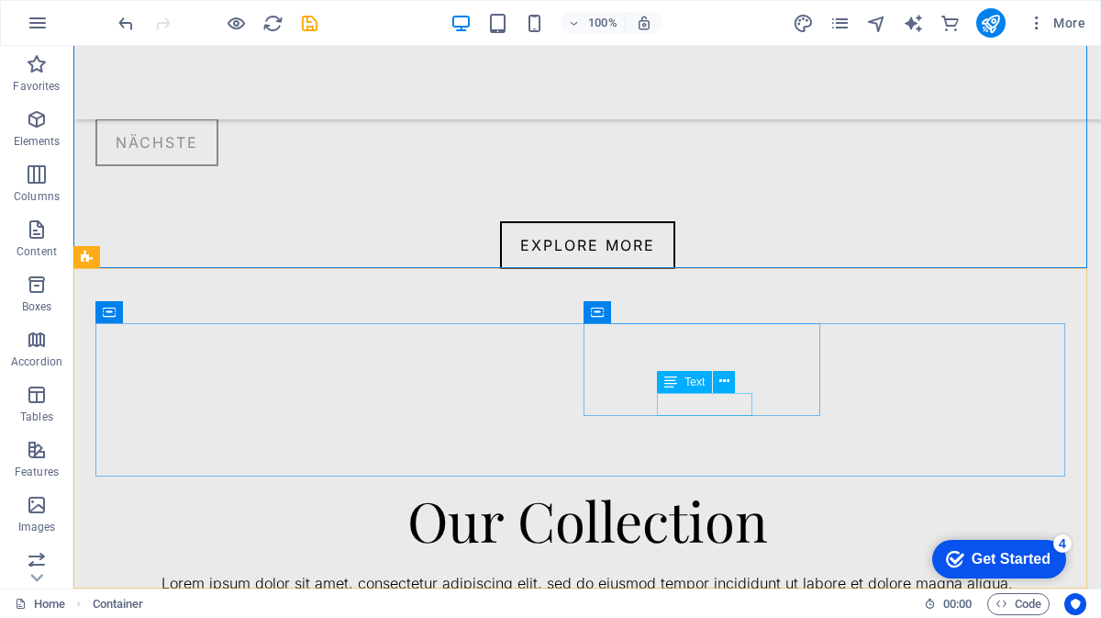
click at [746, 392] on div "Text" at bounding box center [702, 382] width 90 height 23
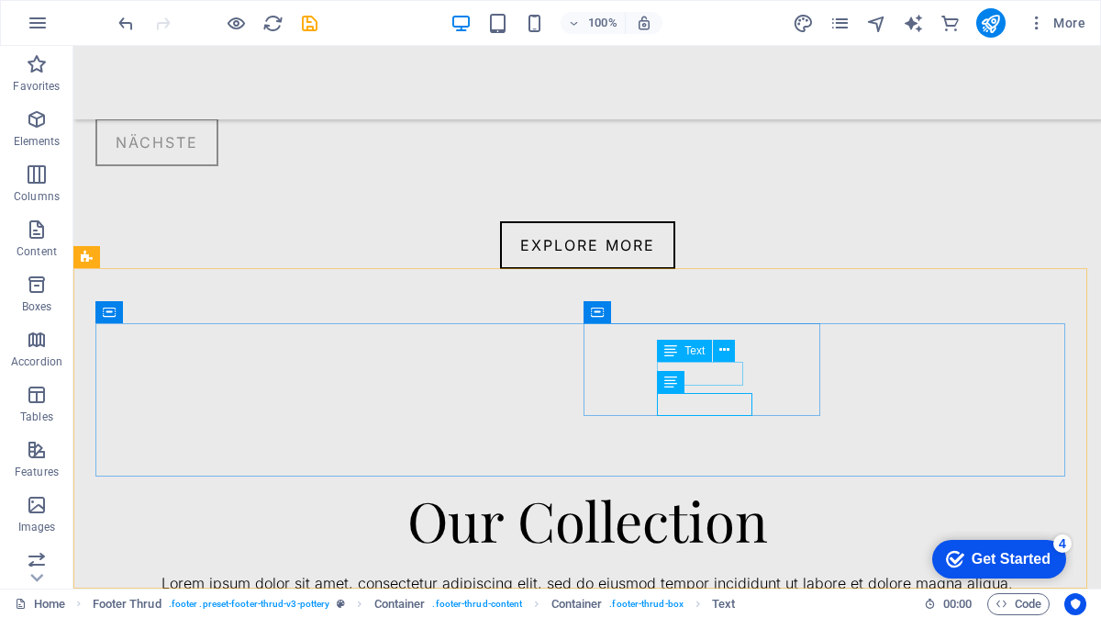
click at [700, 343] on div "Text" at bounding box center [684, 351] width 55 height 22
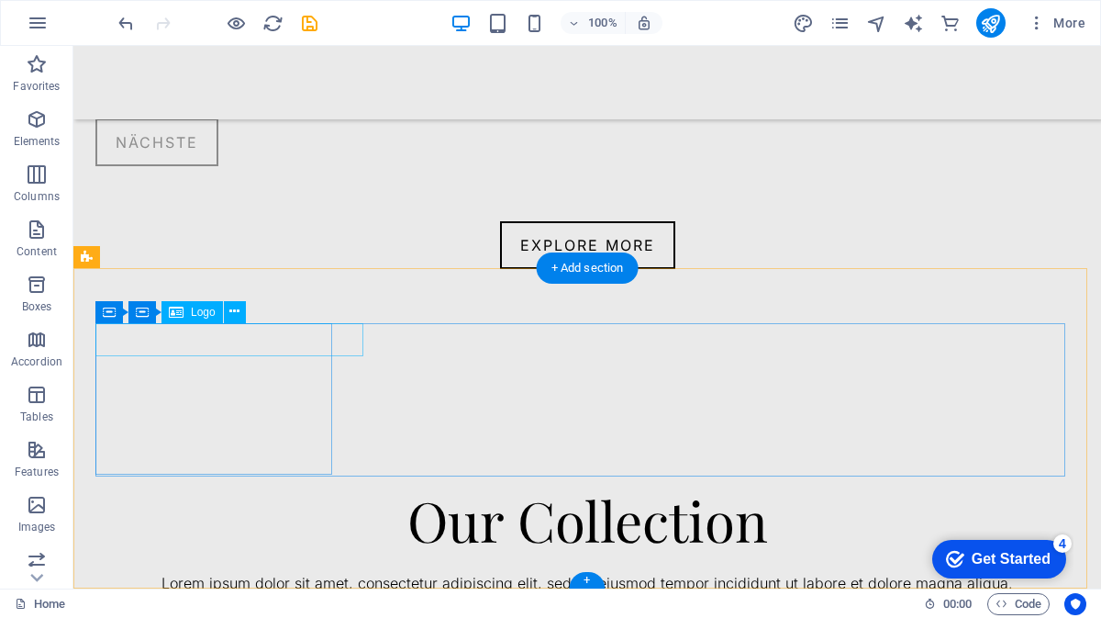
click at [300, 336] on div "H1 Banner Banner Container Spacer Text Button Spacer Preset Container Text Cont…" at bounding box center [587, 317] width 1028 height 542
select select "px"
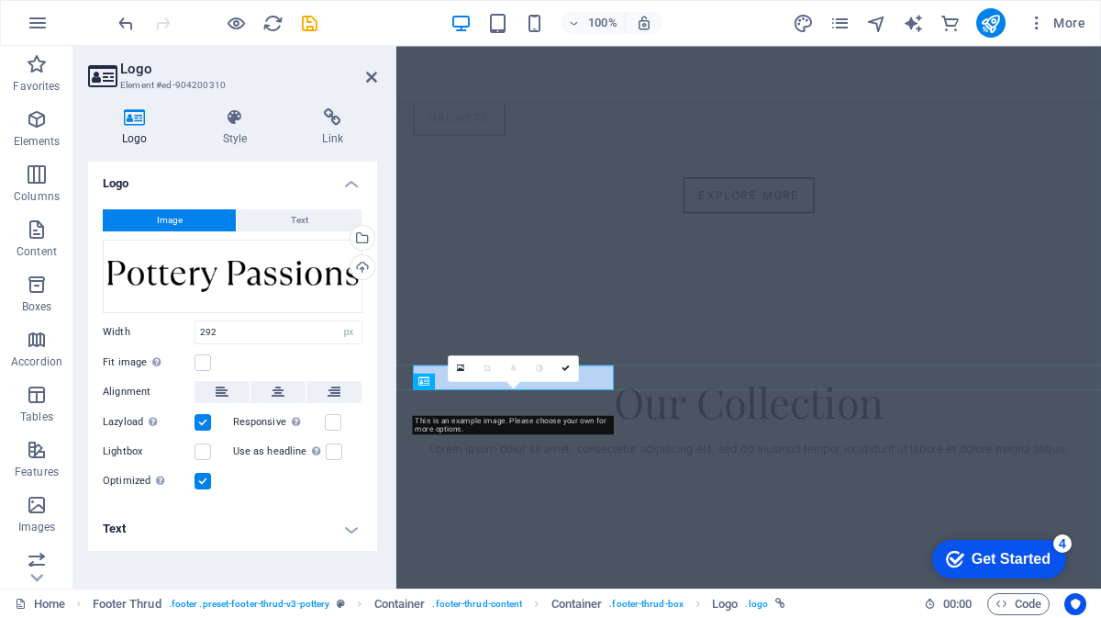
scroll to position [3515, 0]
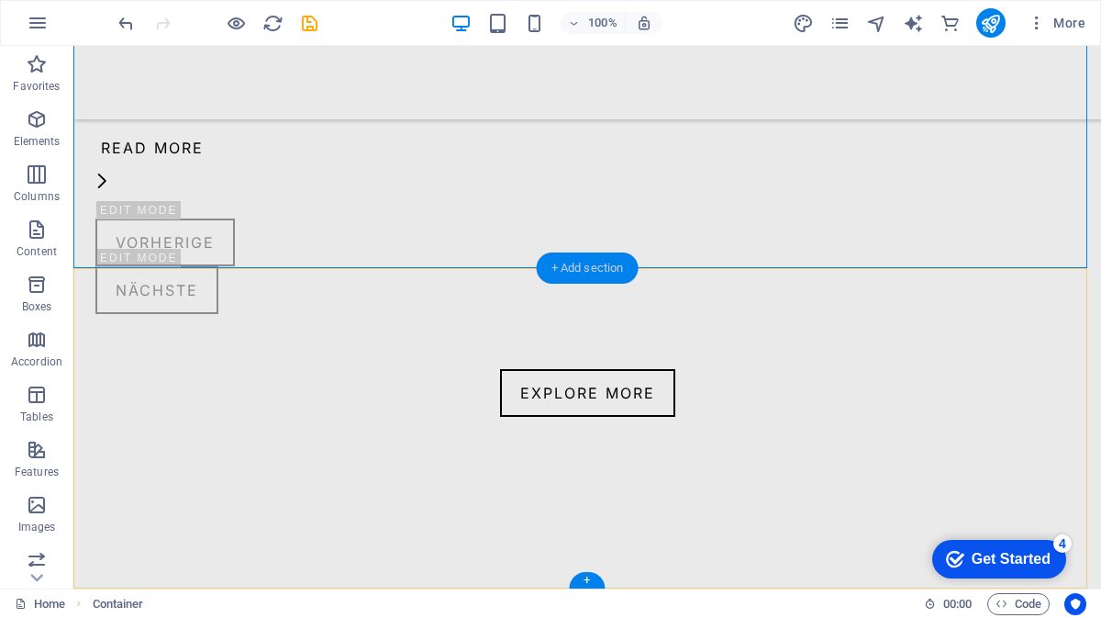
scroll to position [3663, 0]
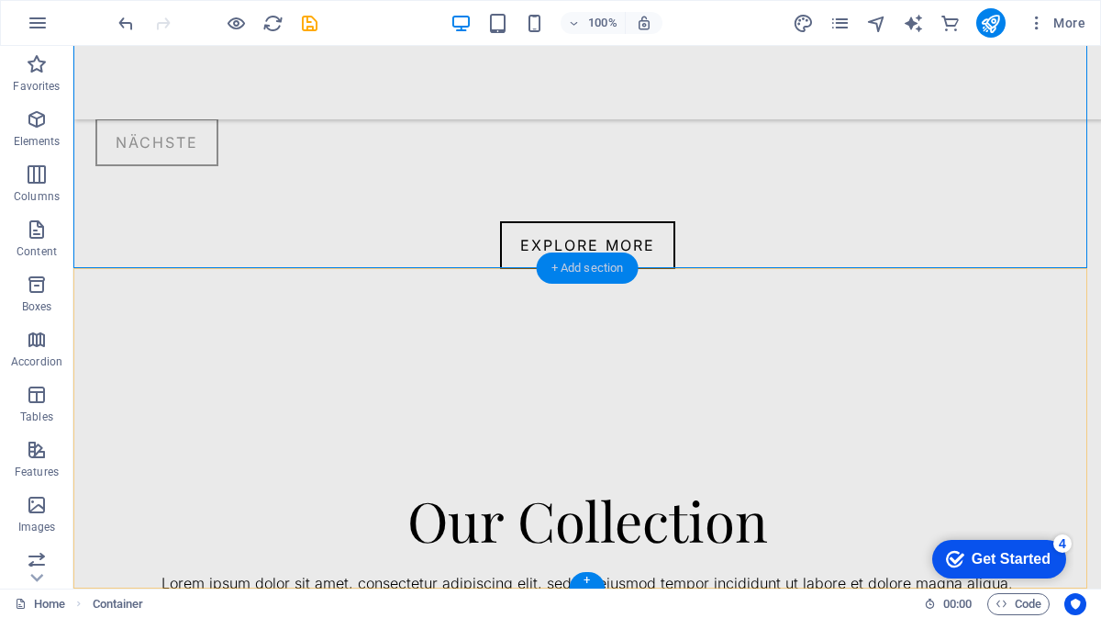
drag, startPoint x: 599, startPoint y: 280, endPoint x: 255, endPoint y: 243, distance: 346.0
click at [599, 280] on div "+ Add section" at bounding box center [588, 267] width 102 height 31
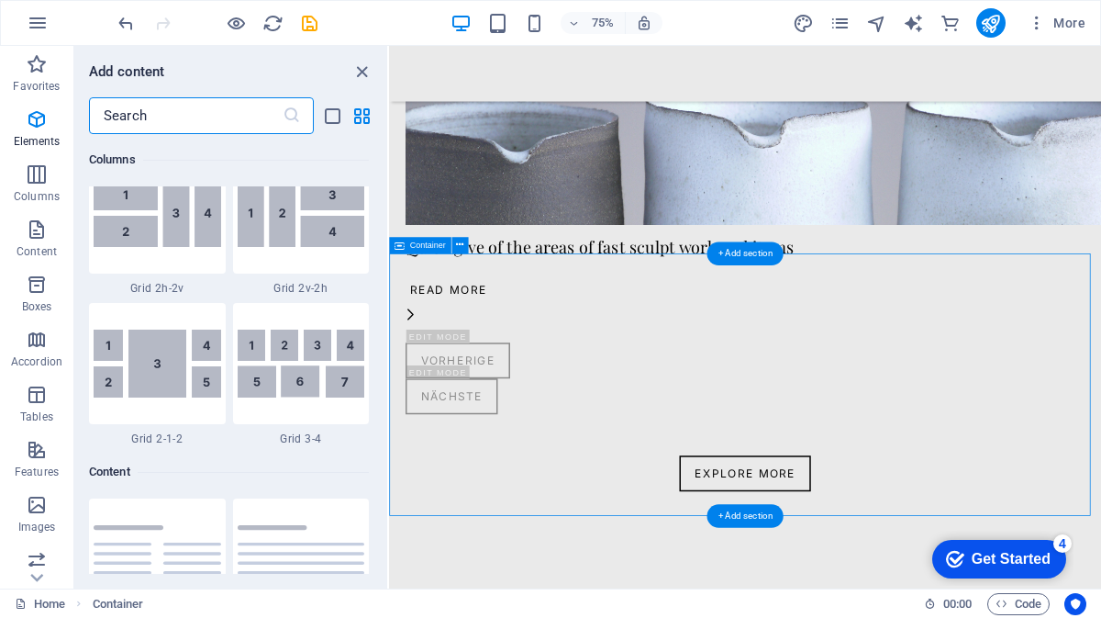
scroll to position [3211, 0]
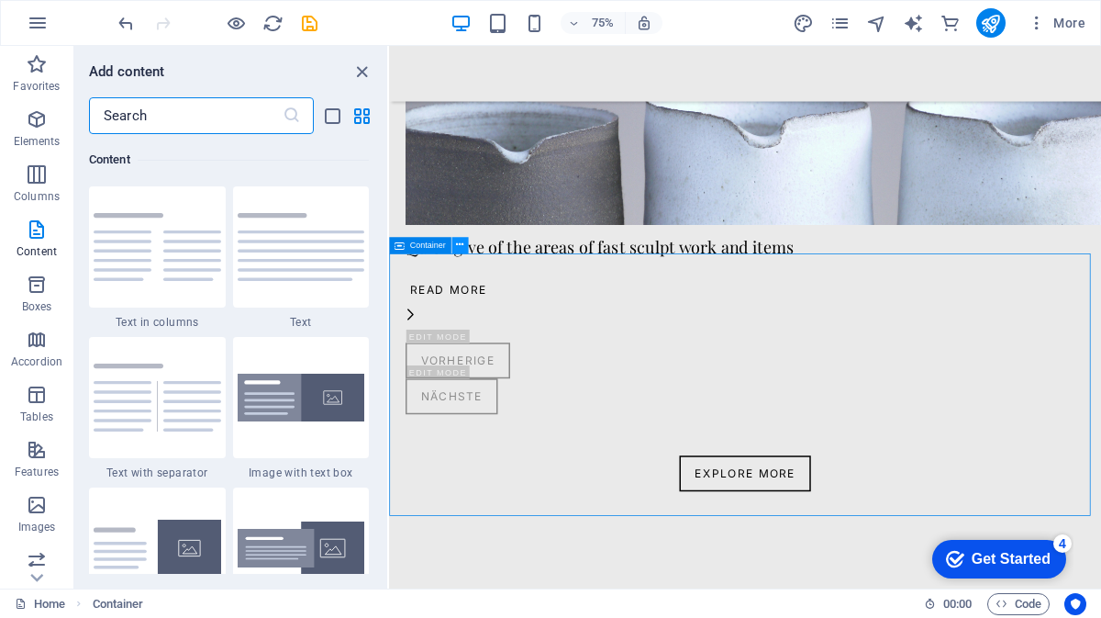
click at [458, 247] on icon at bounding box center [459, 245] width 7 height 15
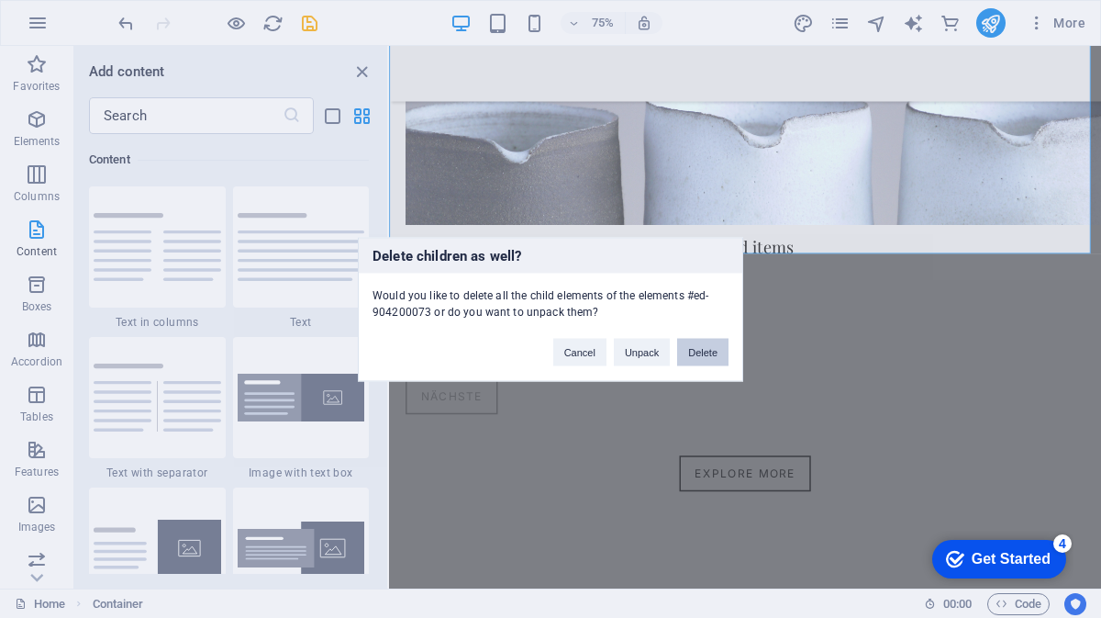
click at [705, 343] on button "Delete" at bounding box center [702, 352] width 51 height 28
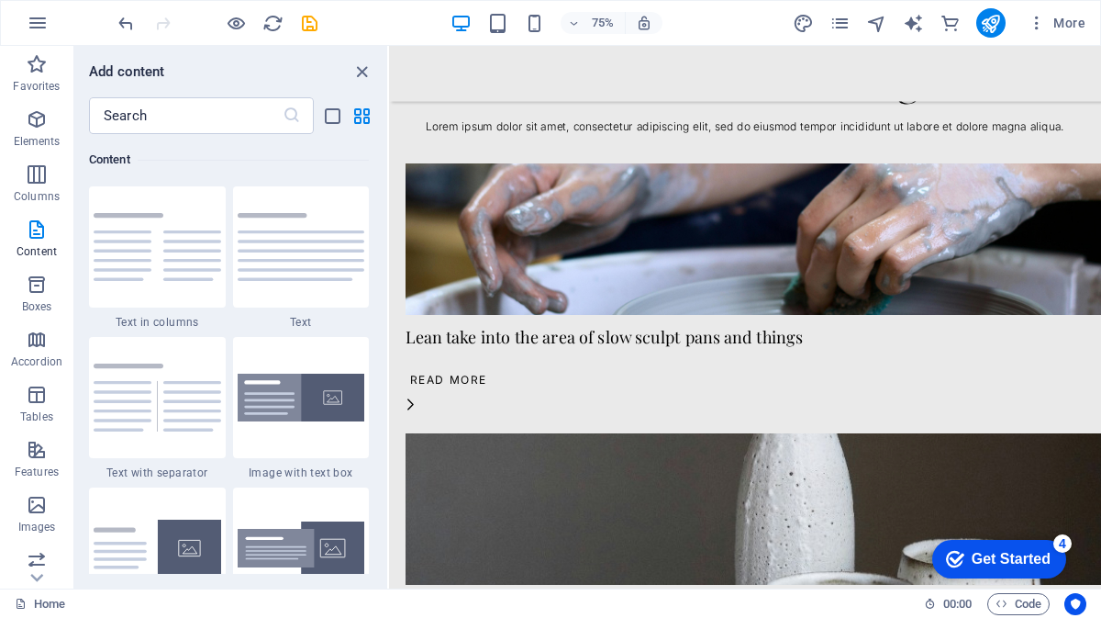
scroll to position [2450, 0]
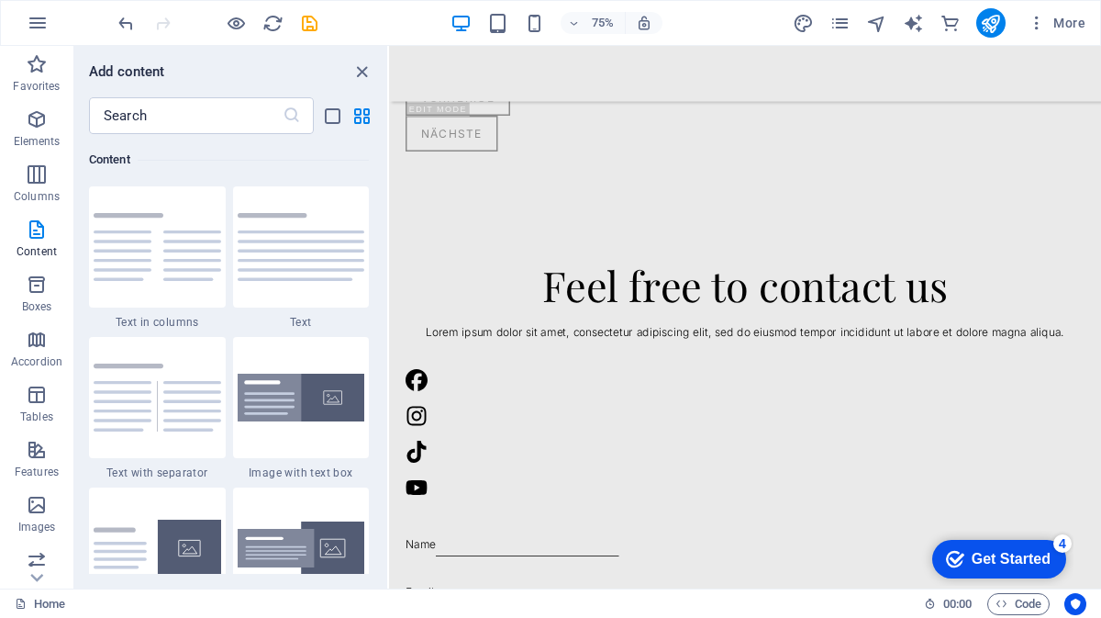
scroll to position [1958, 0]
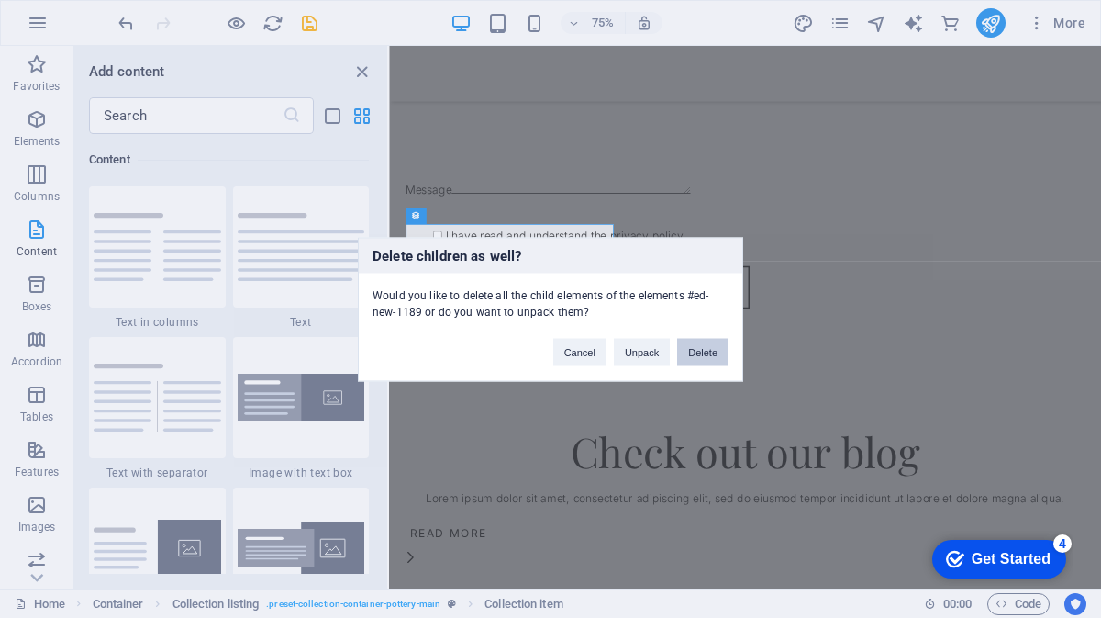
click at [707, 352] on button "Delete" at bounding box center [702, 352] width 51 height 28
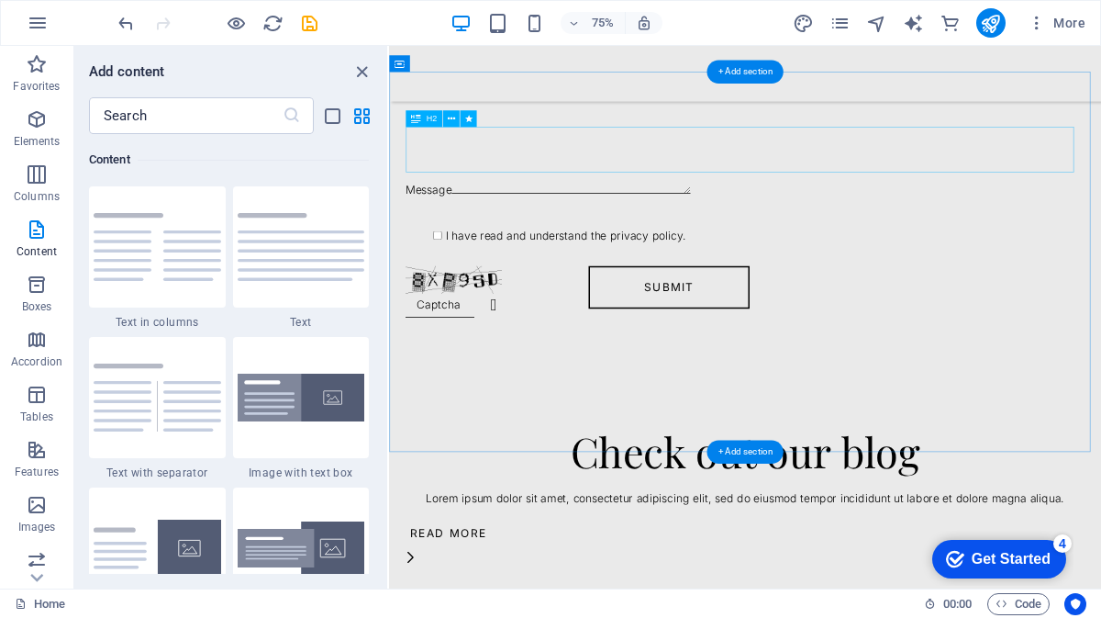
click at [769, 554] on div "Check out our blog" at bounding box center [864, 584] width 906 height 61
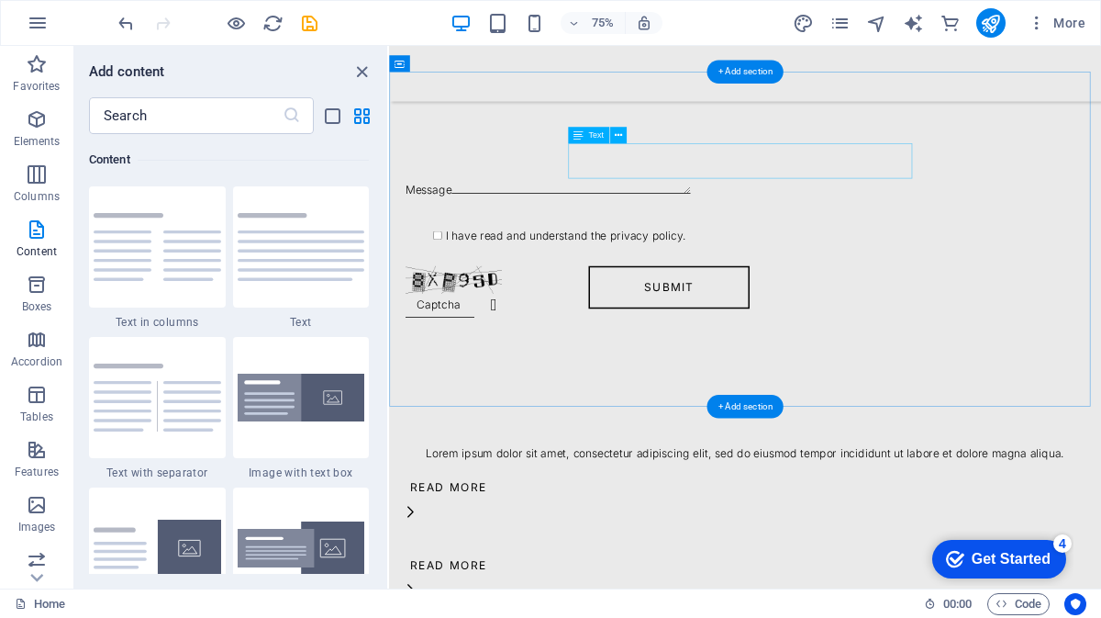
click at [769, 576] on div "Lorem ipsum dolor sit amet, consectetur adipiscing elit, sed do eiusmod tempor …" at bounding box center [864, 588] width 906 height 24
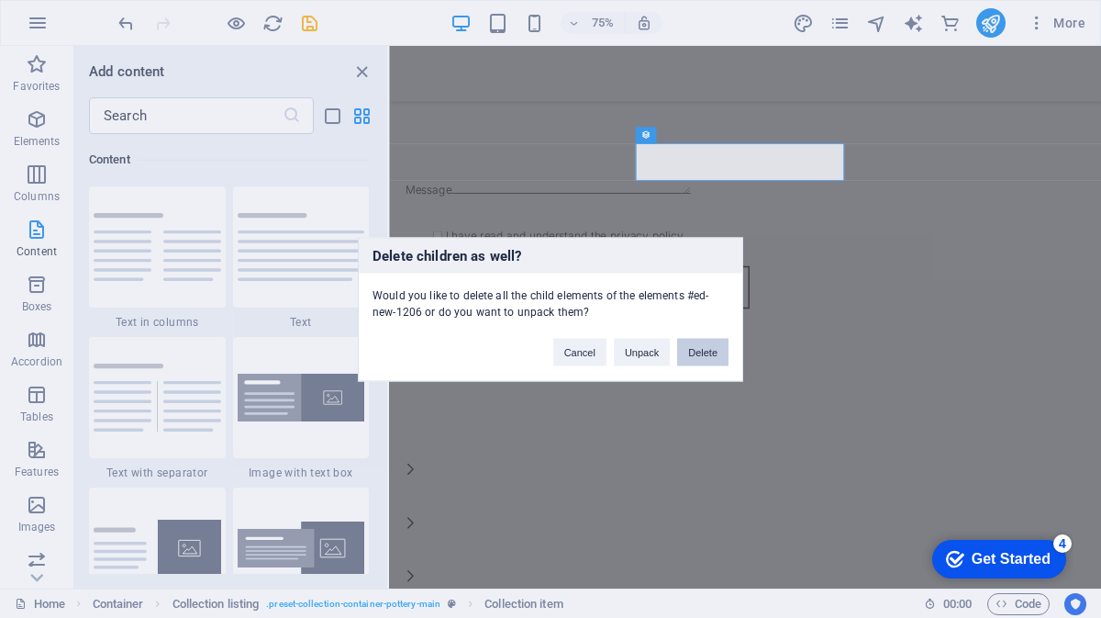
click at [704, 351] on button "Delete" at bounding box center [702, 352] width 51 height 28
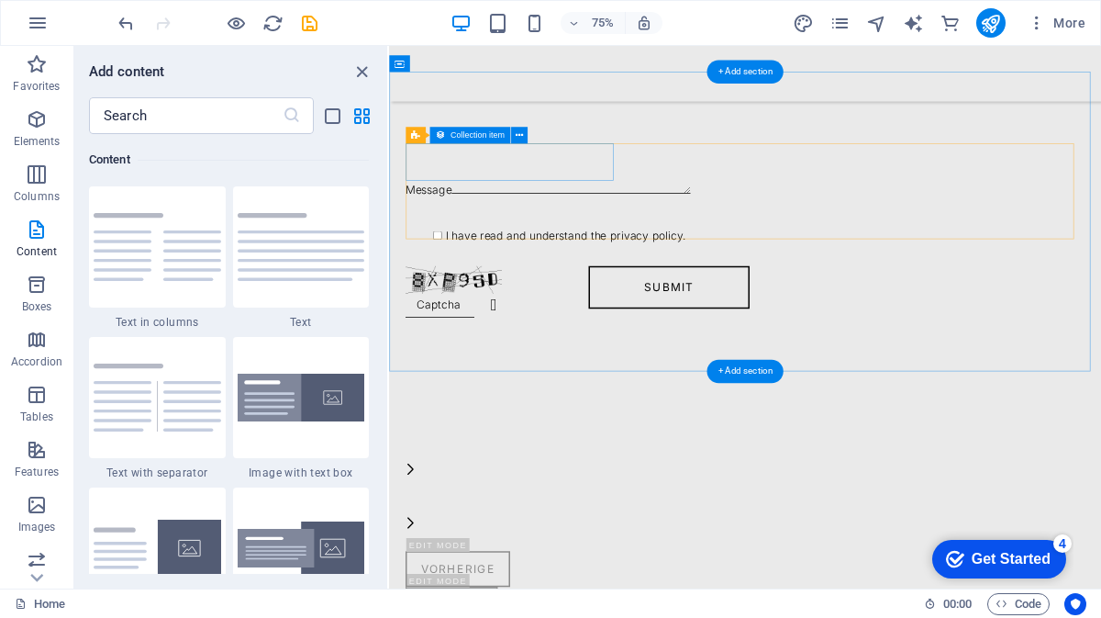
click at [521, 576] on article at bounding box center [864, 604] width 906 height 57
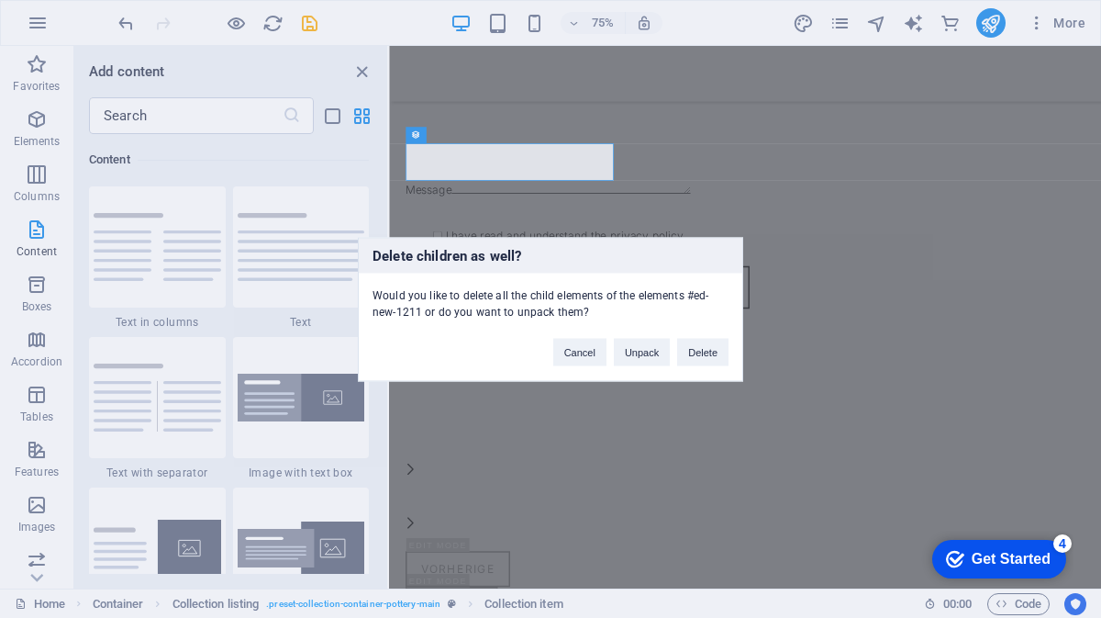
click at [488, 167] on div "Delete children as well? Would you like to delete all the child elements of the…" at bounding box center [550, 309] width 1101 height 618
click at [687, 346] on button "Delete" at bounding box center [702, 352] width 51 height 28
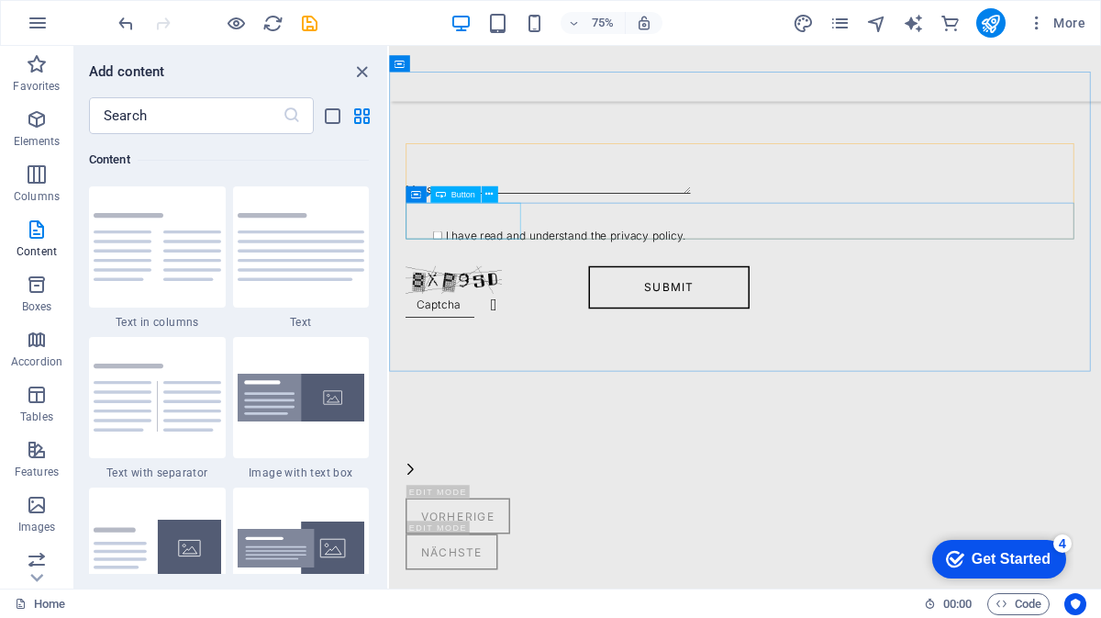
click at [434, 185] on div "Button" at bounding box center [455, 193] width 50 height 17
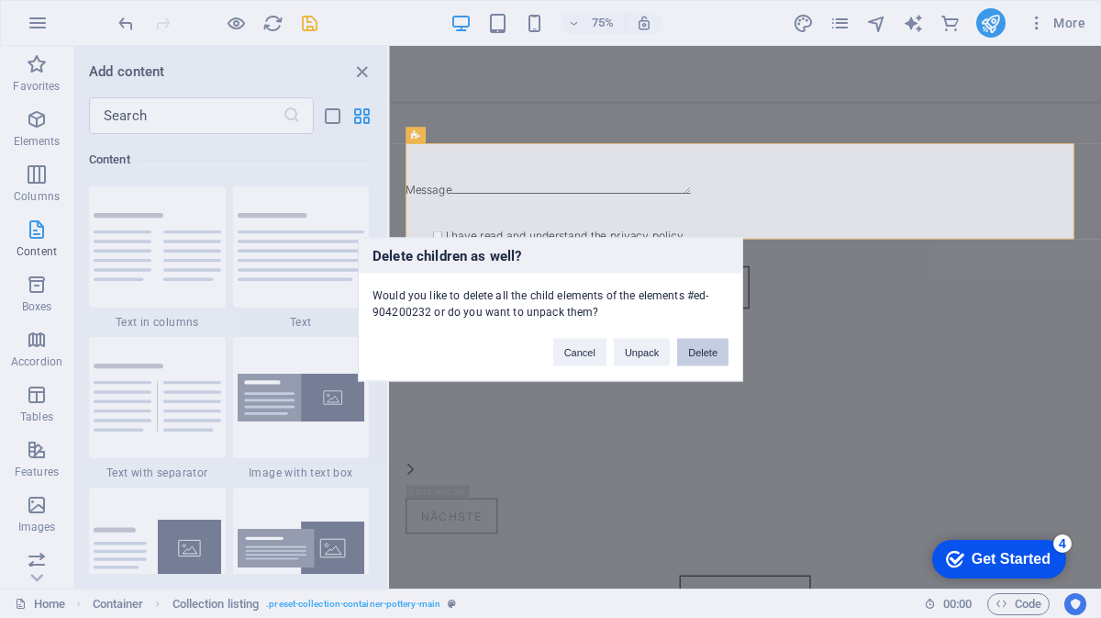
click at [696, 348] on button "Delete" at bounding box center [702, 352] width 51 height 28
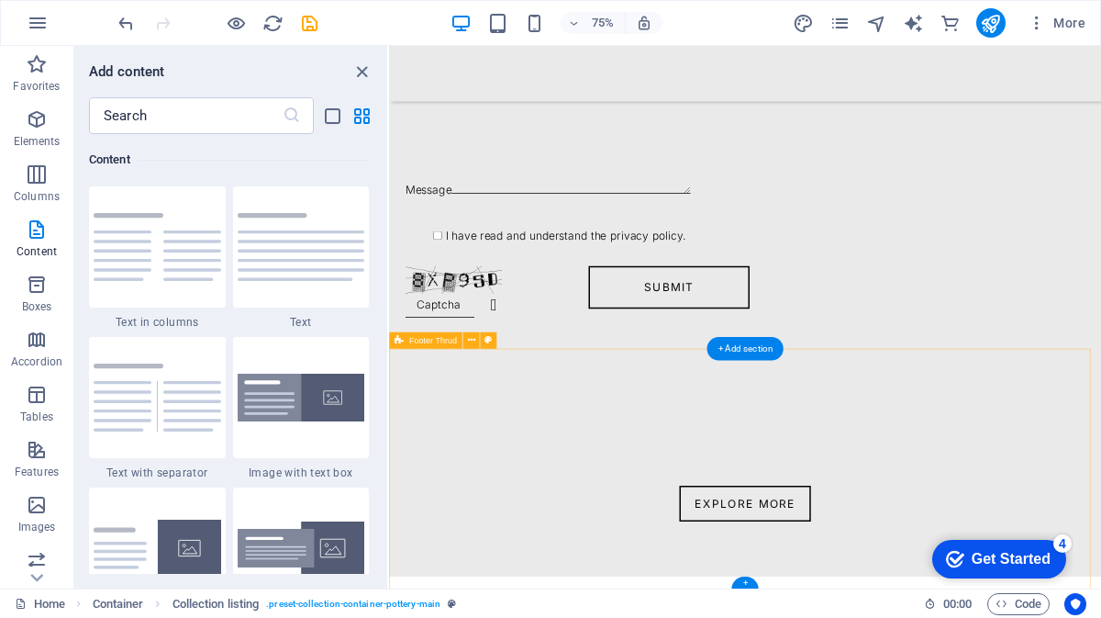
scroll to position [1861, 0]
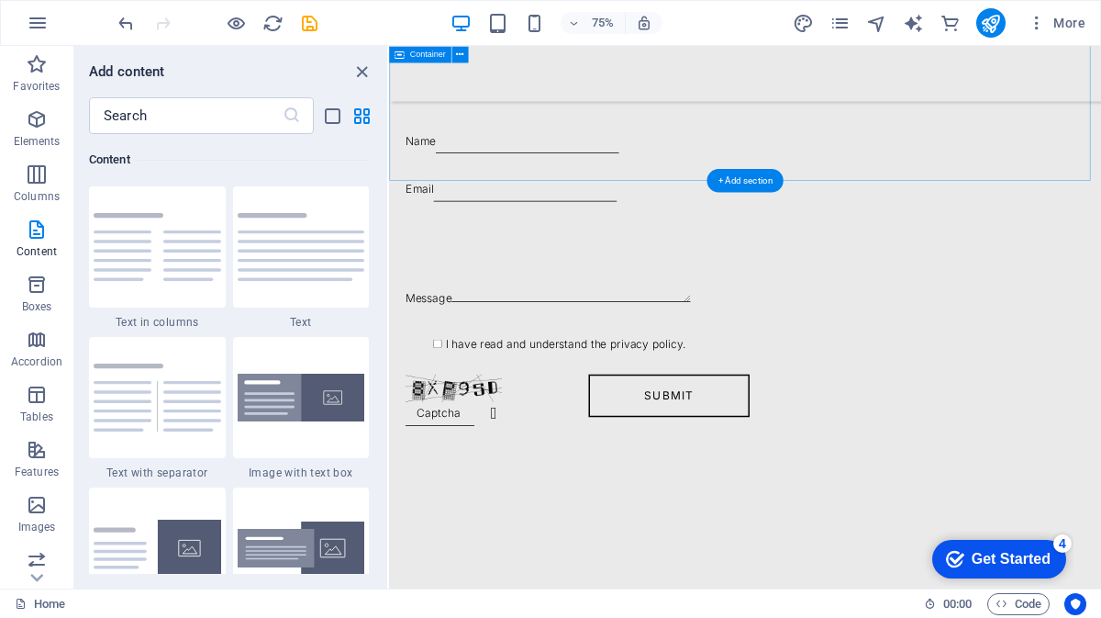
click at [624, 155] on div "Feel free to contact us Lorem ipsum dolor sit amet, consectetur adipiscing elit…" at bounding box center [864, 174] width 950 height 903
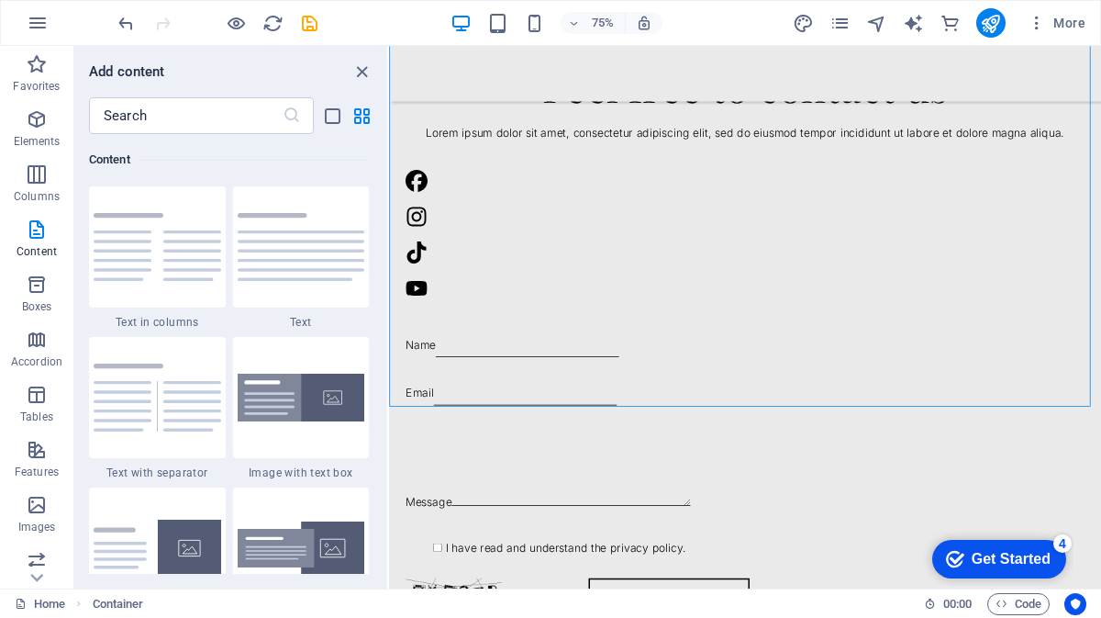
scroll to position [1290, 0]
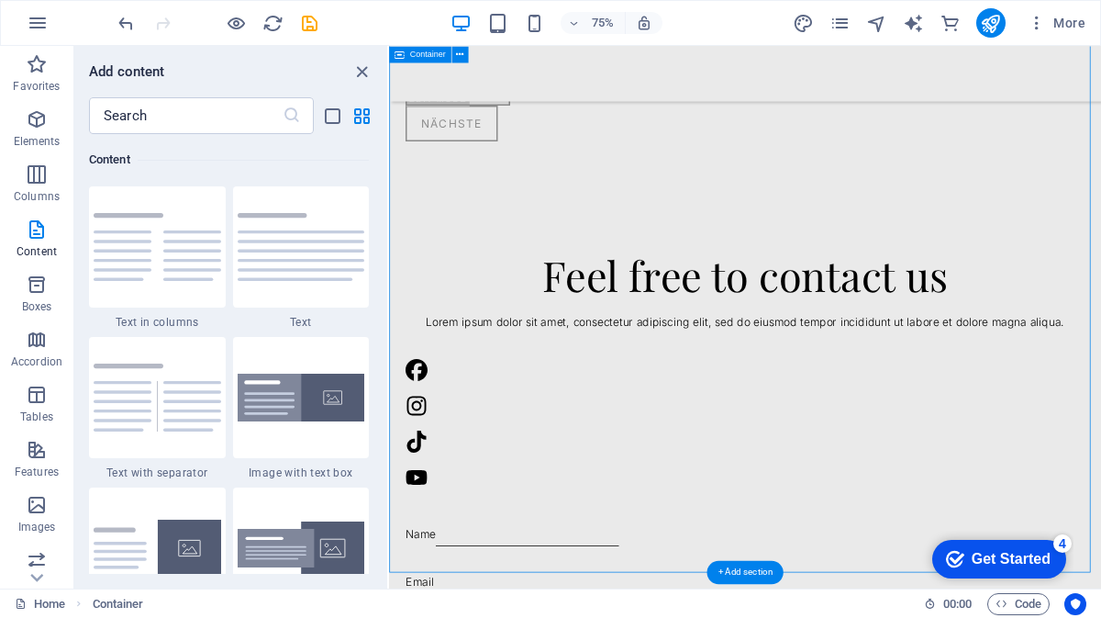
drag, startPoint x: 1323, startPoint y: 473, endPoint x: 1316, endPoint y: 371, distance: 102.1
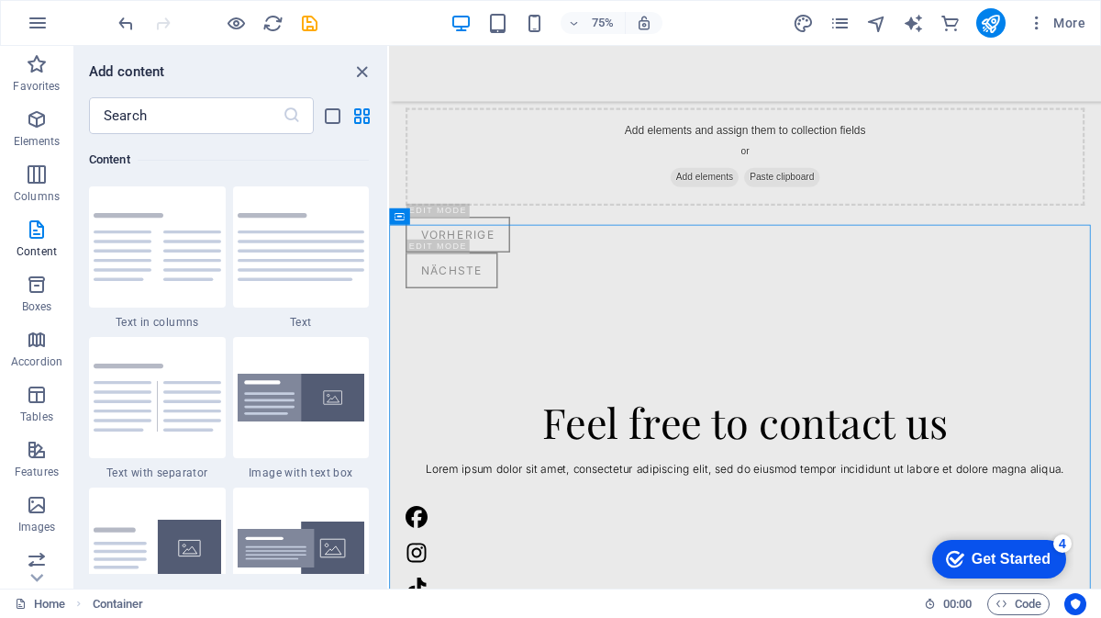
scroll to position [927, 0]
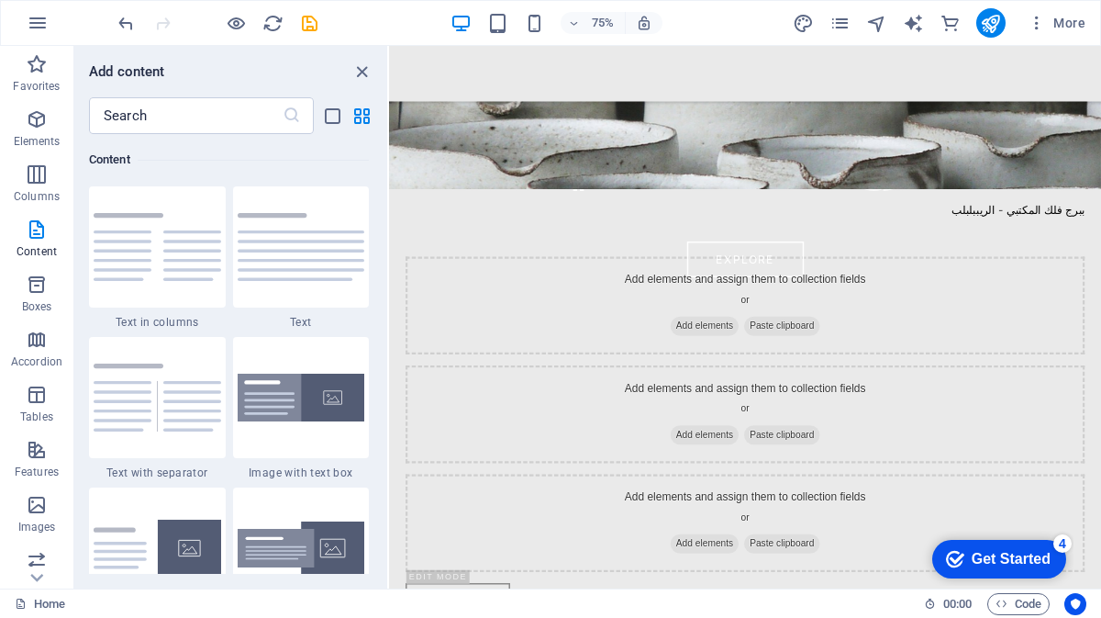
scroll to position [552, 0]
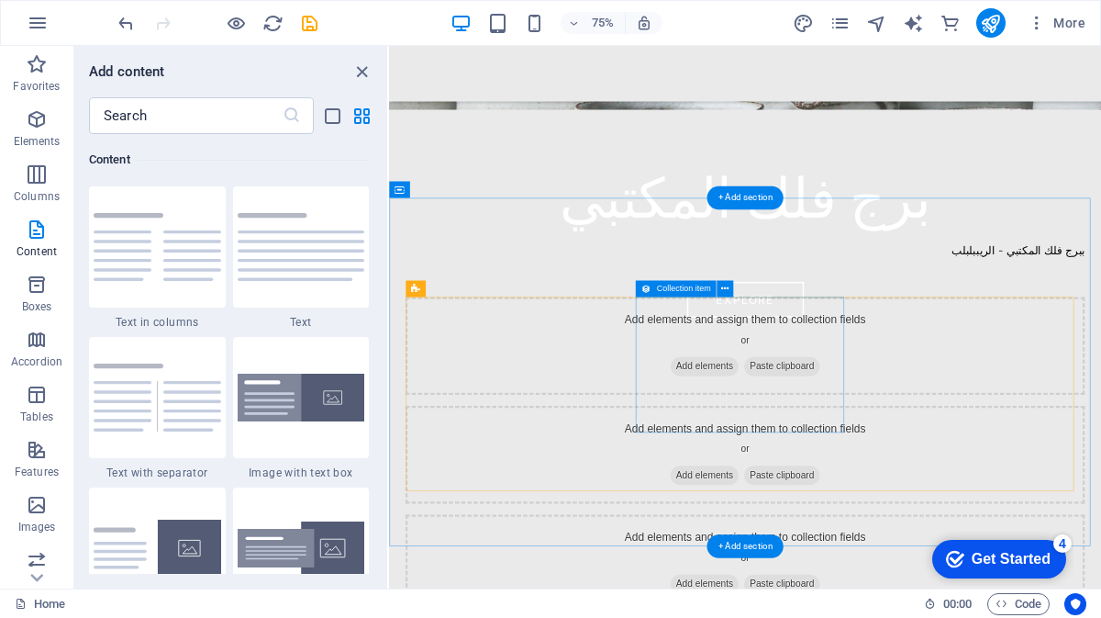
click at [859, 525] on div "Add elements and assign them to collection fields or Add elements Paste clipboa…" at bounding box center [864, 590] width 906 height 130
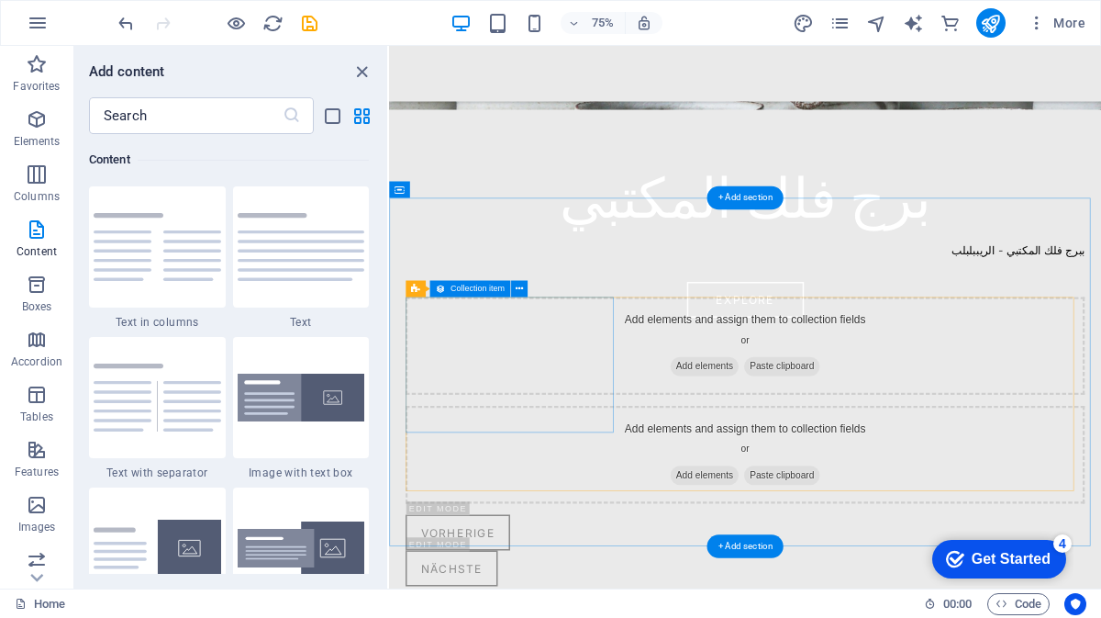
click at [610, 464] on div "Add elements and assign them to collection fields or Add elements Paste clipboa…" at bounding box center [864, 445] width 906 height 130
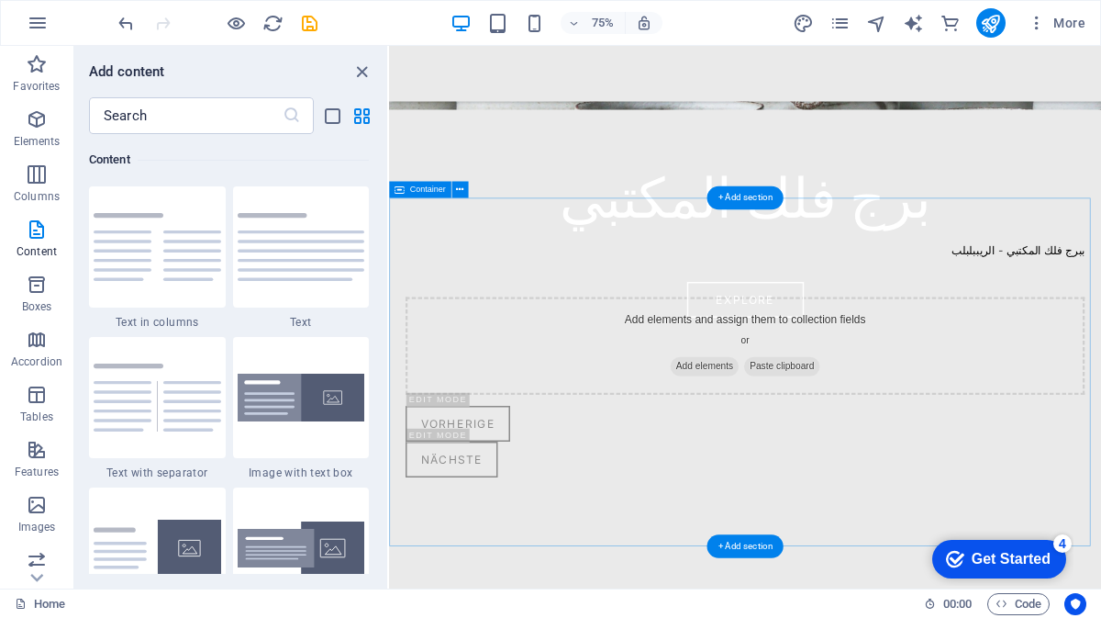
click at [705, 254] on div "Add elements and assign them to collection fields or Add elements Paste clipboa…" at bounding box center [864, 471] width 950 height 446
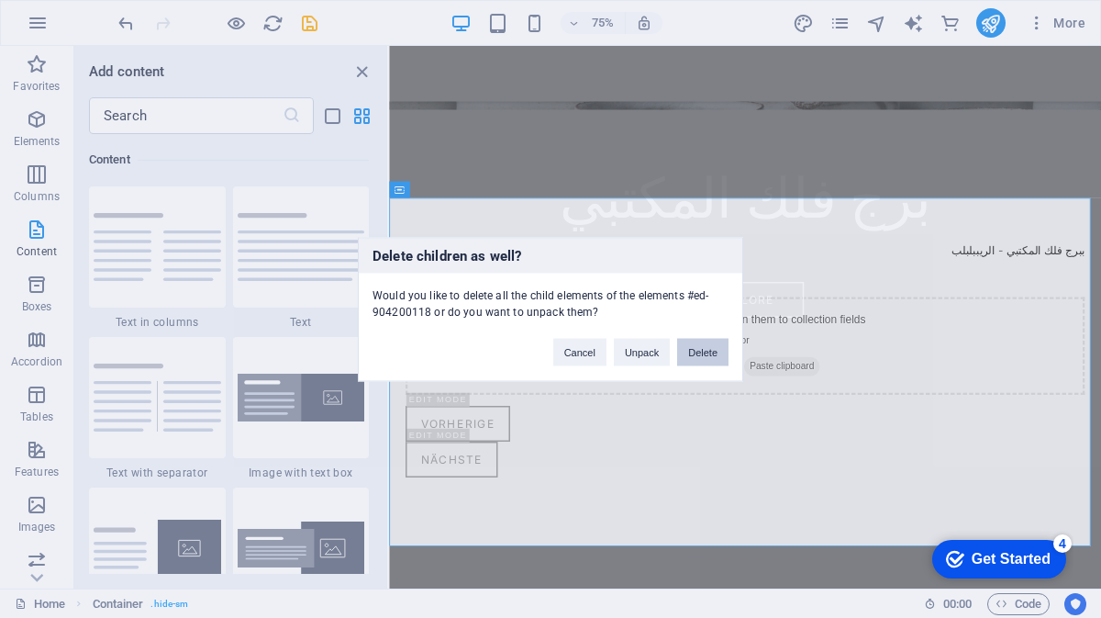
click at [692, 356] on button "Delete" at bounding box center [702, 352] width 51 height 28
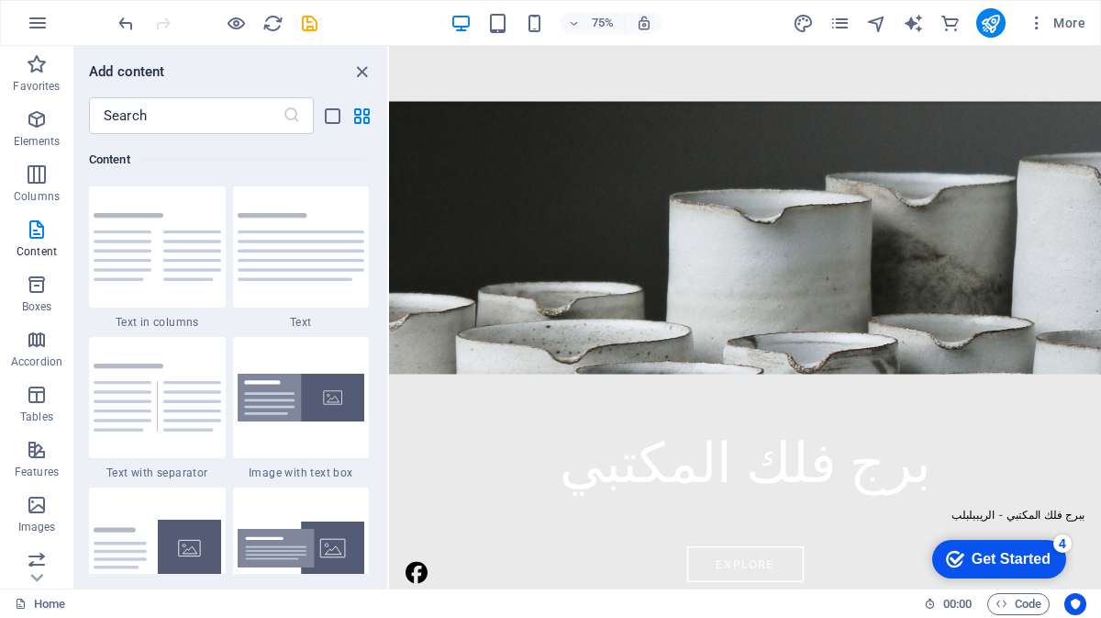
scroll to position [0, 0]
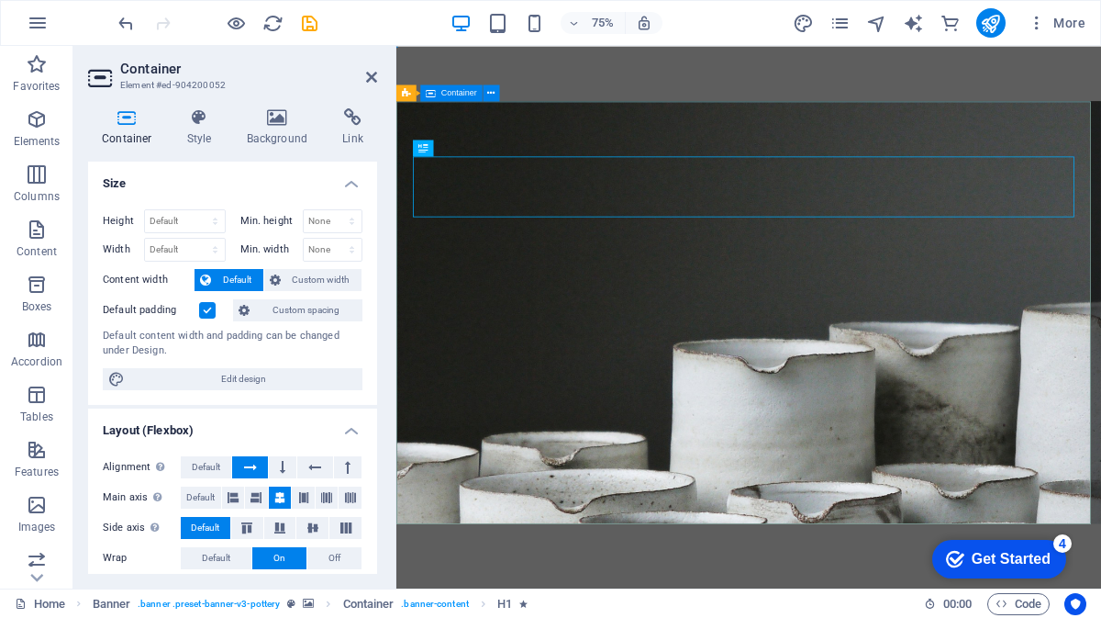
click at [492, 94] on icon at bounding box center [490, 92] width 7 height 15
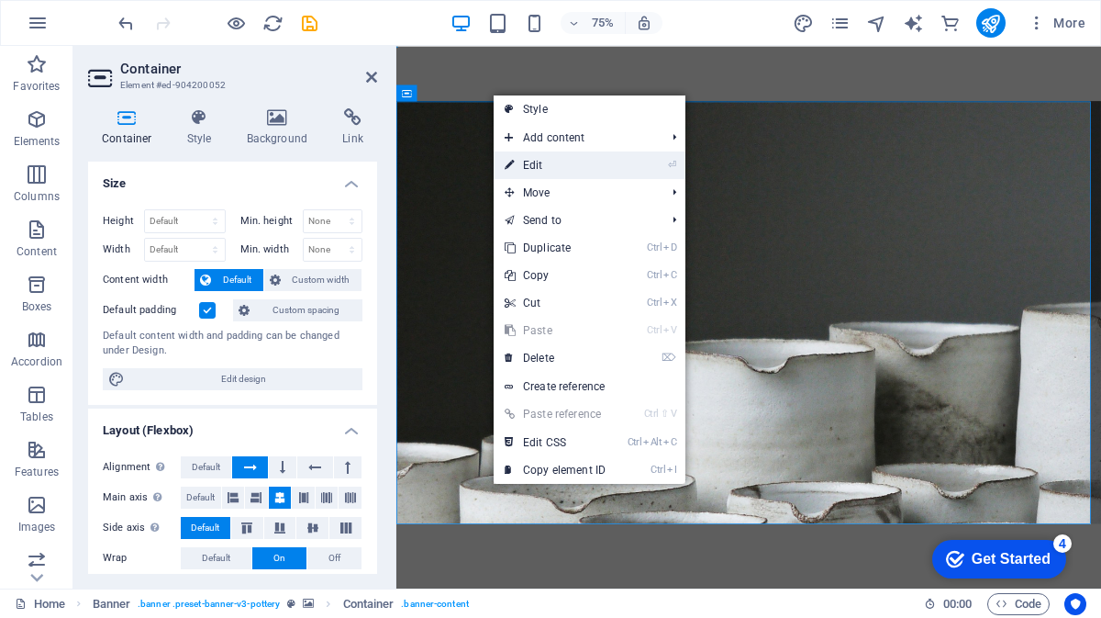
click at [554, 169] on link "⏎ Edit" at bounding box center [555, 165] width 123 height 28
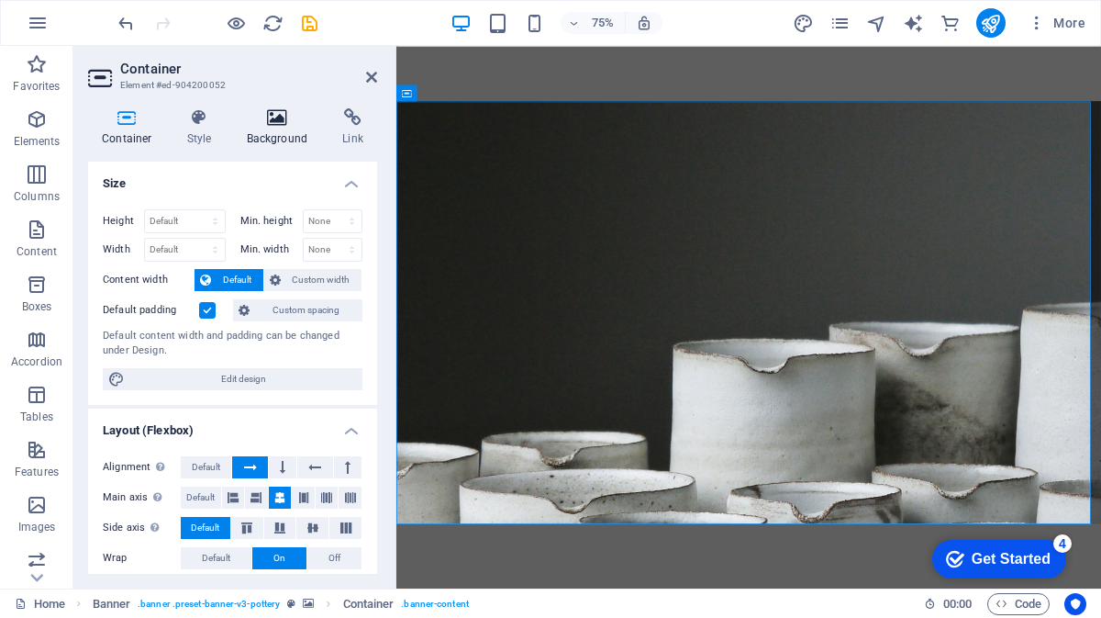
click at [274, 132] on h4 "Background" at bounding box center [281, 127] width 96 height 39
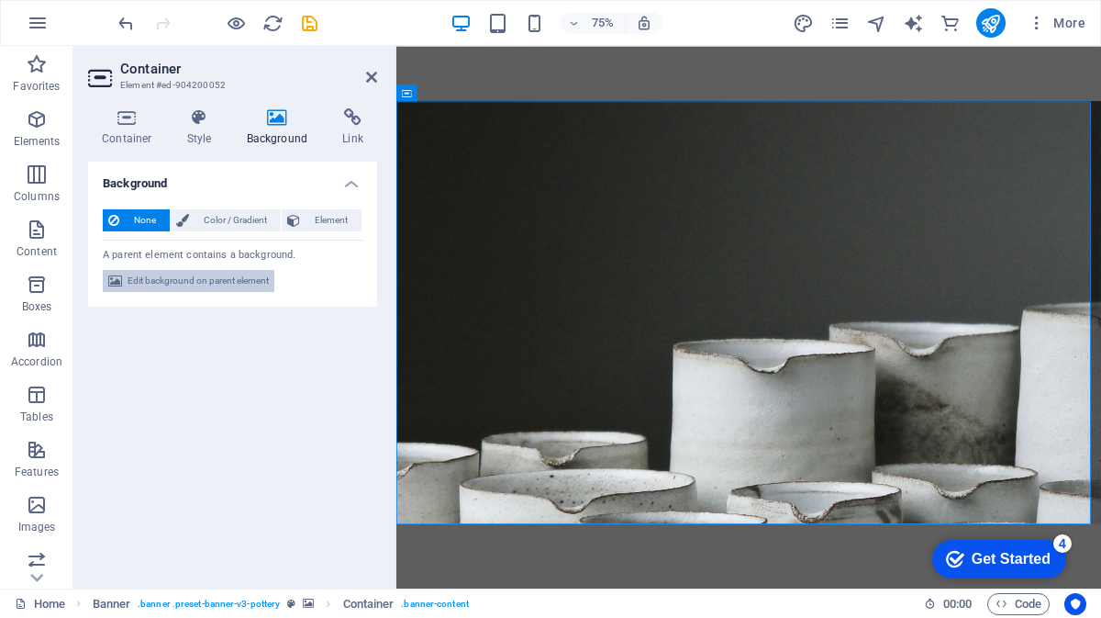
click at [206, 280] on span "Edit background on parent element" at bounding box center [198, 281] width 141 height 22
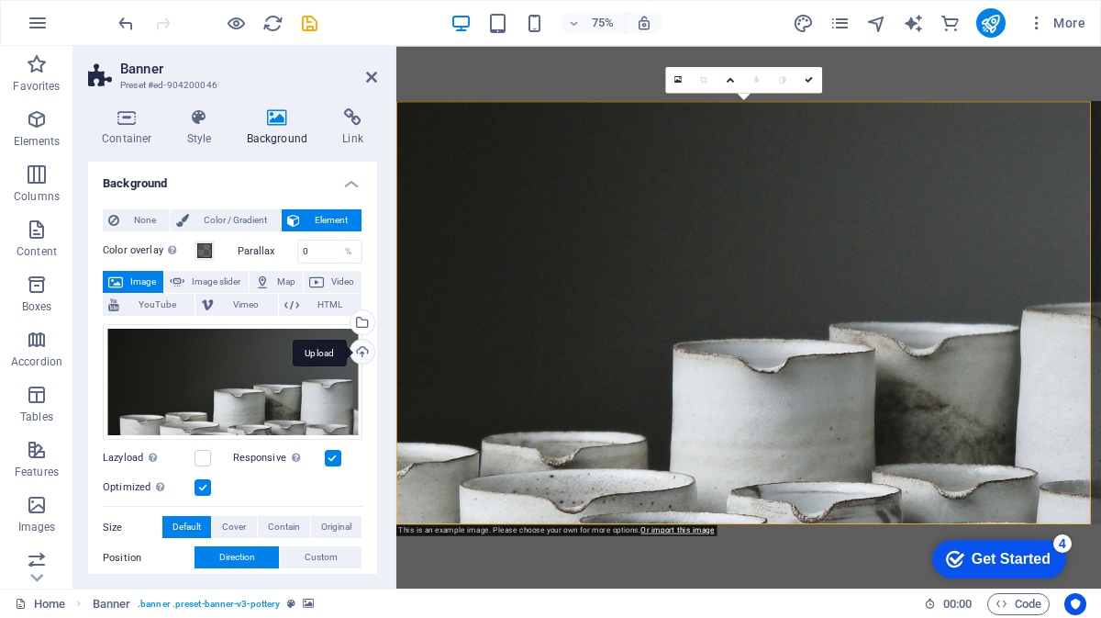
click at [360, 355] on div "Upload" at bounding box center [361, 354] width 28 height 28
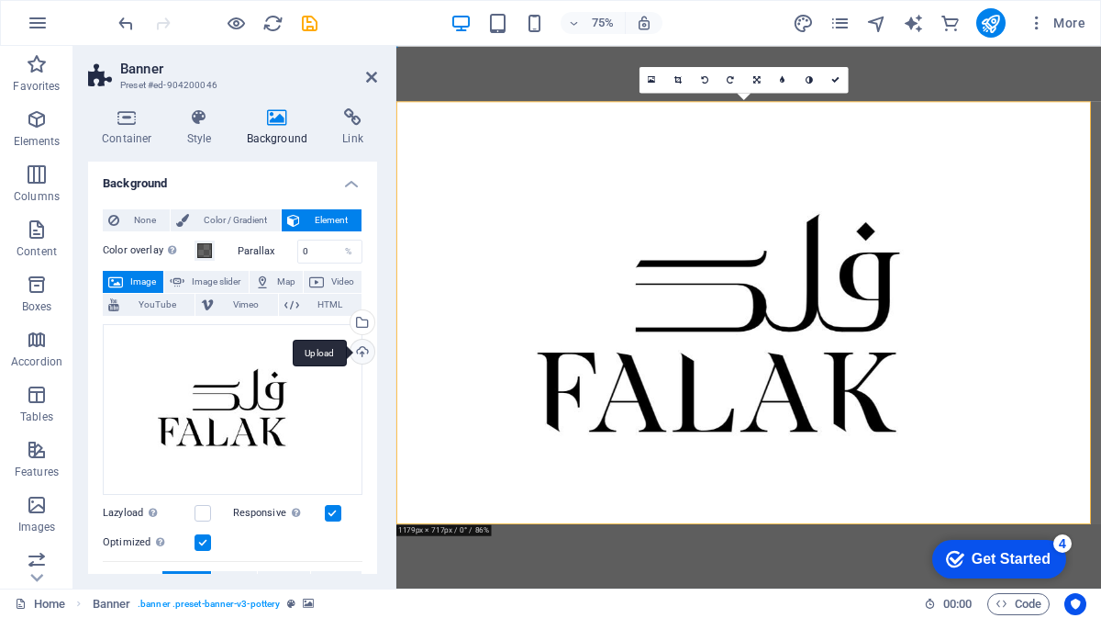
click at [365, 348] on div "Upload" at bounding box center [361, 354] width 28 height 28
click at [360, 355] on div "Upload" at bounding box center [361, 354] width 28 height 28
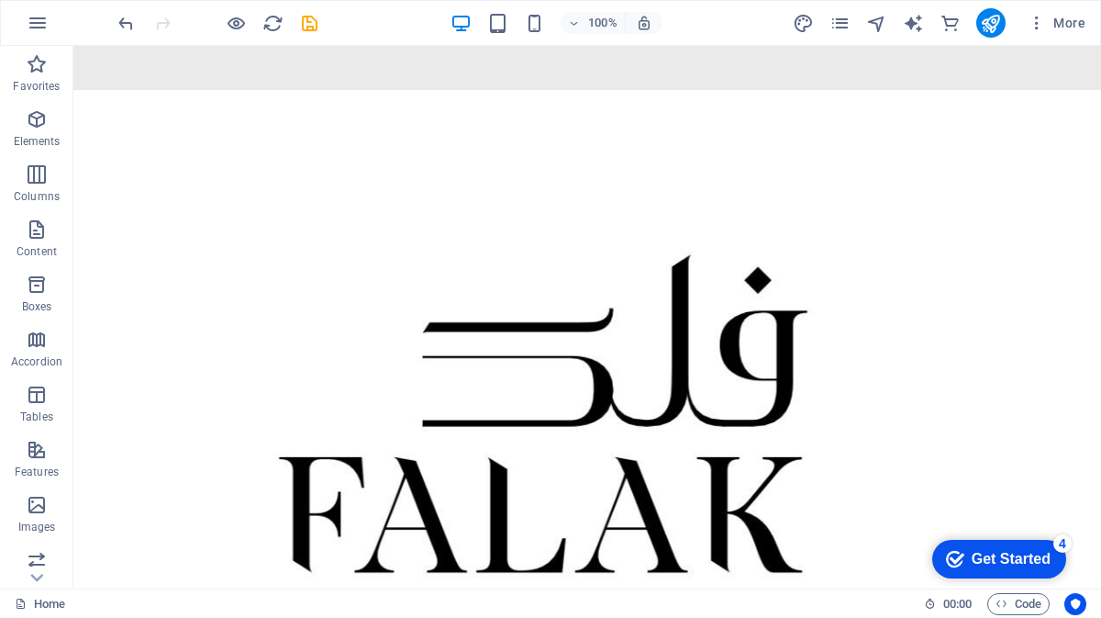
scroll to position [19, 0]
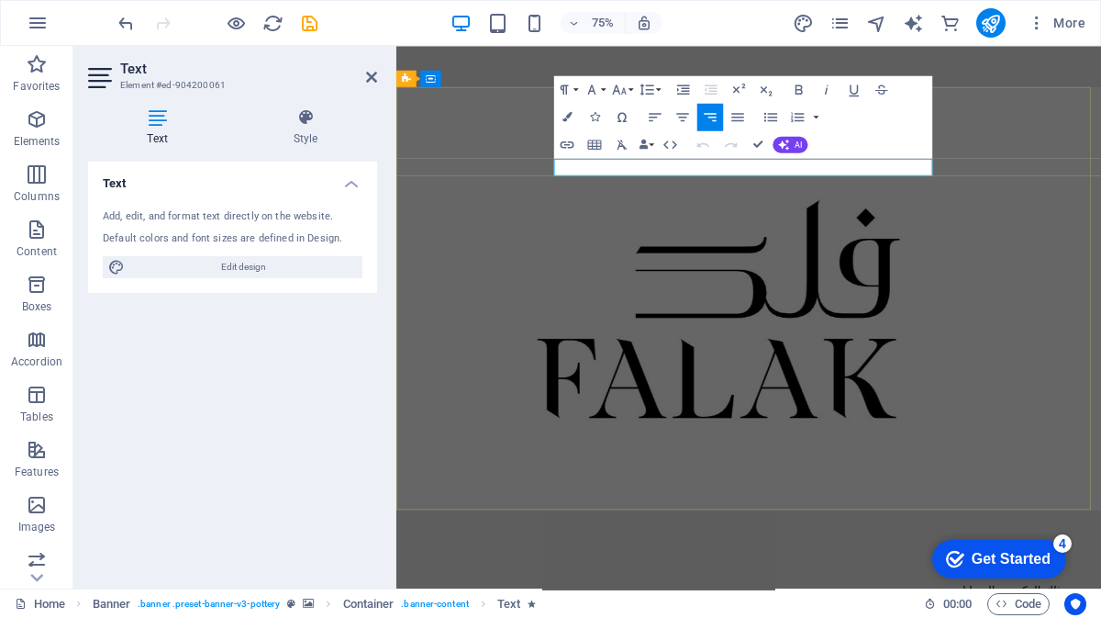
click at [606, 87] on button "Font Family" at bounding box center [595, 89] width 27 height 28
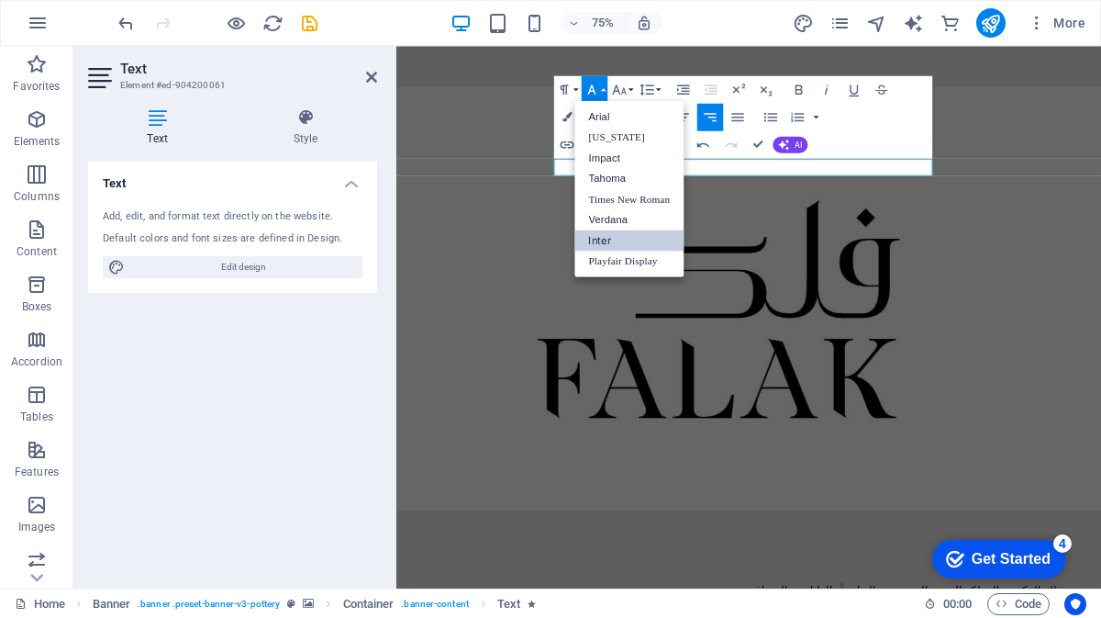
scroll to position [0, 0]
click at [615, 186] on link "Tahoma" at bounding box center [629, 178] width 109 height 21
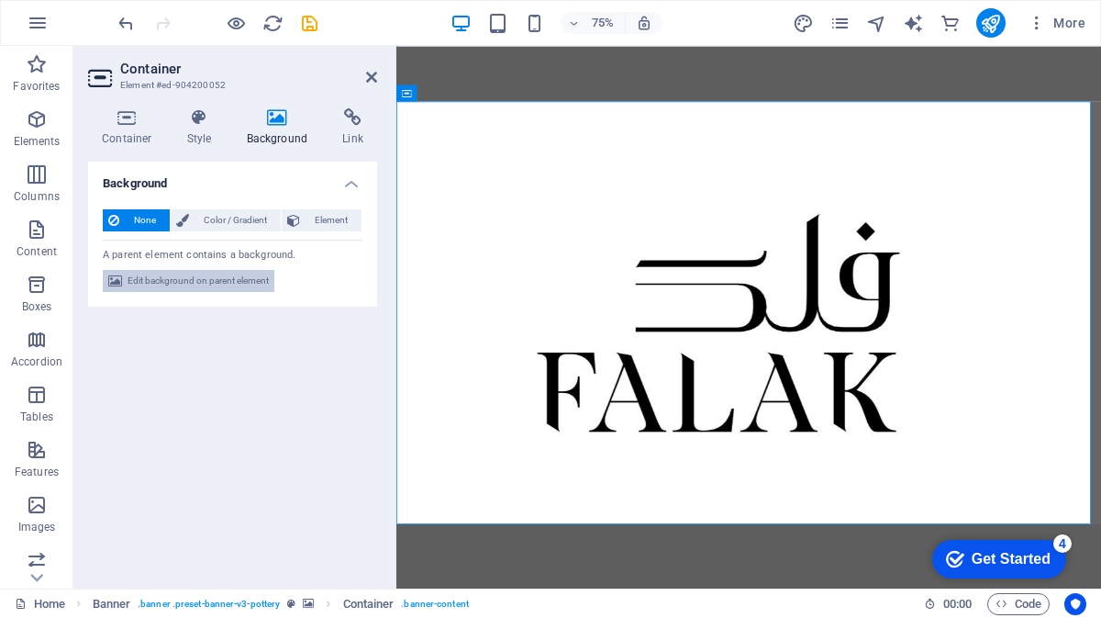
click at [209, 278] on span "Edit background on parent element" at bounding box center [198, 281] width 141 height 22
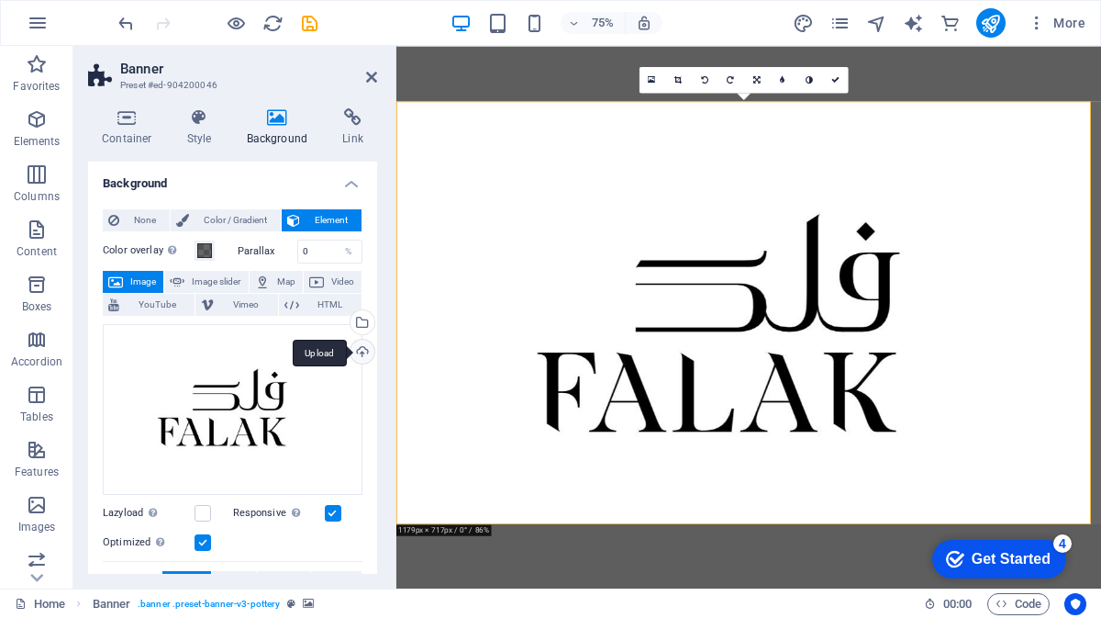
click at [362, 349] on div "Upload" at bounding box center [361, 354] width 28 height 28
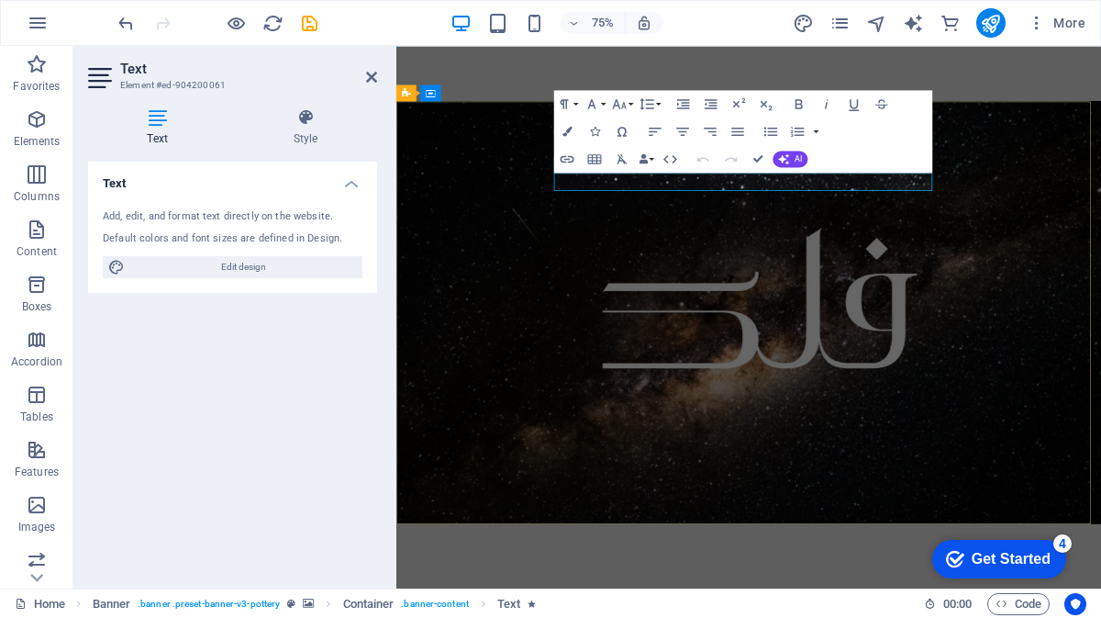
click at [573, 130] on button "Colors" at bounding box center [567, 131] width 27 height 28
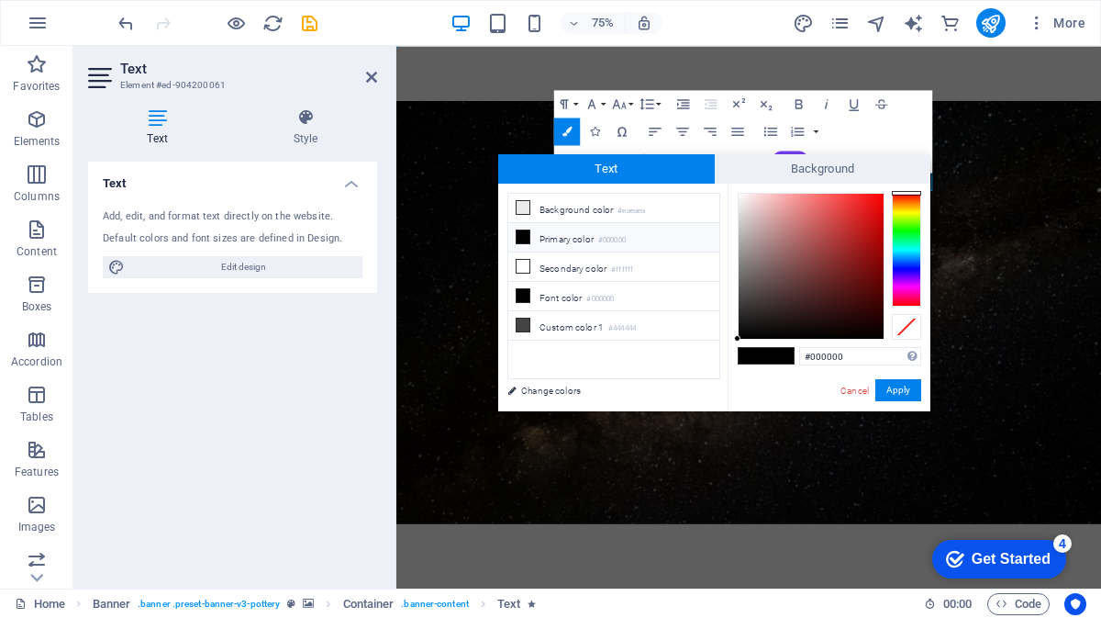
type input "#f9efef"
click at [743, 196] on div at bounding box center [811, 266] width 145 height 145
click at [896, 387] on button "Apply" at bounding box center [898, 390] width 46 height 22
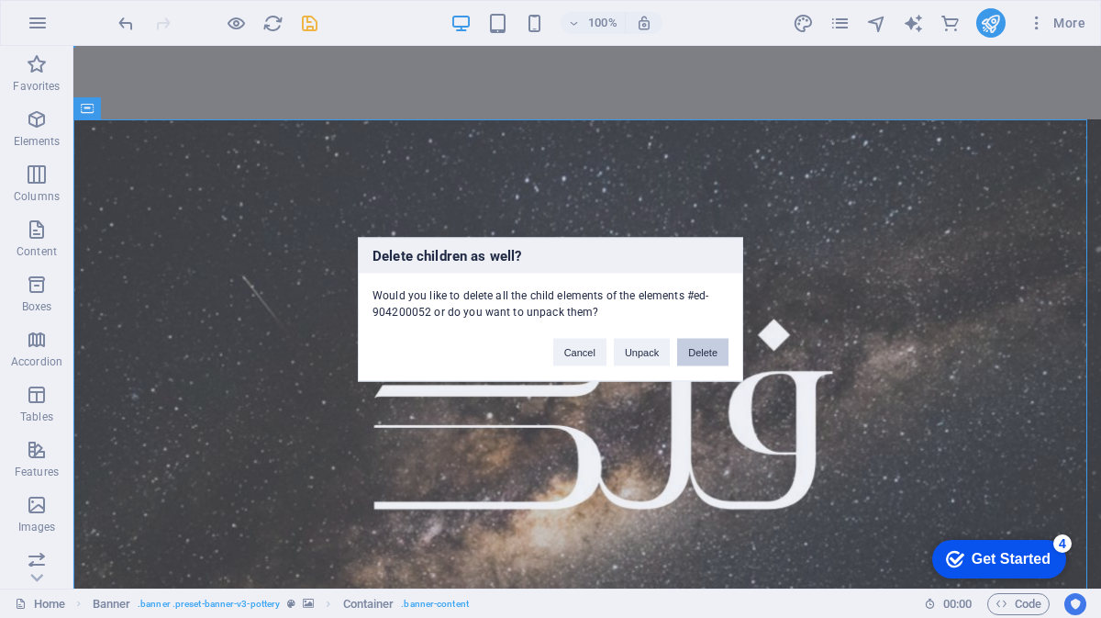
click at [695, 358] on button "Delete" at bounding box center [702, 352] width 51 height 28
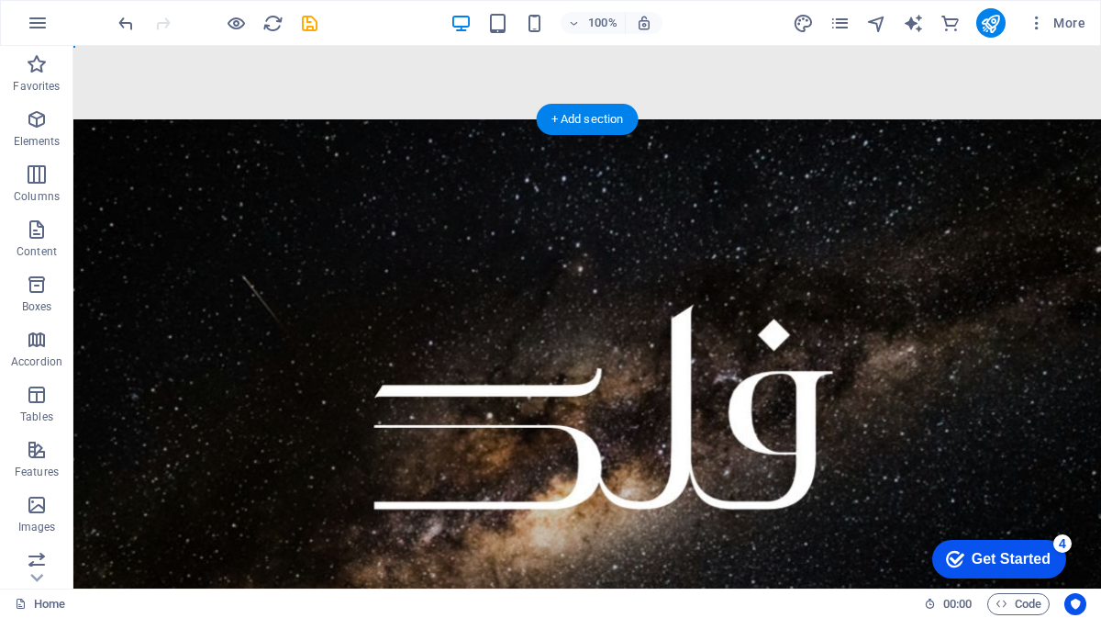
click at [620, 274] on figure at bounding box center [587, 400] width 1028 height 563
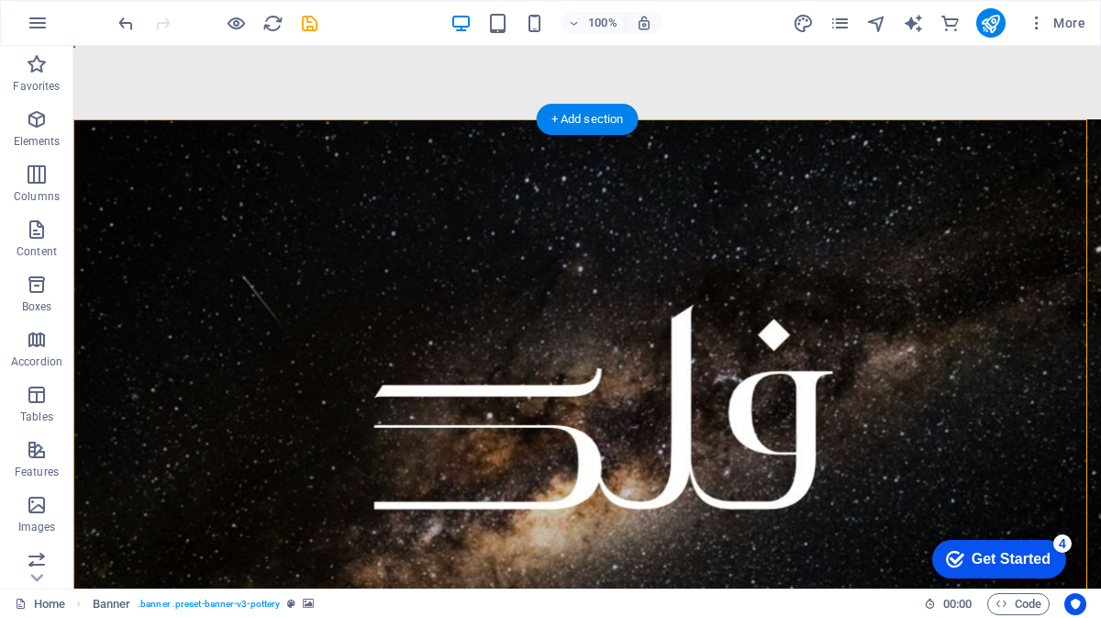
click at [538, 283] on figure at bounding box center [587, 400] width 1028 height 563
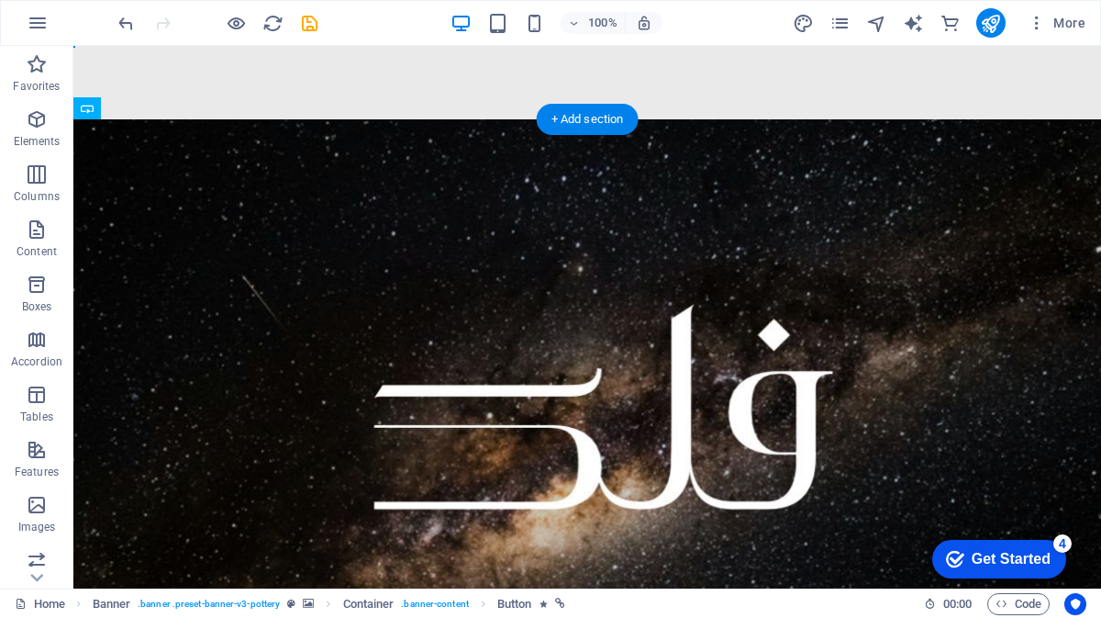
drag, startPoint x: 670, startPoint y: 284, endPoint x: 645, endPoint y: 201, distance: 87.1
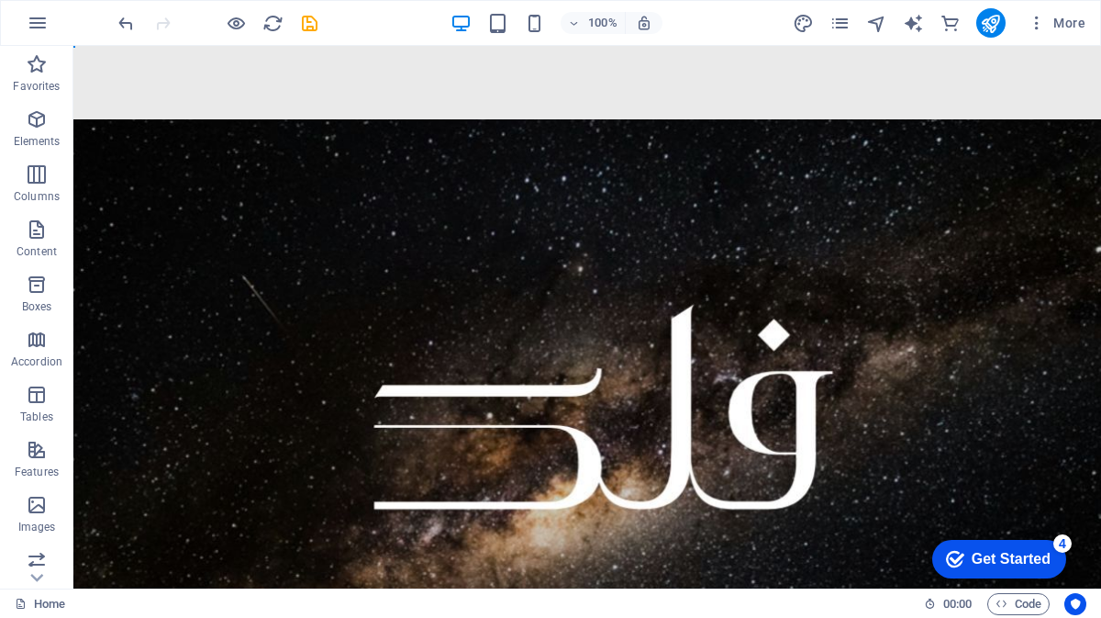
click at [991, 556] on div "Get Started" at bounding box center [1011, 559] width 79 height 17
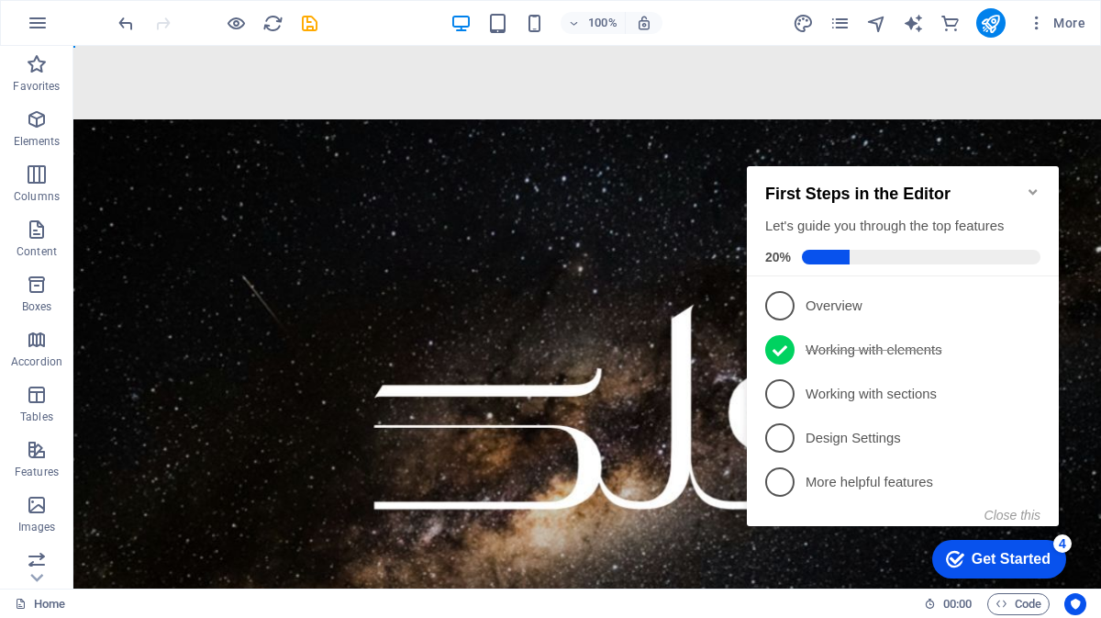
click at [991, 556] on div "Get Started" at bounding box center [1011, 559] width 79 height 17
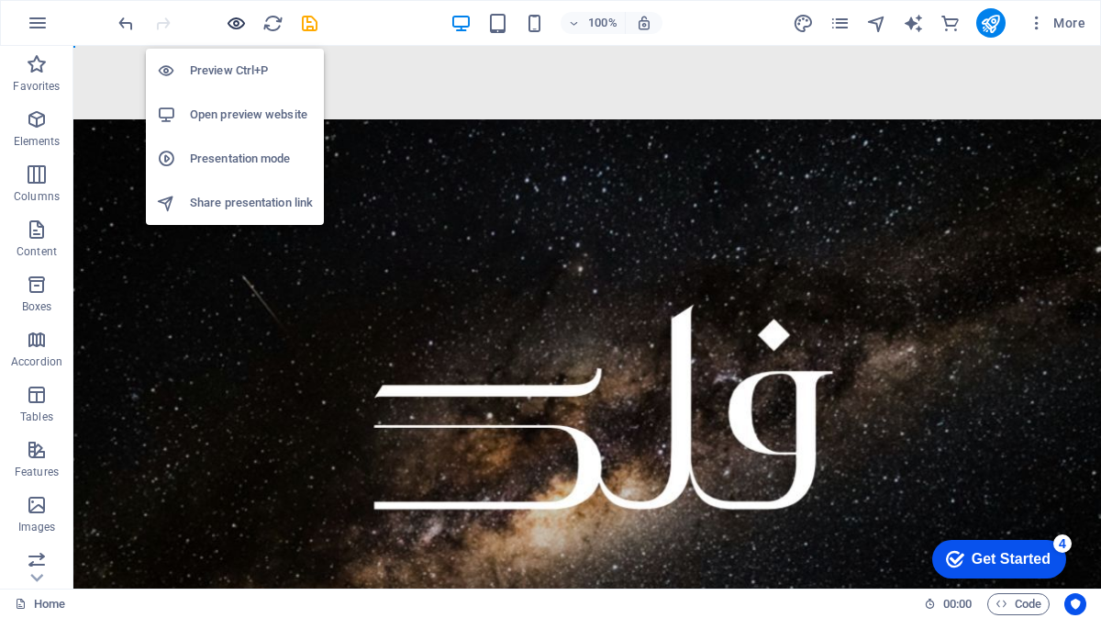
click at [0, 0] on icon "button" at bounding box center [0, 0] width 0 height 0
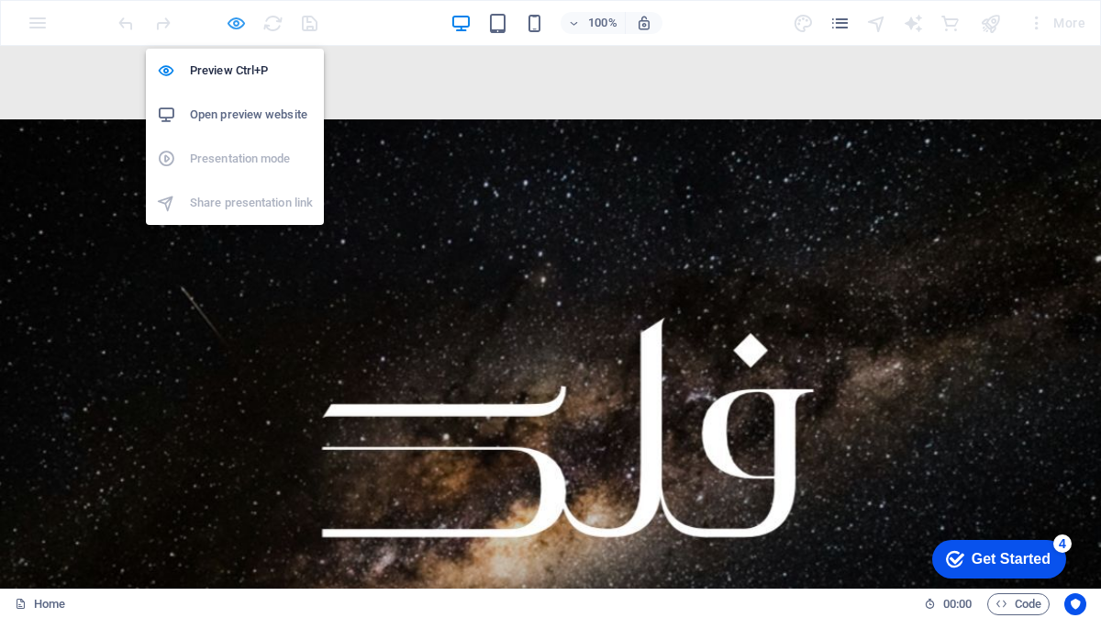
click at [0, 0] on icon "button" at bounding box center [0, 0] width 0 height 0
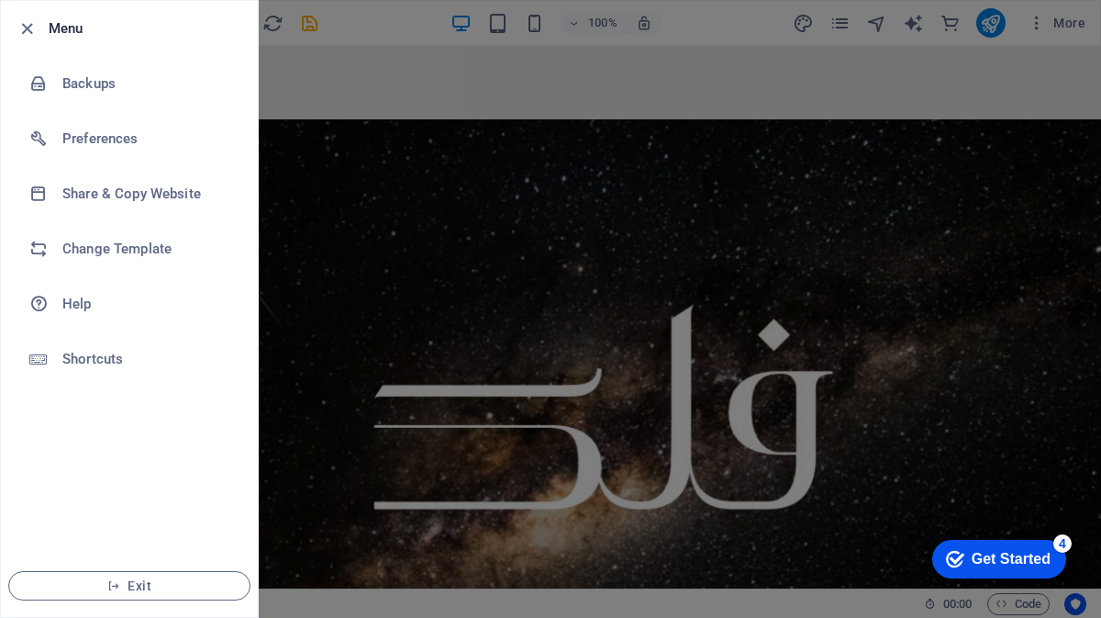
click at [431, 65] on div at bounding box center [550, 309] width 1101 height 618
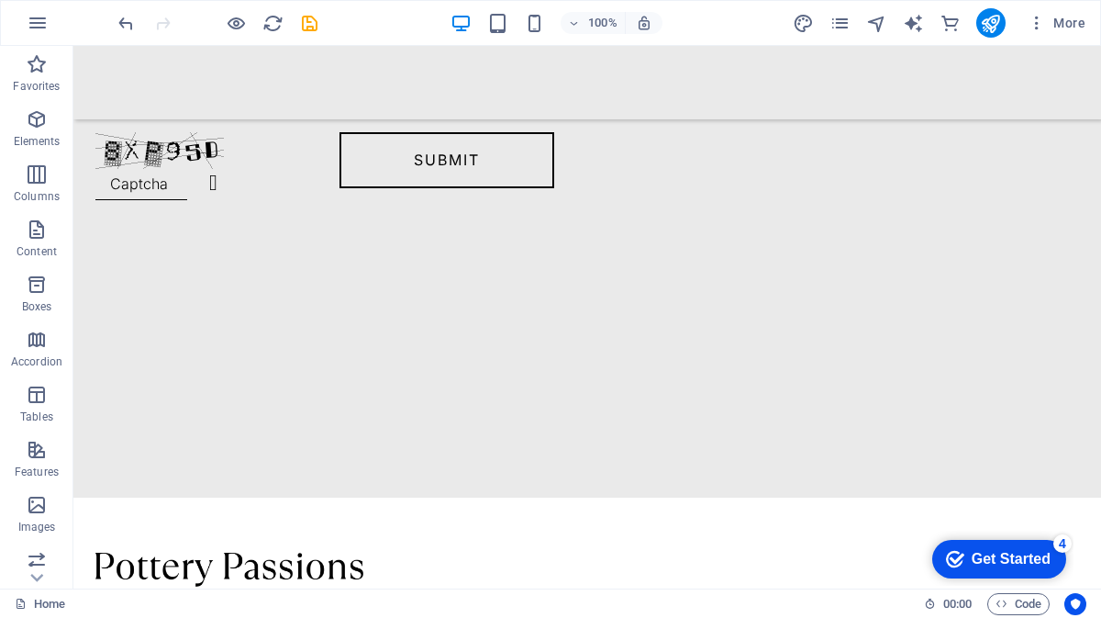
scroll to position [1348, 0]
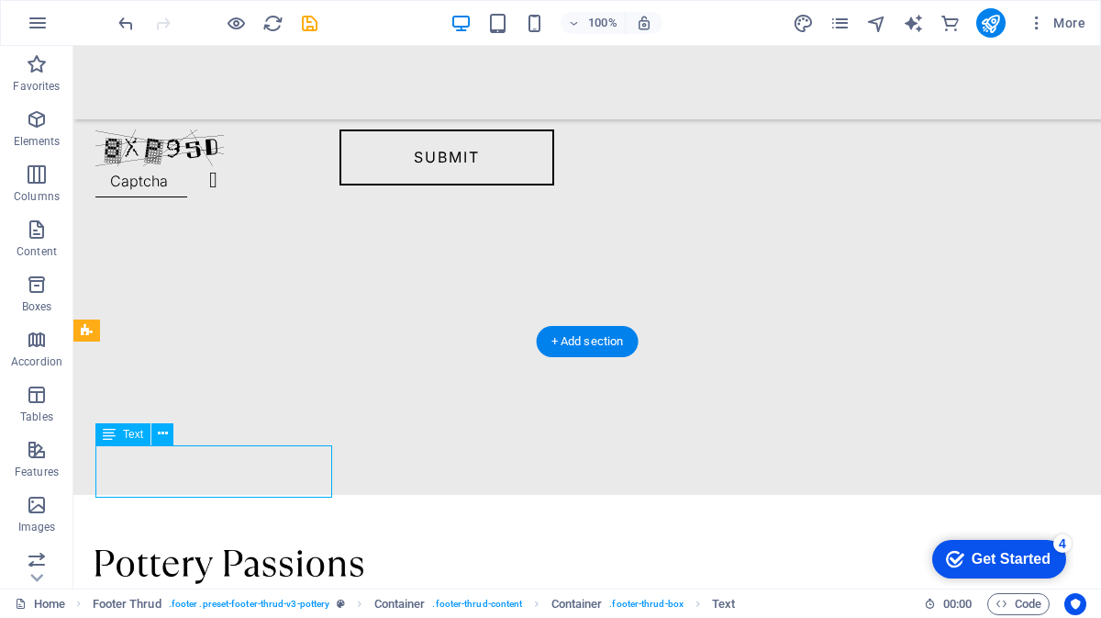
drag, startPoint x: 137, startPoint y: 485, endPoint x: 117, endPoint y: 485, distance: 19.3
drag, startPoint x: 141, startPoint y: 483, endPoint x: 98, endPoint y: 482, distance: 43.1
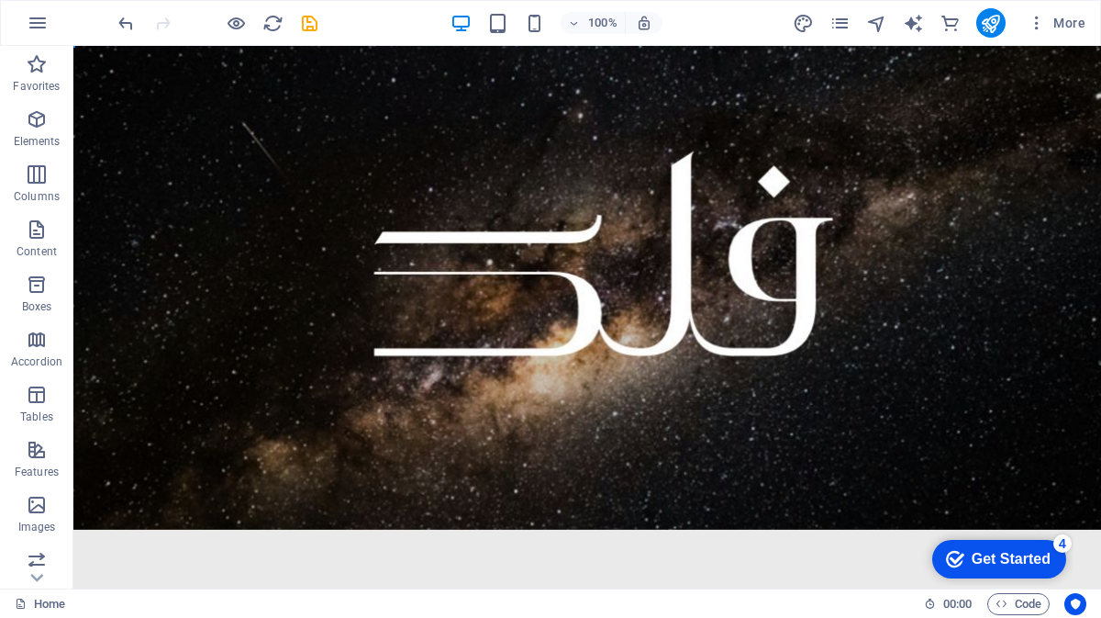
scroll to position [0, 0]
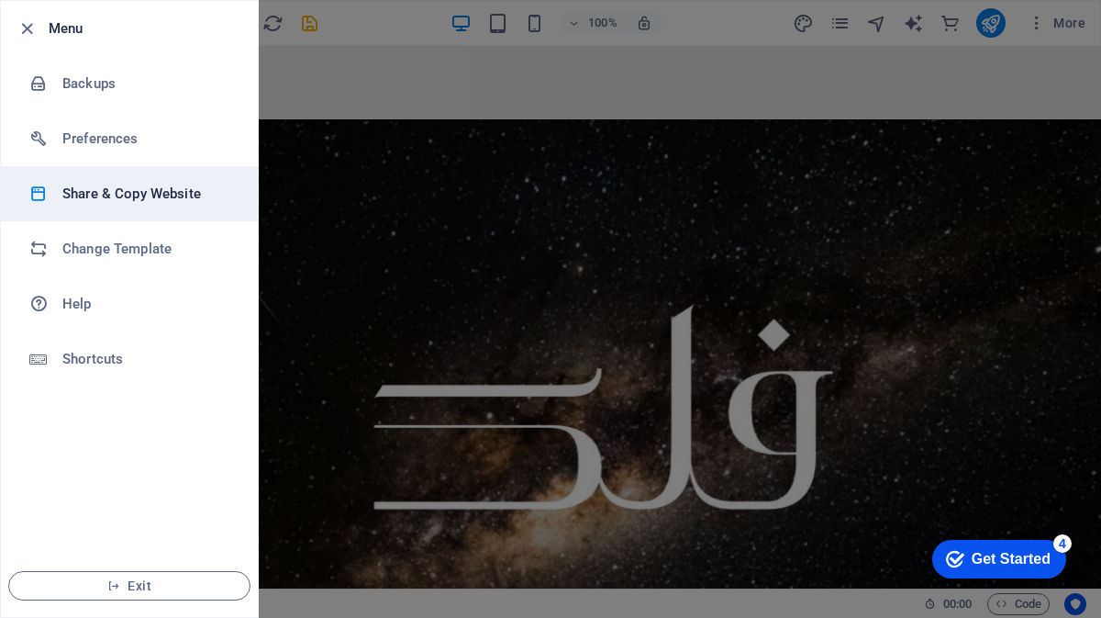
click at [143, 187] on h6 "Share & Copy Website" at bounding box center [147, 194] width 170 height 22
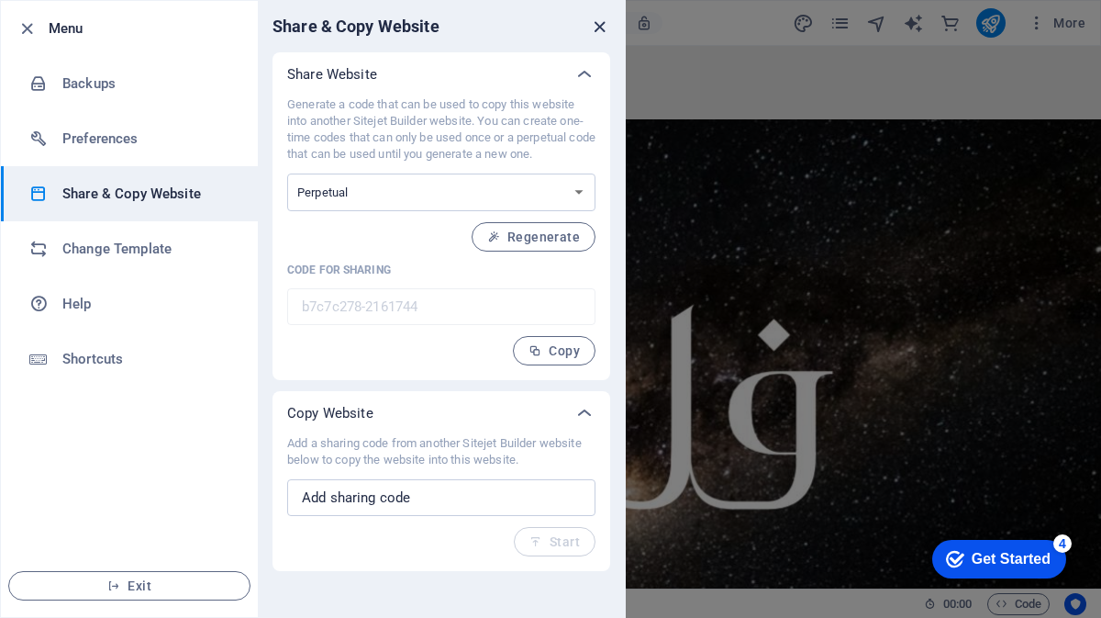
click at [603, 31] on icon "close" at bounding box center [599, 27] width 21 height 21
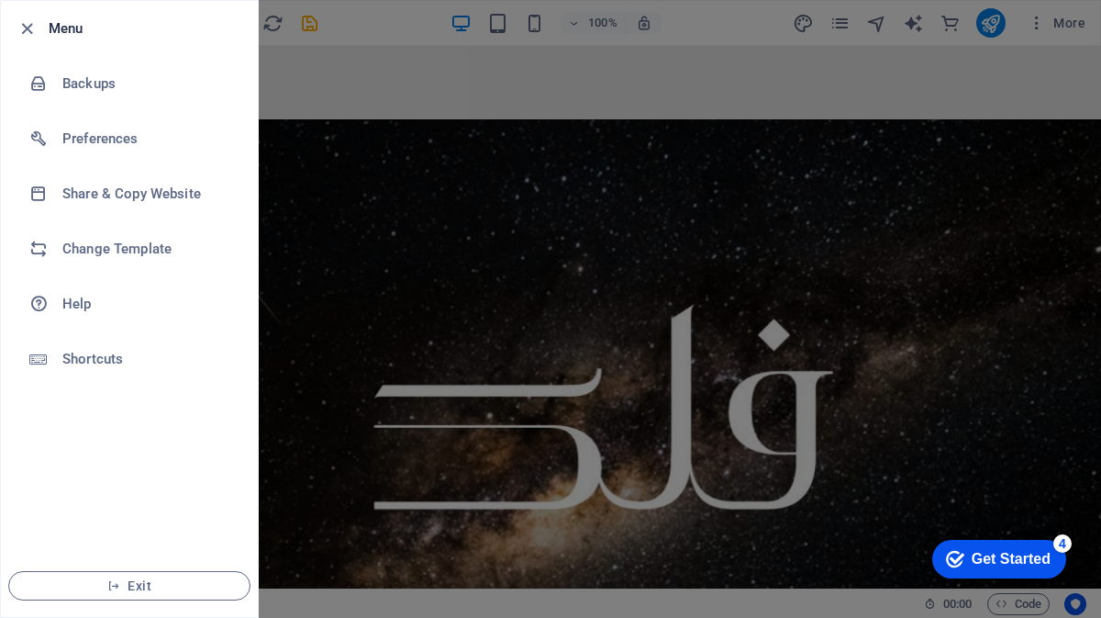
click at [646, 36] on div at bounding box center [550, 309] width 1101 height 618
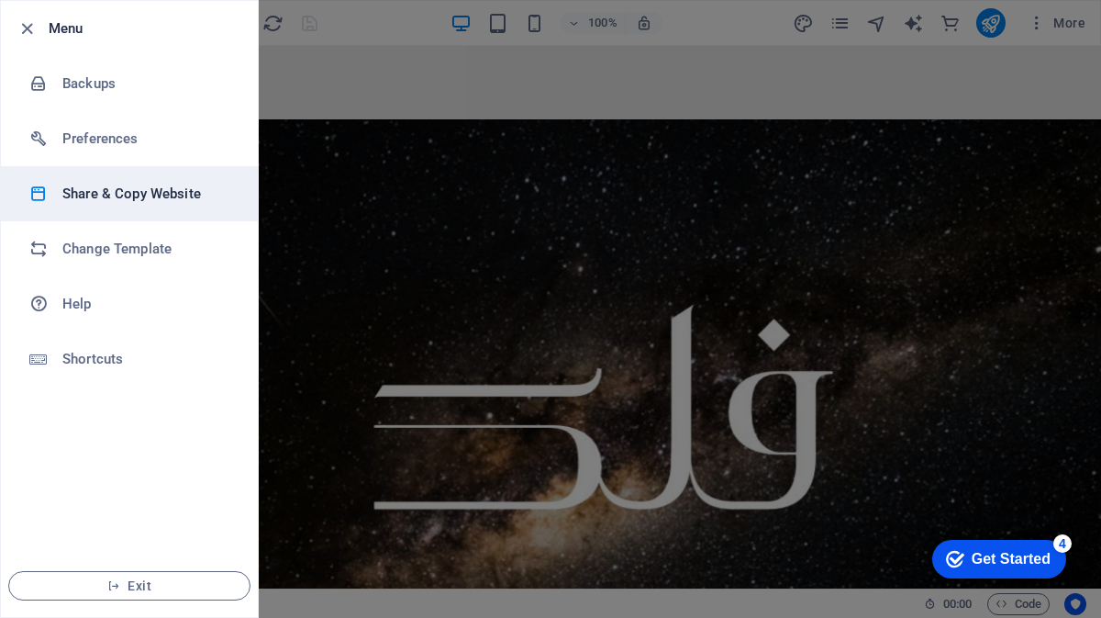
click at [99, 187] on h6 "Share & Copy Website" at bounding box center [147, 194] width 170 height 22
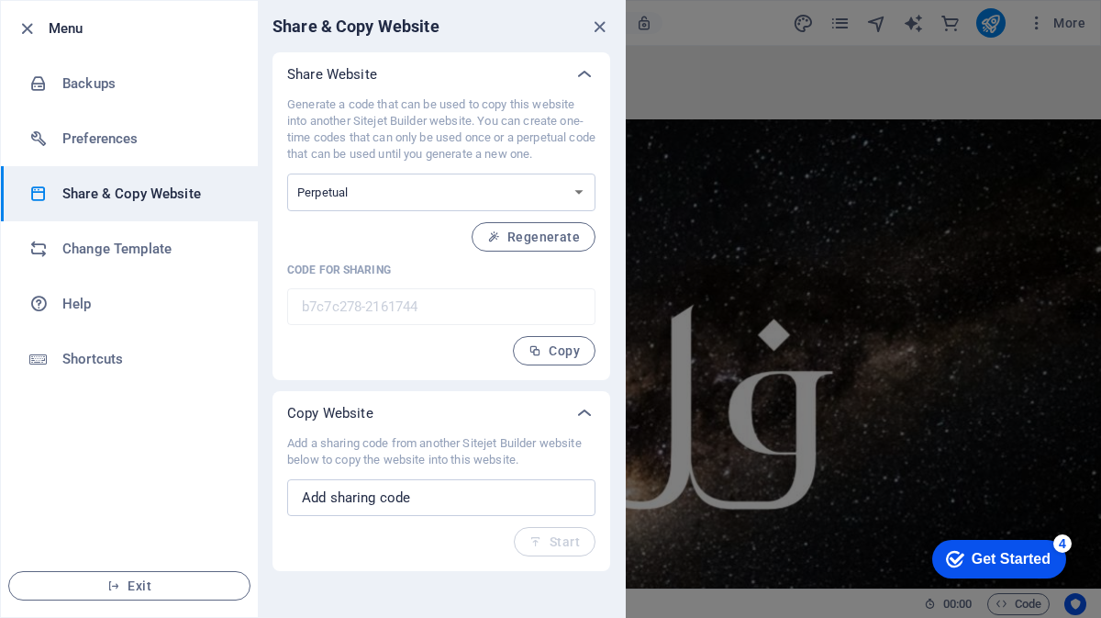
click at [598, 8] on div "Share & Copy Website" at bounding box center [441, 26] width 367 height 51
click at [598, 43] on div "Share & Copy Website" at bounding box center [441, 26] width 367 height 51
click at [602, 20] on icon "close" at bounding box center [599, 27] width 21 height 21
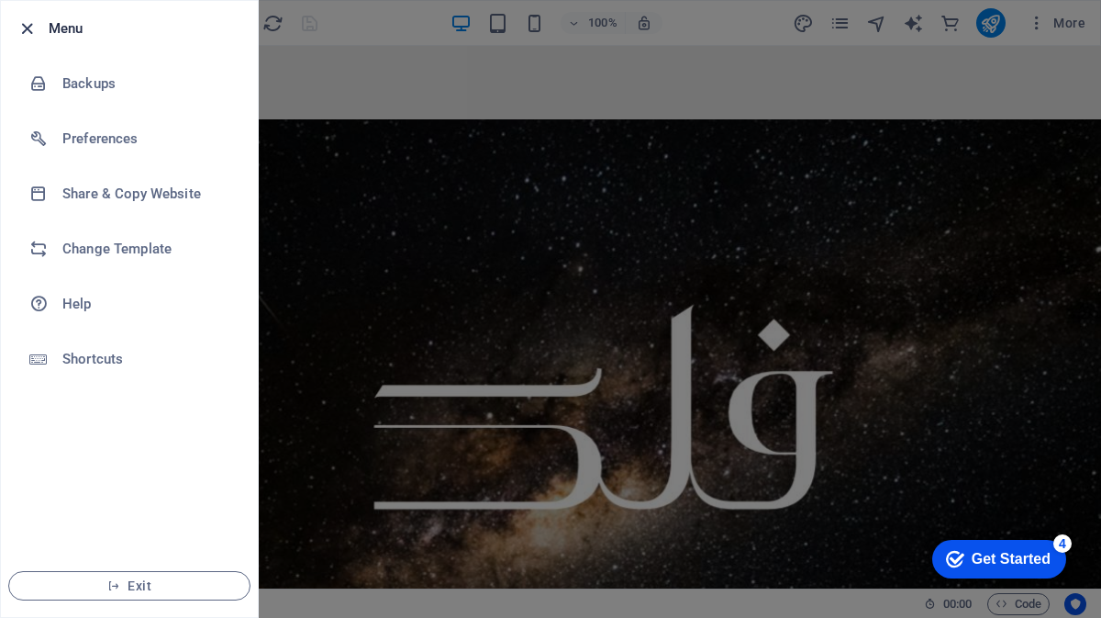
click at [29, 28] on icon "button" at bounding box center [27, 28] width 21 height 21
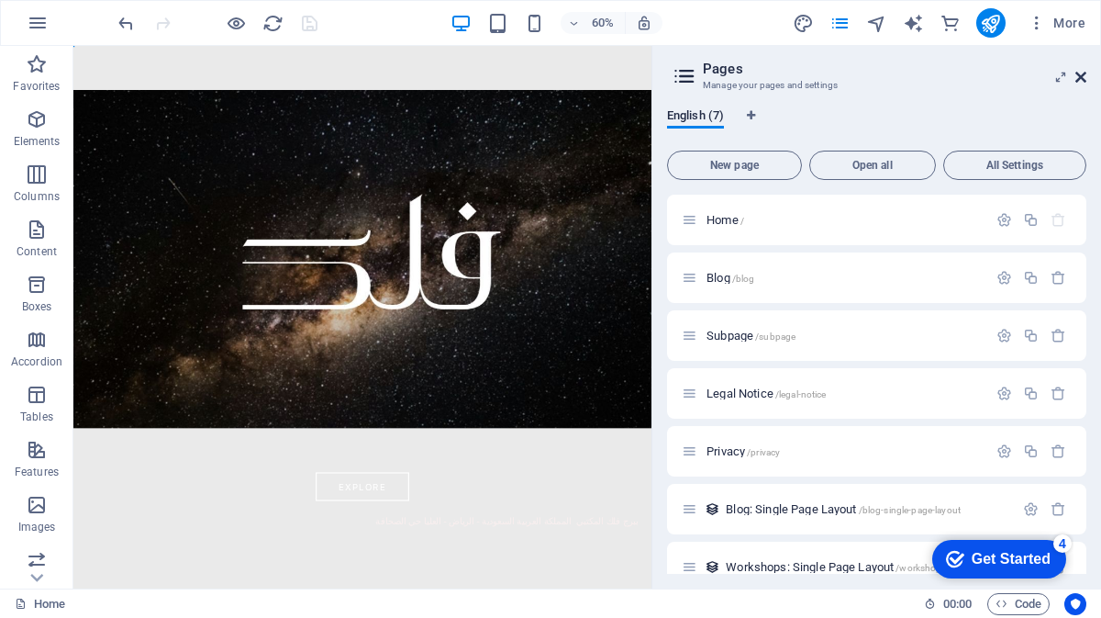
click at [1084, 84] on icon at bounding box center [1080, 77] width 11 height 15
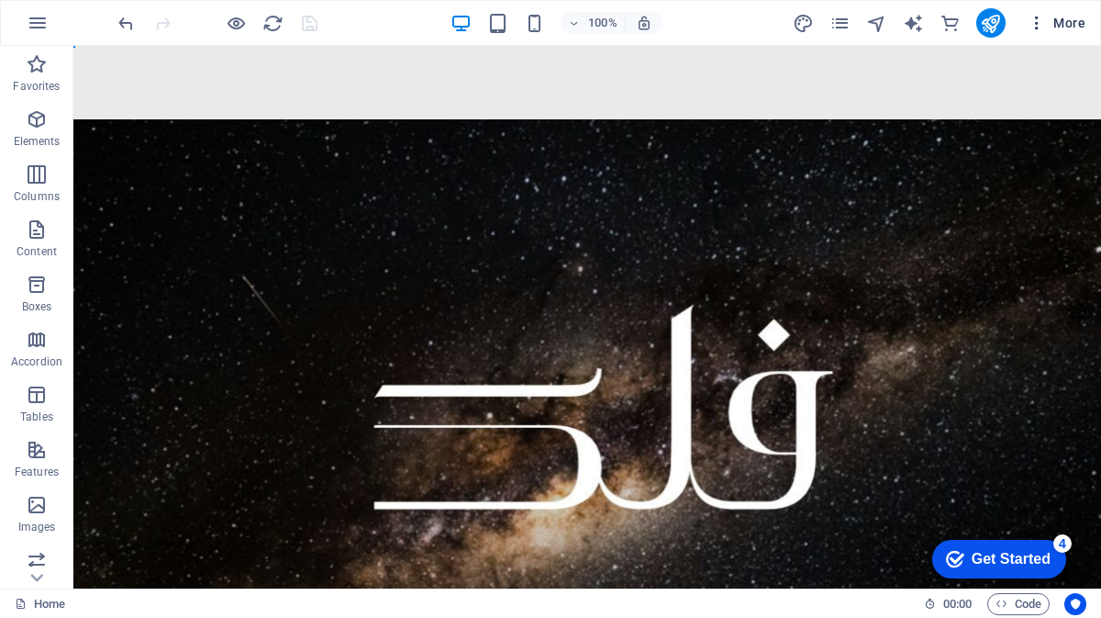
click at [1036, 21] on icon "button" at bounding box center [1037, 23] width 18 height 18
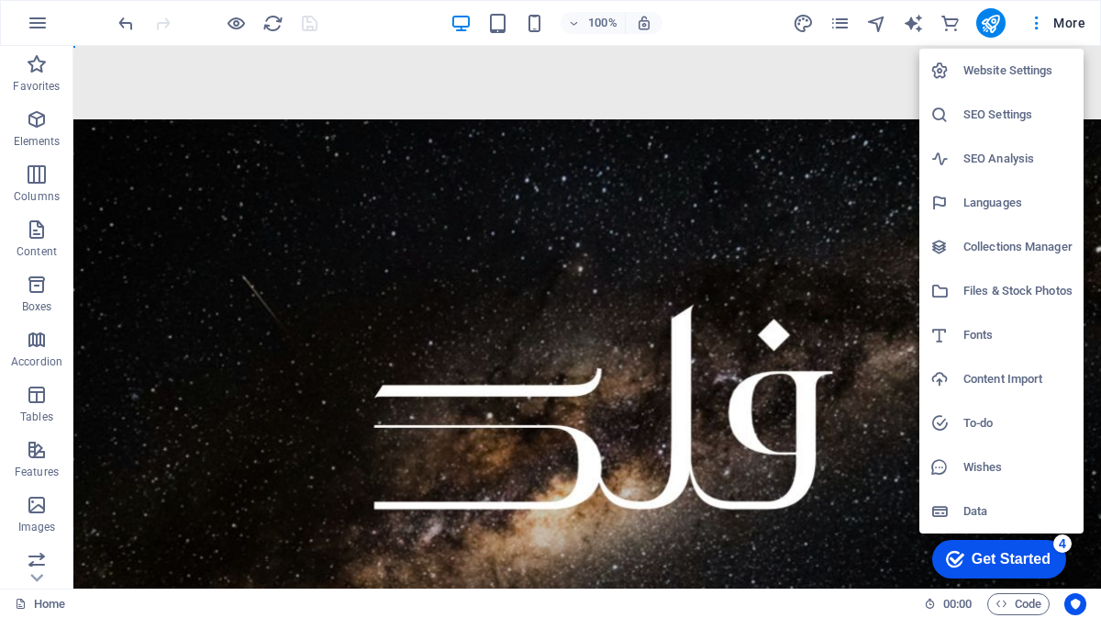
click at [1023, 64] on h6 "Website Settings" at bounding box center [1017, 71] width 109 height 22
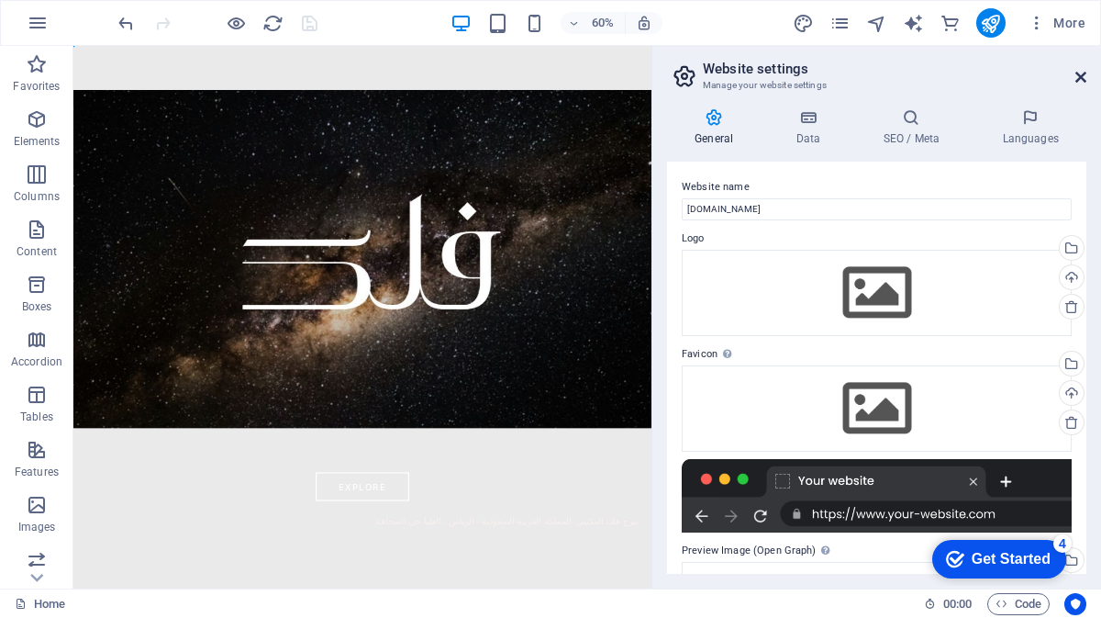
click at [1084, 74] on icon at bounding box center [1080, 77] width 11 height 15
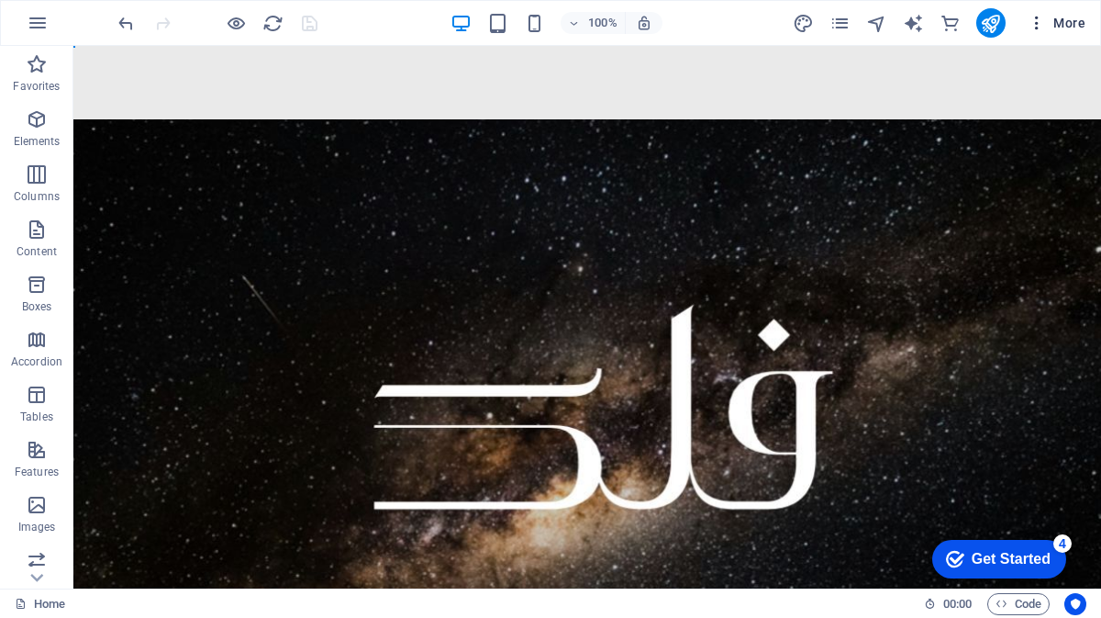
click at [1075, 27] on span "More" at bounding box center [1057, 23] width 58 height 18
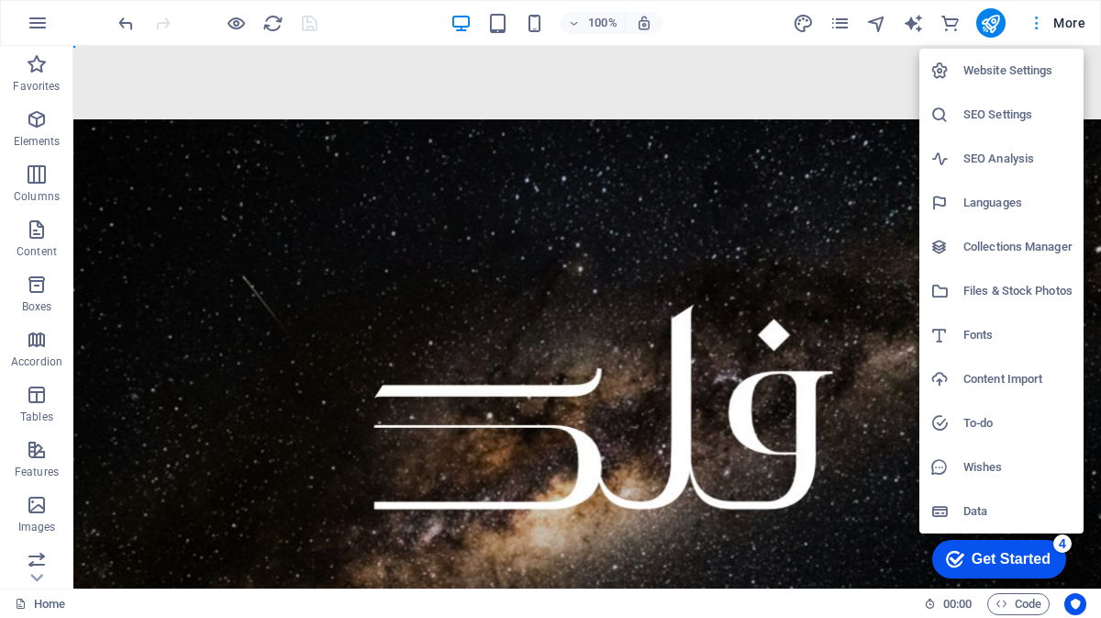
click at [1075, 27] on div at bounding box center [550, 309] width 1101 height 618
